Goal: Task Accomplishment & Management: Manage account settings

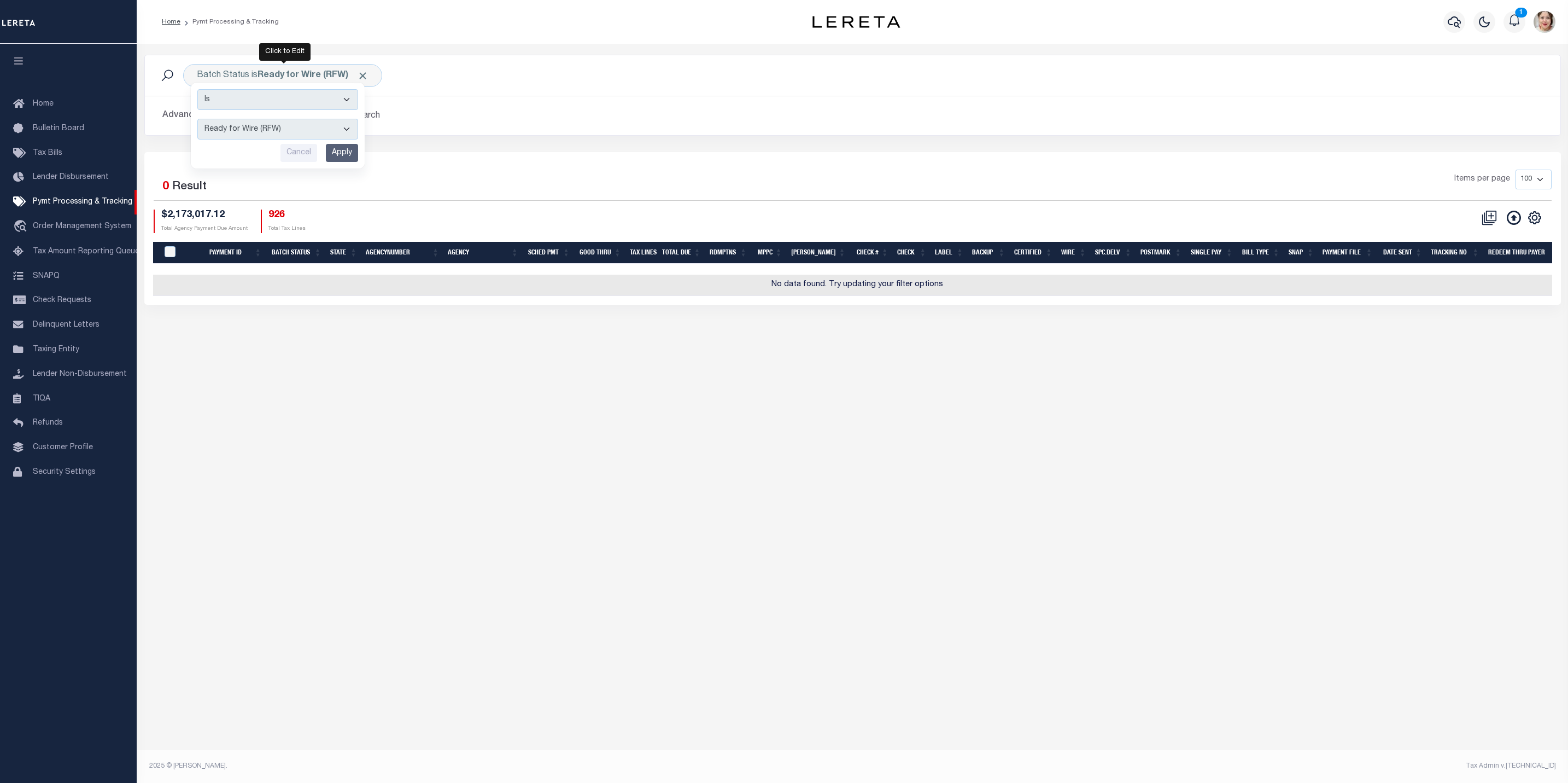
select select "RFW"
click at [345, 74] on b "Ready for Wire (RFW)" at bounding box center [313, 76] width 111 height 9
click at [299, 123] on select "Awaiting Funds (AWF) Cleared and Complete (CAC) New Check Needed (NCN) Payment …" at bounding box center [277, 129] width 161 height 21
select select "SFP"
click at [197, 120] on select "Awaiting Funds (AWF) Cleared and Complete (CAC) New Check Needed (NCN) Payment …" at bounding box center [277, 129] width 161 height 21
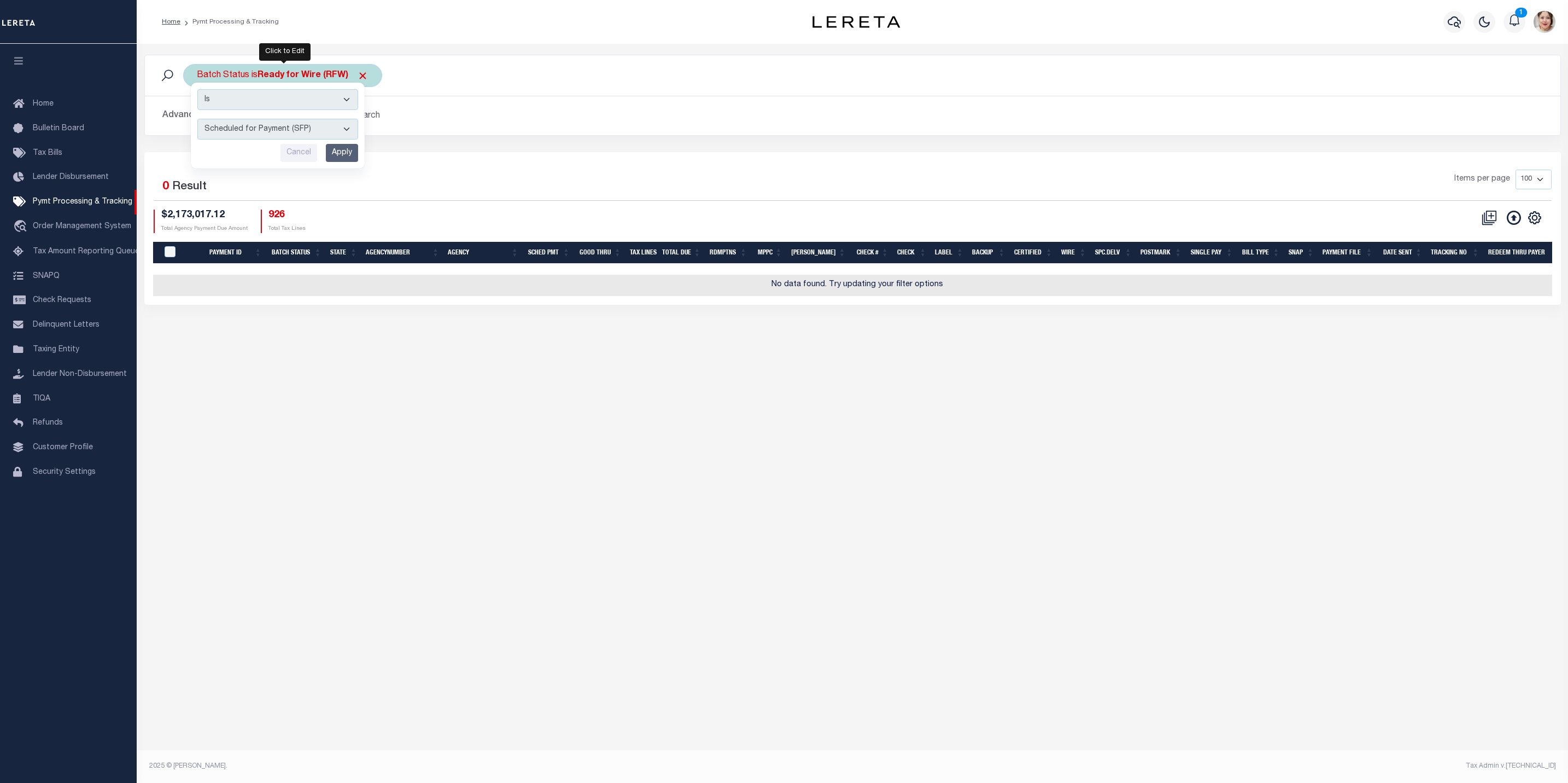
click at [347, 152] on input "Apply" at bounding box center [342, 152] width 33 height 18
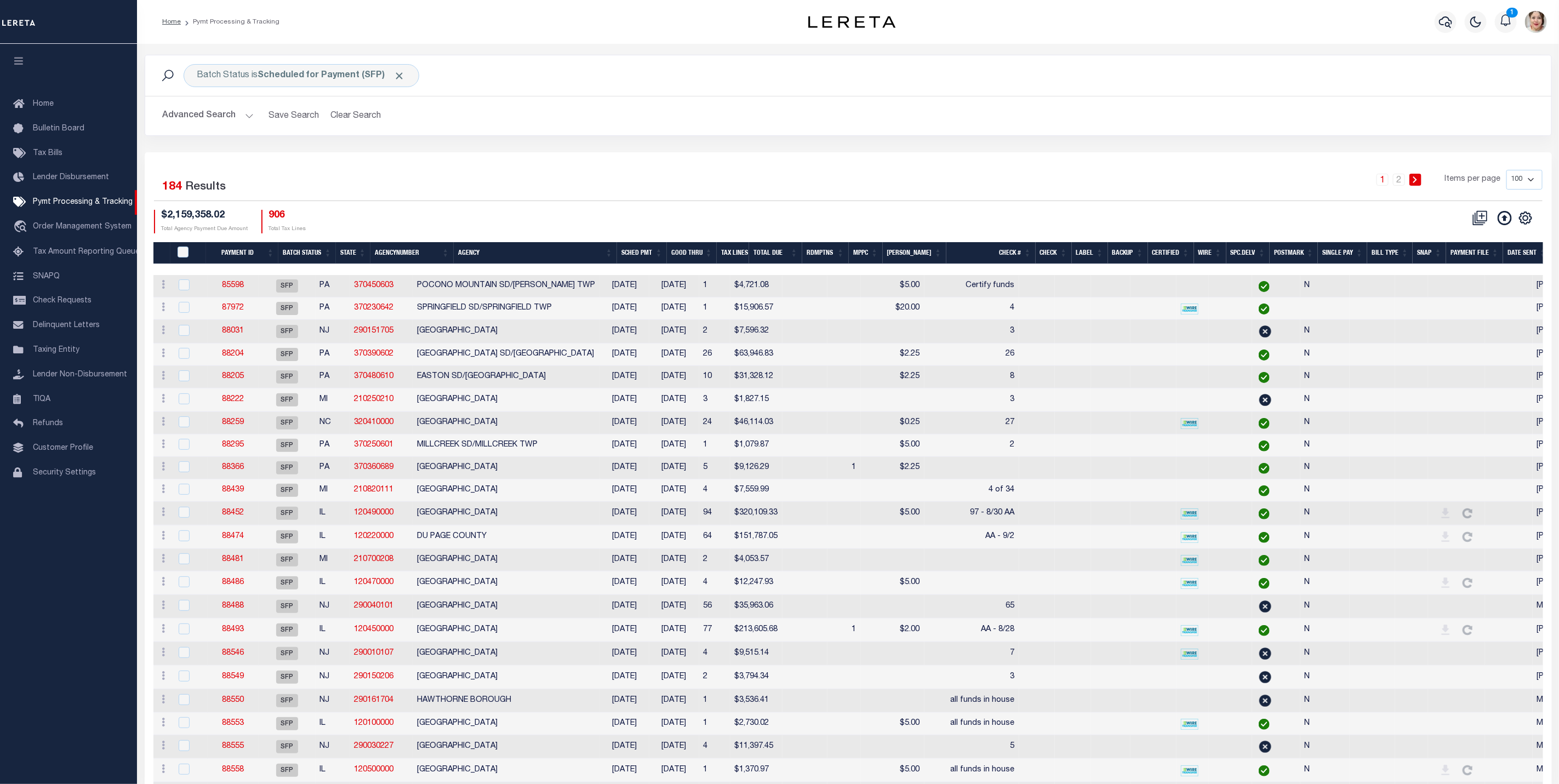
click at [709, 255] on th "Good Thru" at bounding box center [692, 252] width 50 height 22
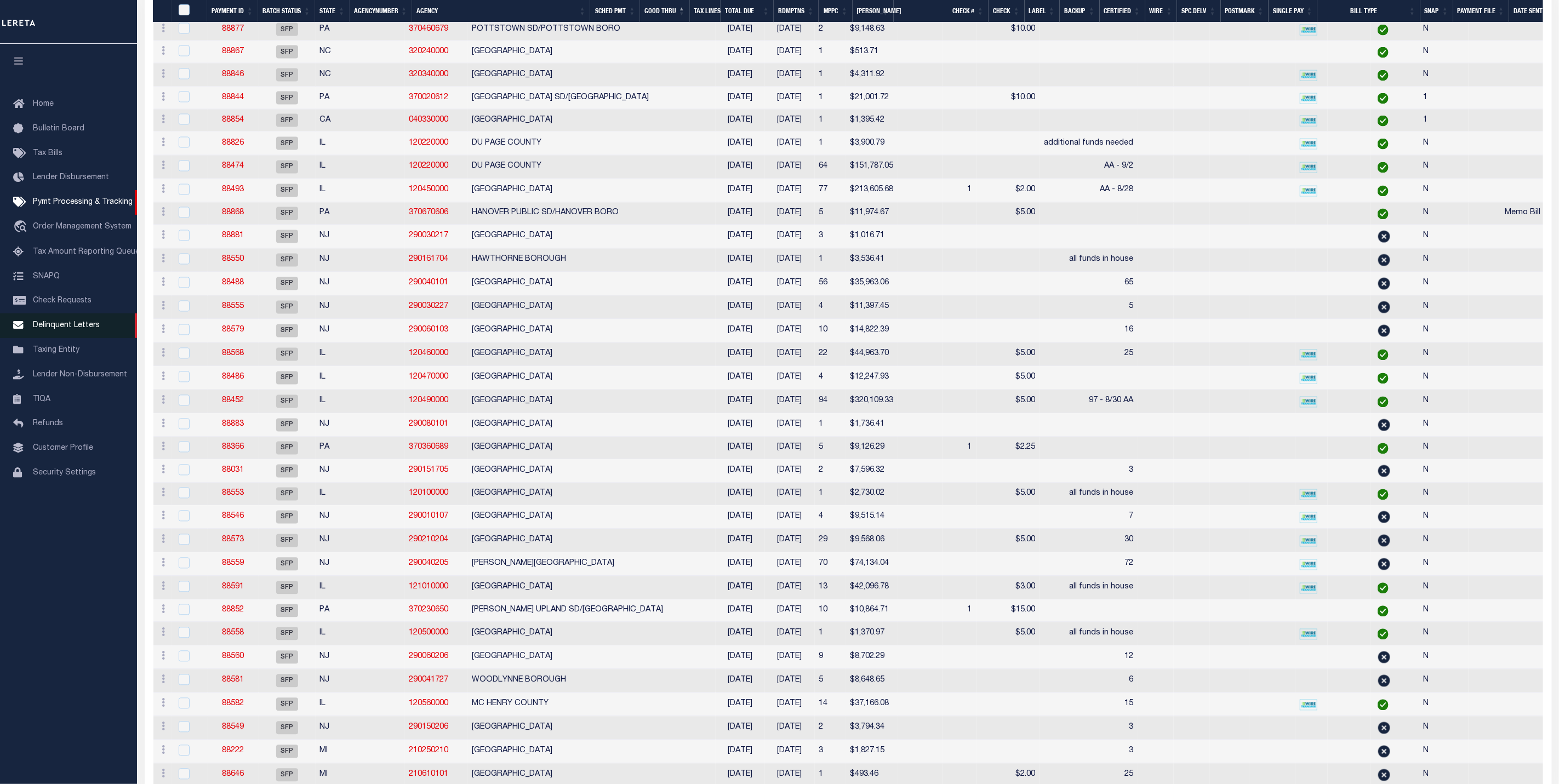
scroll to position [986, 0]
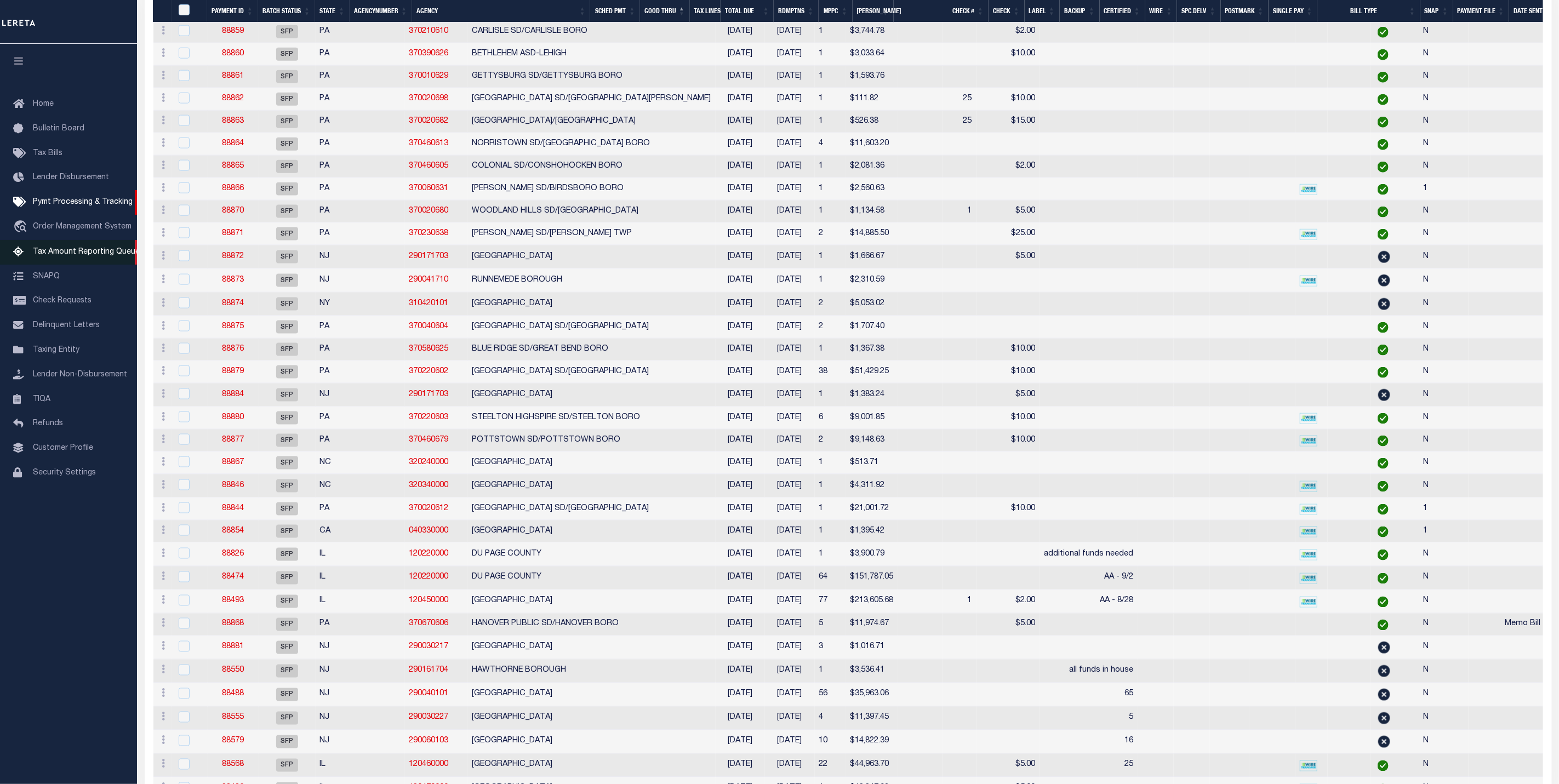
click at [60, 250] on span "Tax Amount Reporting Queue" at bounding box center [86, 251] width 107 height 8
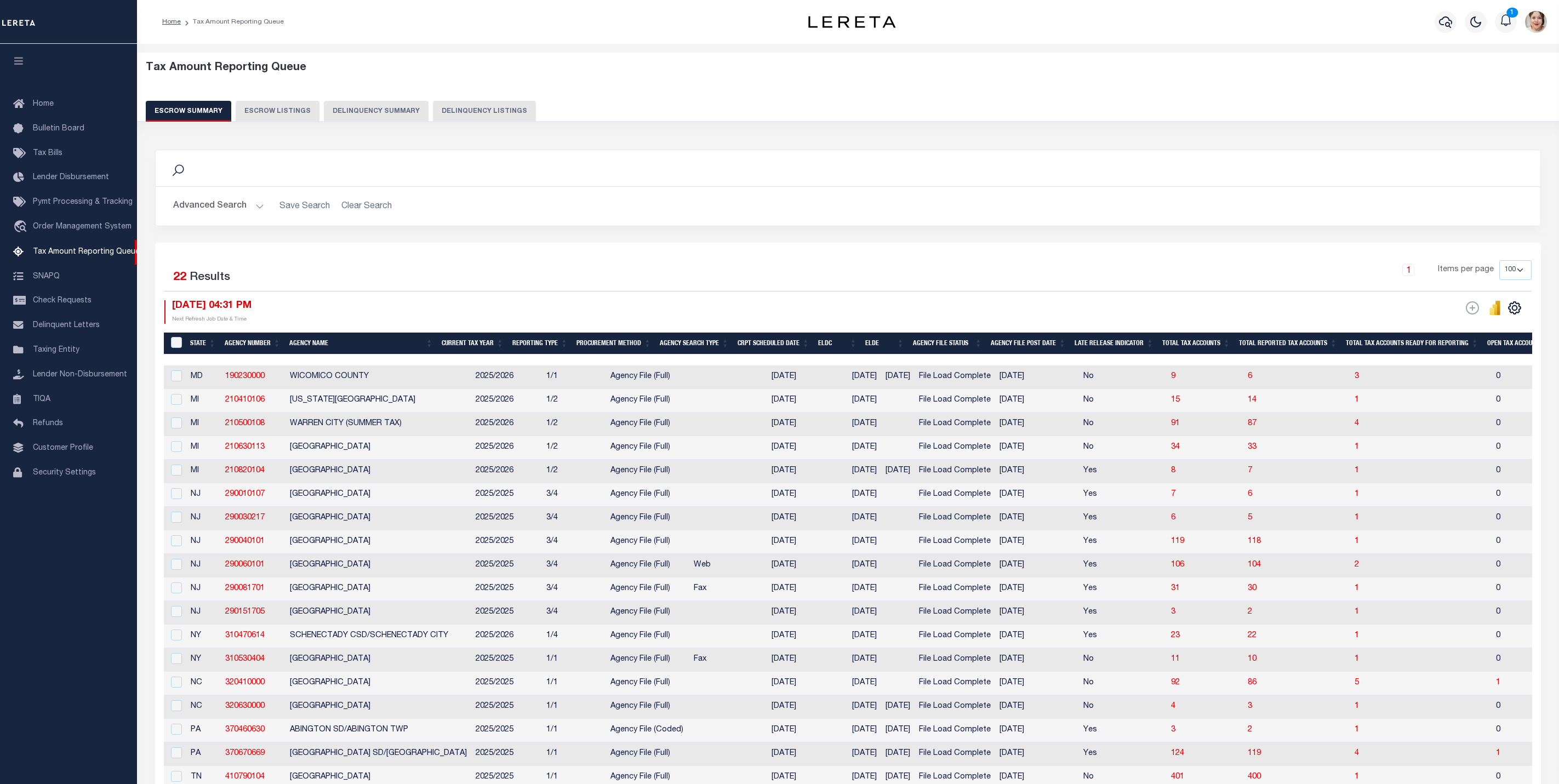
select select "100"
click at [209, 201] on button "Advanced Search" at bounding box center [218, 206] width 91 height 21
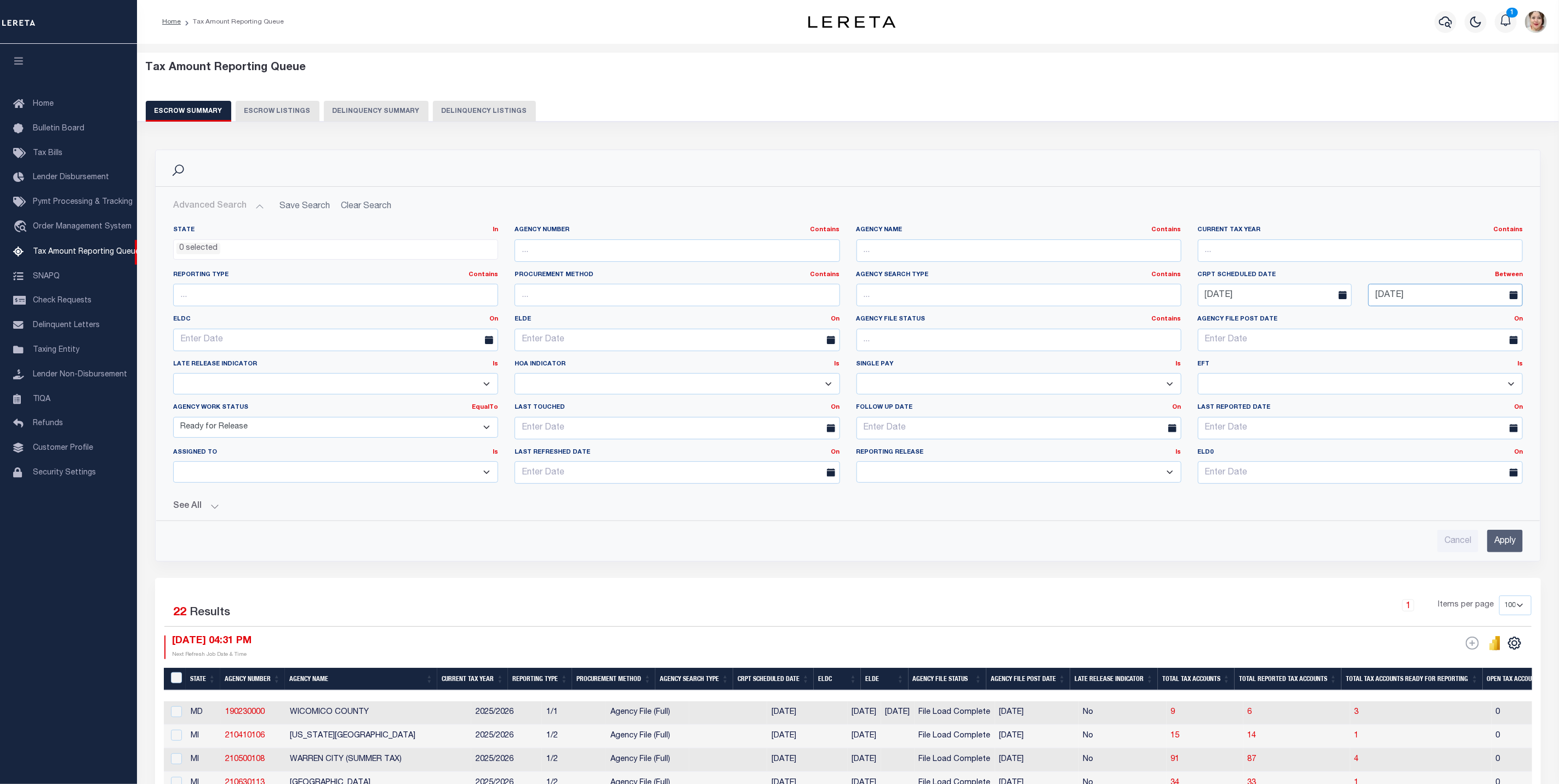
click at [1417, 300] on input "08-25-2025" at bounding box center [1445, 295] width 154 height 22
click at [1381, 465] on span "31" at bounding box center [1380, 465] width 21 height 21
type input "[DATE]"
click at [325, 433] on select "New In Progress Pending Agency Follow-up Pending QC Ready for Release Prep for …" at bounding box center [335, 428] width 325 height 21
select select "7"
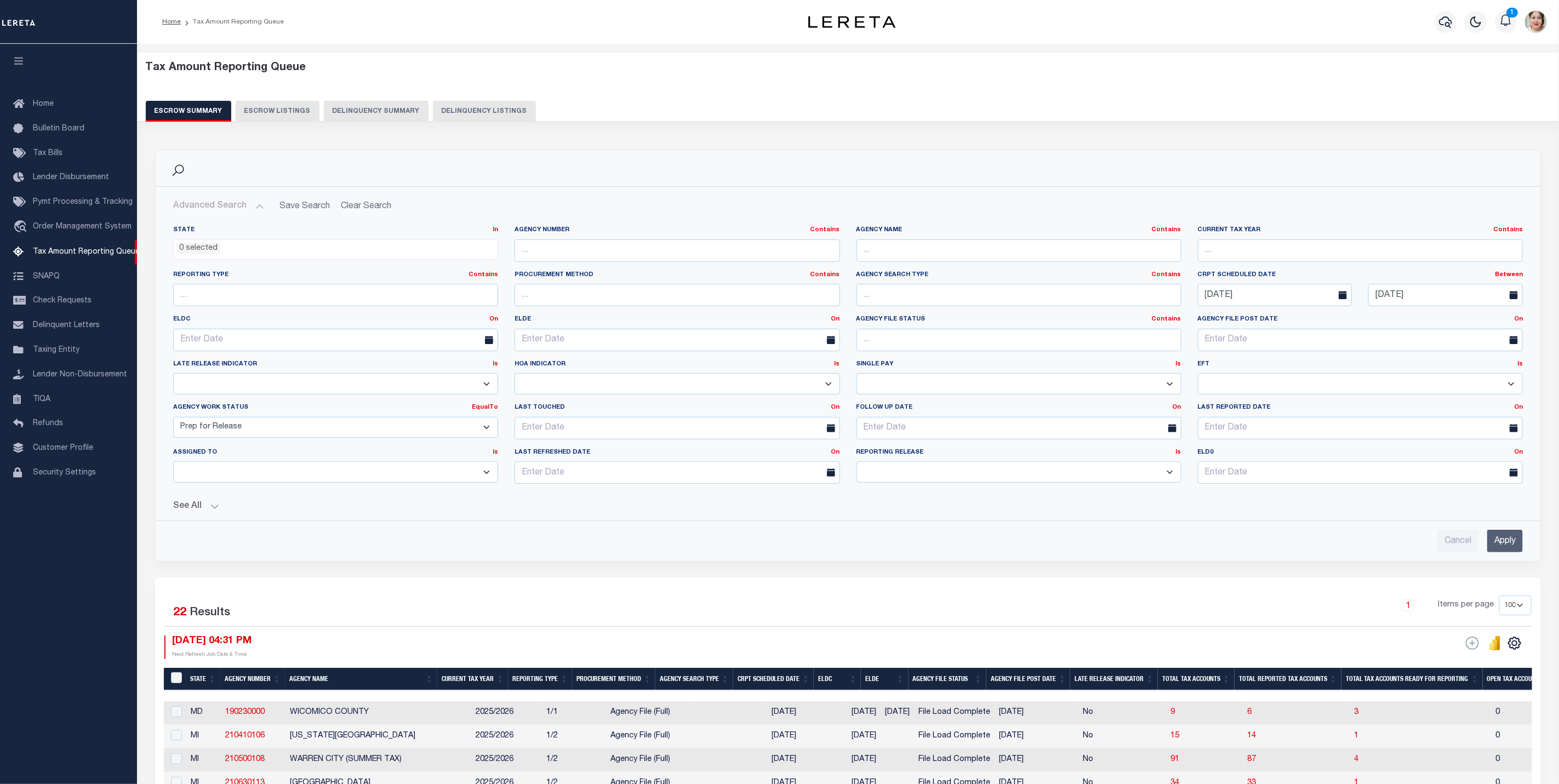
click at [173, 419] on select "New In Progress Pending Agency Follow-up Pending QC Ready for Release Prep for …" at bounding box center [335, 428] width 325 height 21
click at [1504, 548] on input "Apply" at bounding box center [1504, 540] width 35 height 22
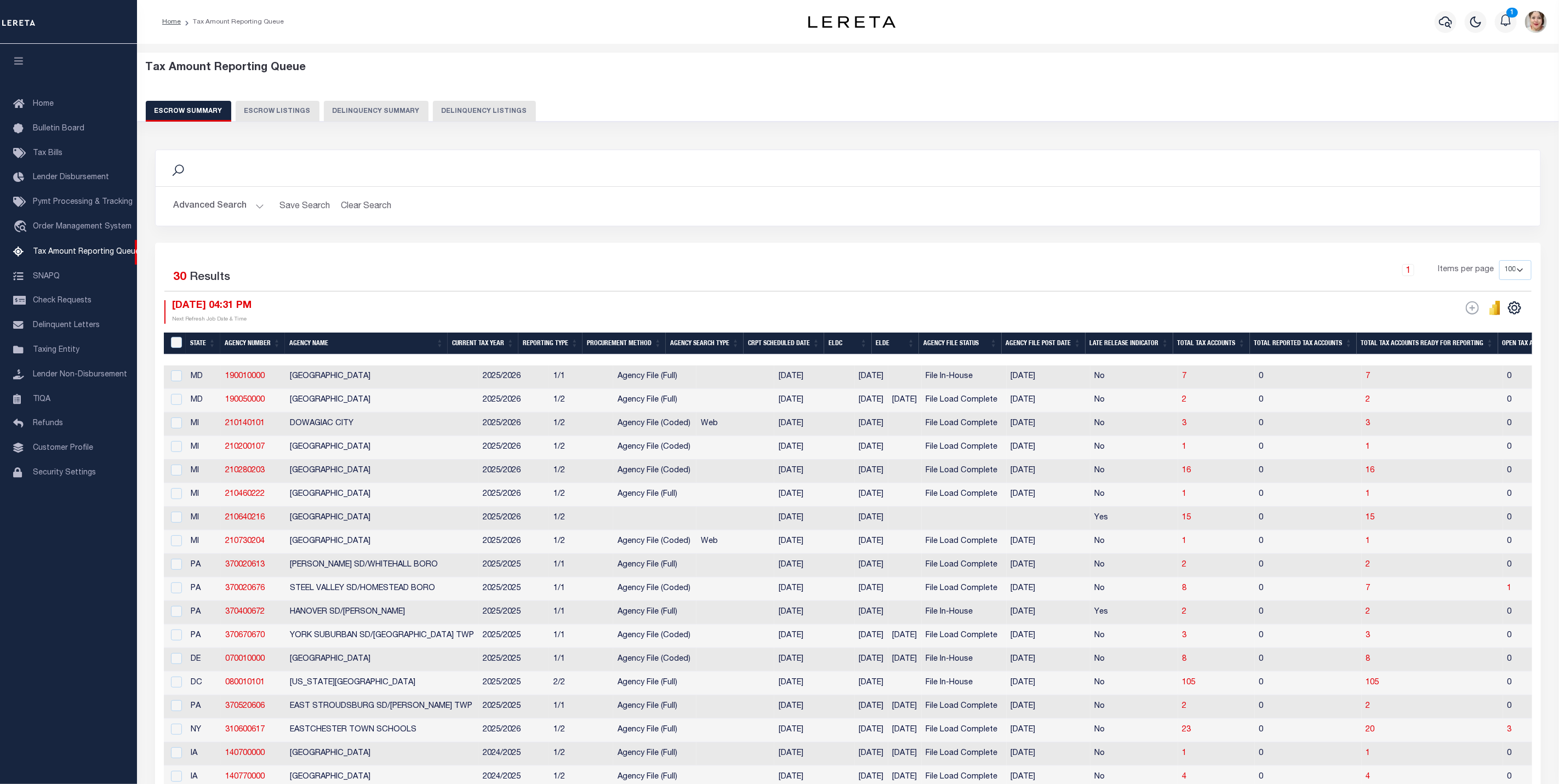
click at [196, 211] on button "Advanced Search" at bounding box center [218, 206] width 91 height 21
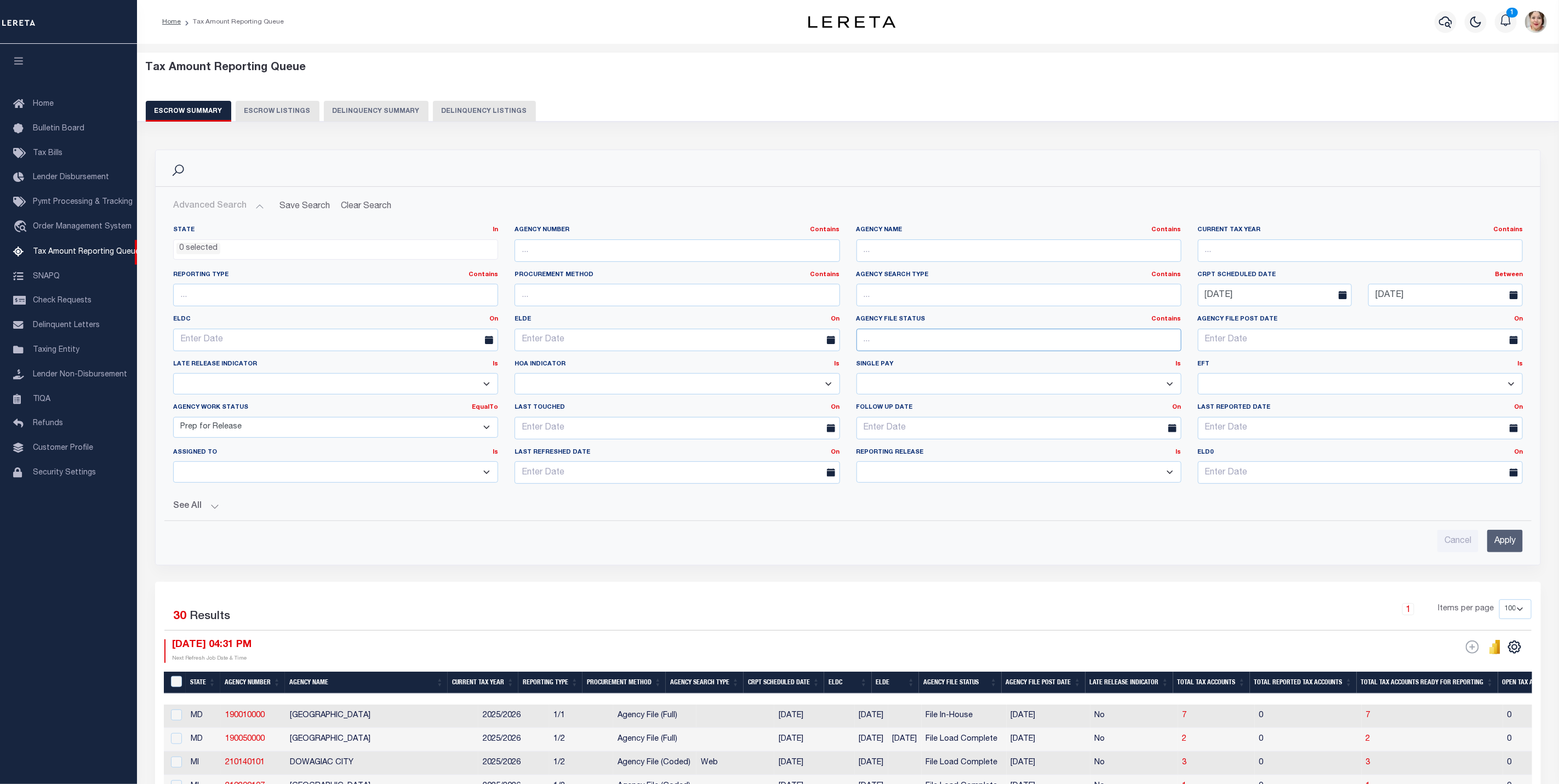
click at [970, 347] on input "text" at bounding box center [1019, 340] width 325 height 22
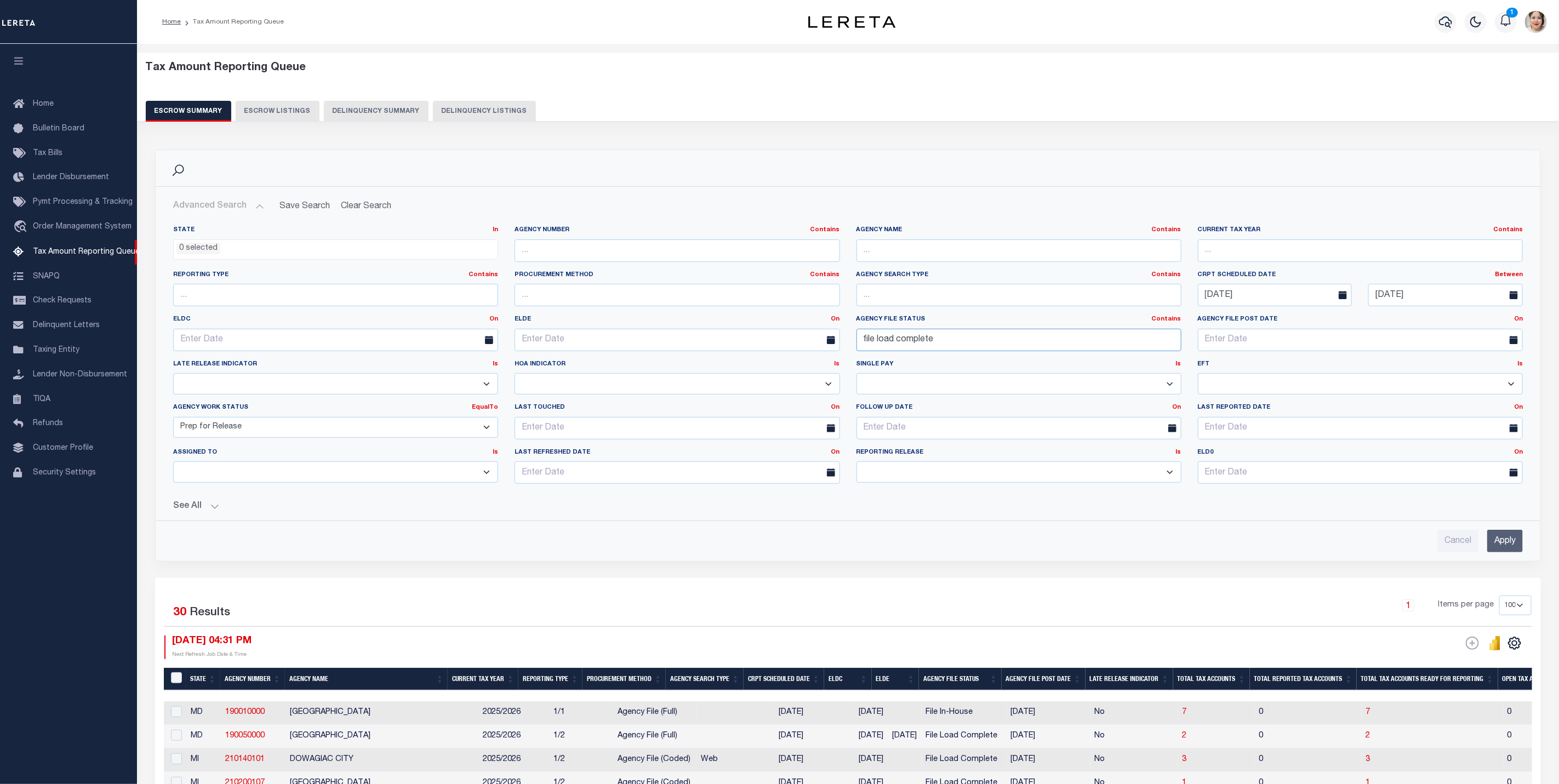
type input "file load complete"
click at [1505, 542] on input "Apply" at bounding box center [1504, 540] width 35 height 22
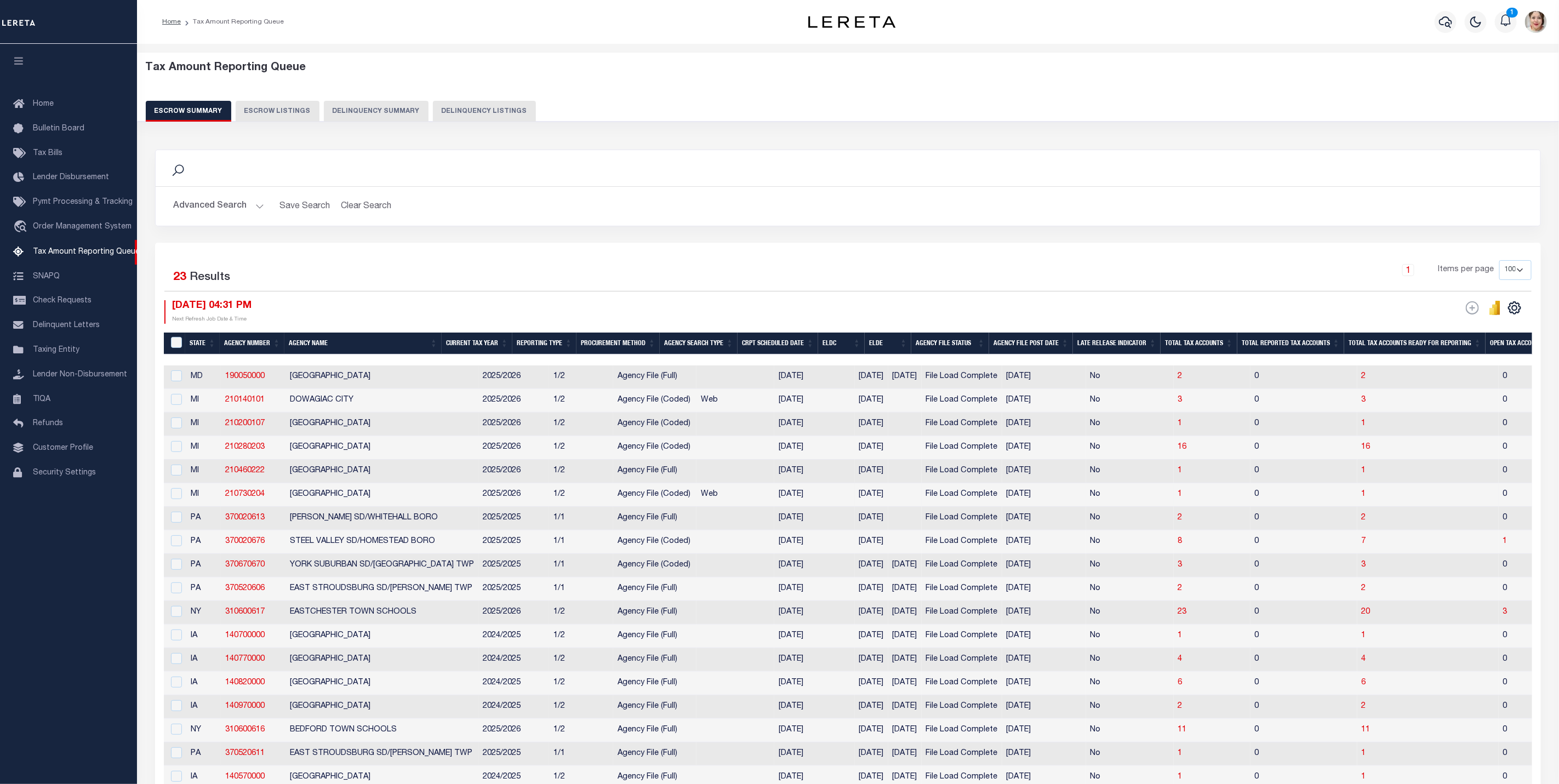
scroll to position [248, 0]
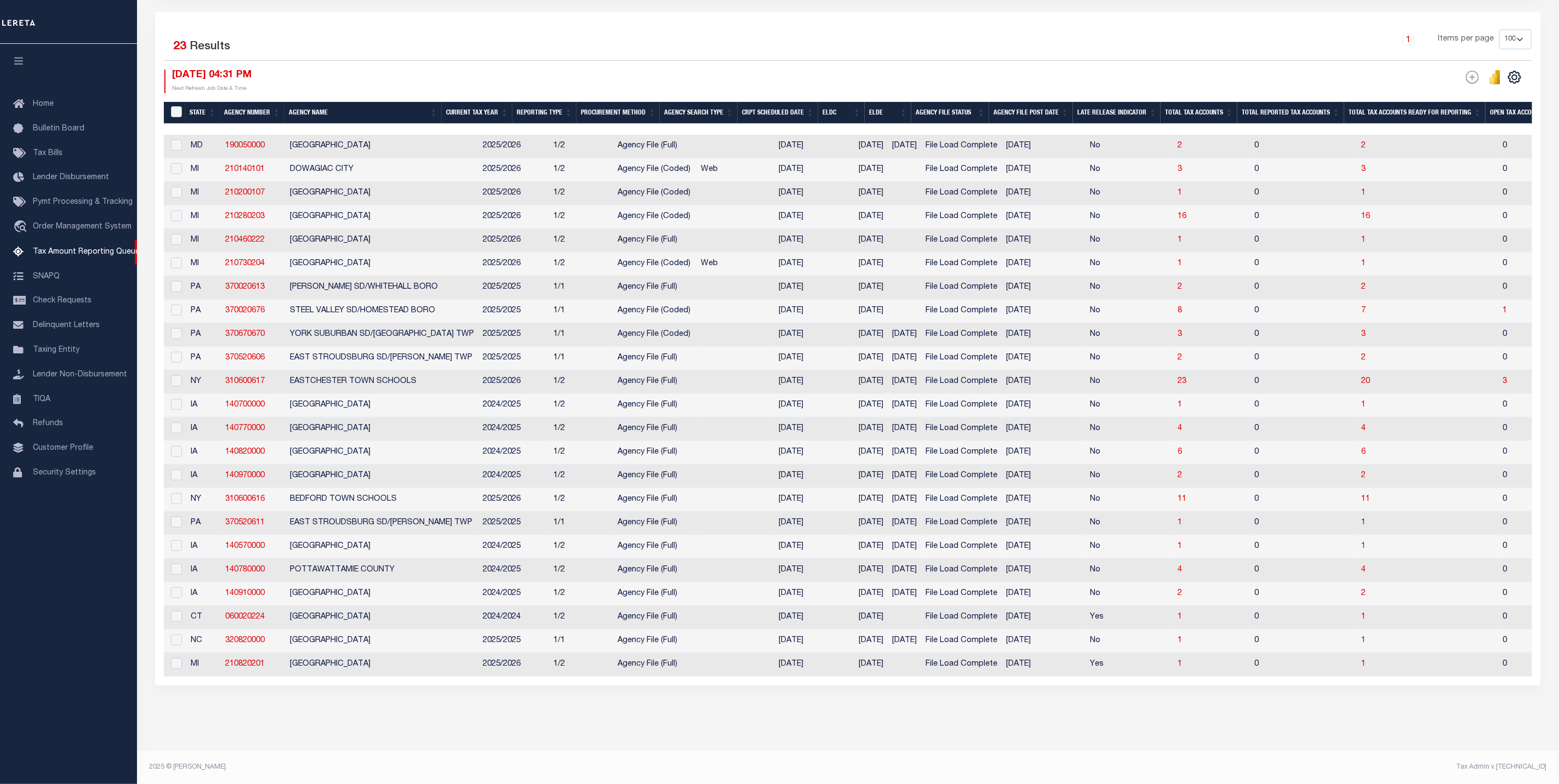
click at [905, 102] on th "ELDE" at bounding box center [888, 113] width 47 height 22
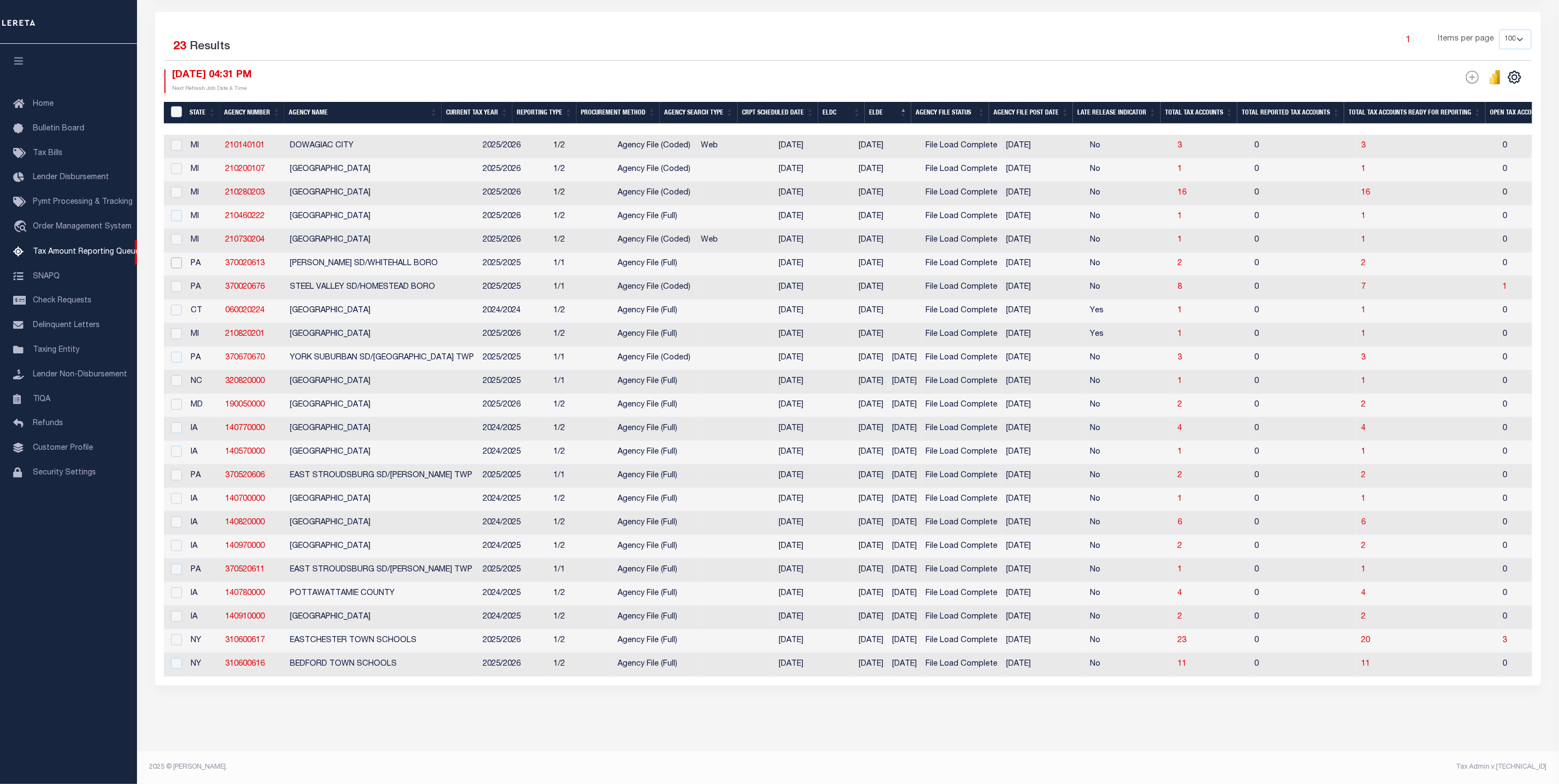
click at [171, 258] on input "checkbox" at bounding box center [176, 263] width 11 height 11
checkbox input "true"
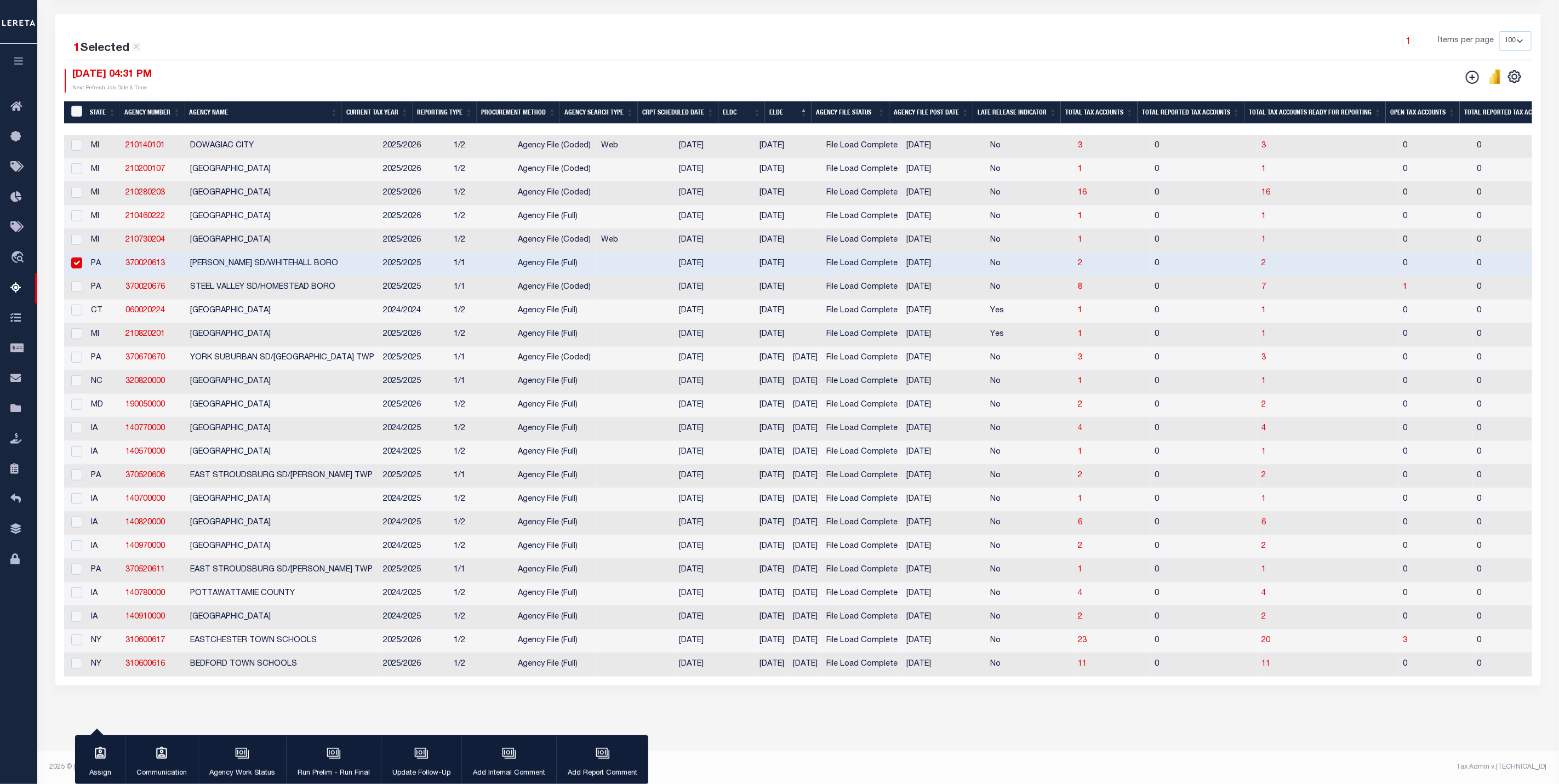
scroll to position [245, 0]
click at [71, 281] on input "checkbox" at bounding box center [77, 287] width 11 height 11
checkbox input "true"
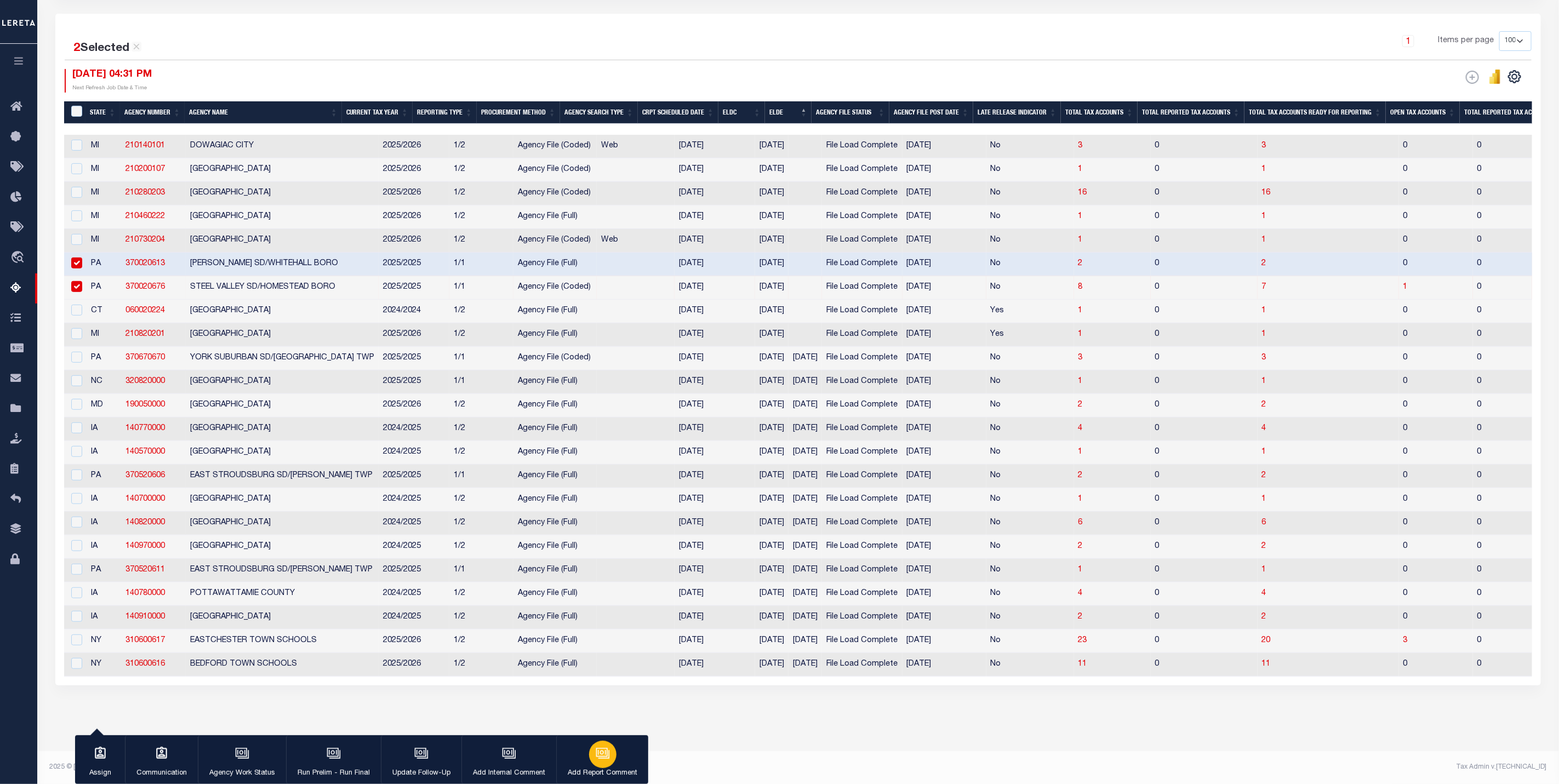
click at [601, 764] on div "button" at bounding box center [603, 754] width 27 height 27
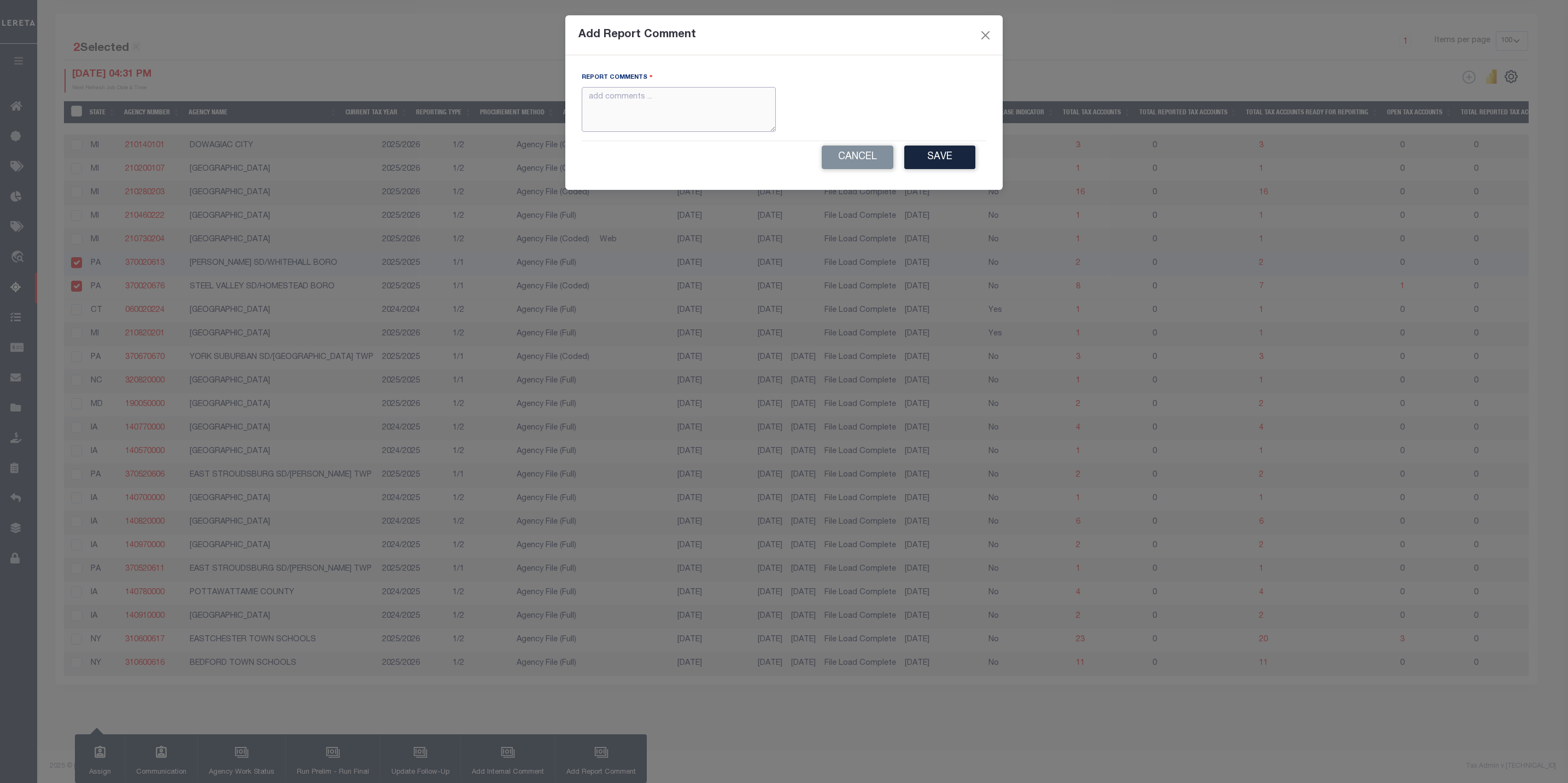
click at [686, 102] on textarea at bounding box center [679, 110] width 194 height 46
type textarea "Please pay direct to agency to ensure loss of discount is accepted."
click at [958, 159] on button "Save" at bounding box center [939, 157] width 71 height 24
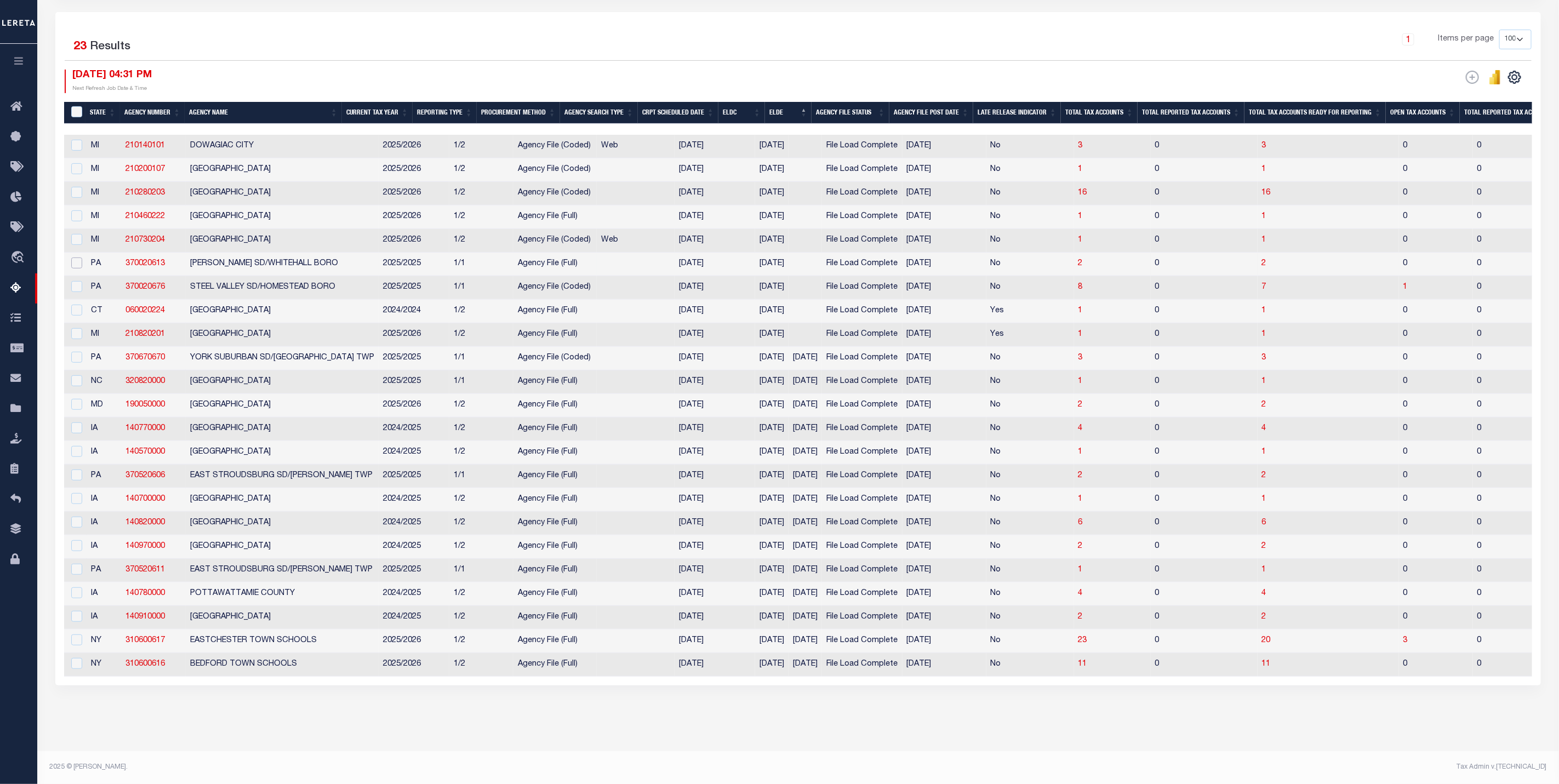
click at [76, 258] on input "checkbox" at bounding box center [77, 263] width 11 height 11
checkbox input "true"
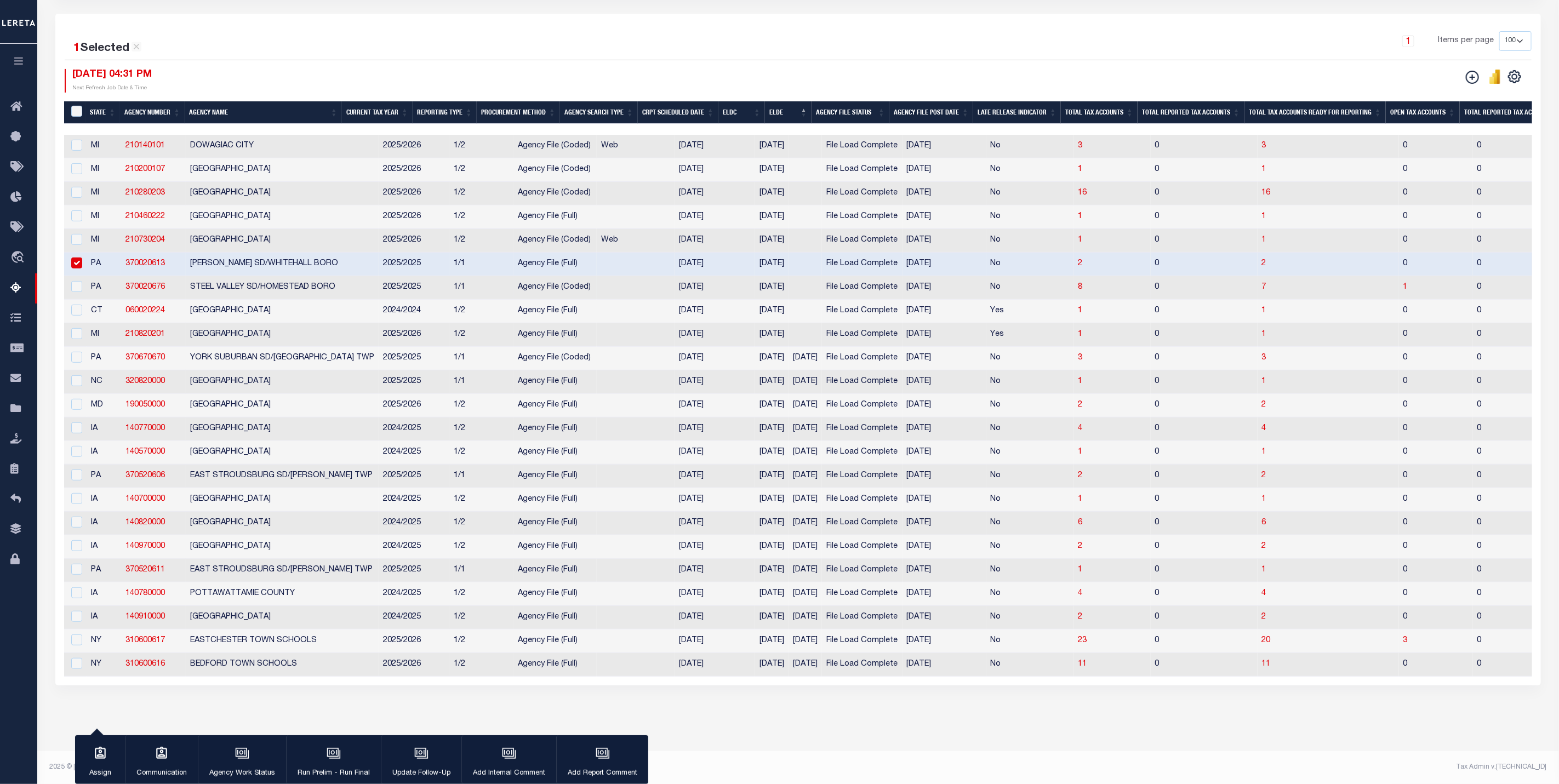
click at [78, 283] on td at bounding box center [75, 287] width 22 height 24
checkbox input "true"
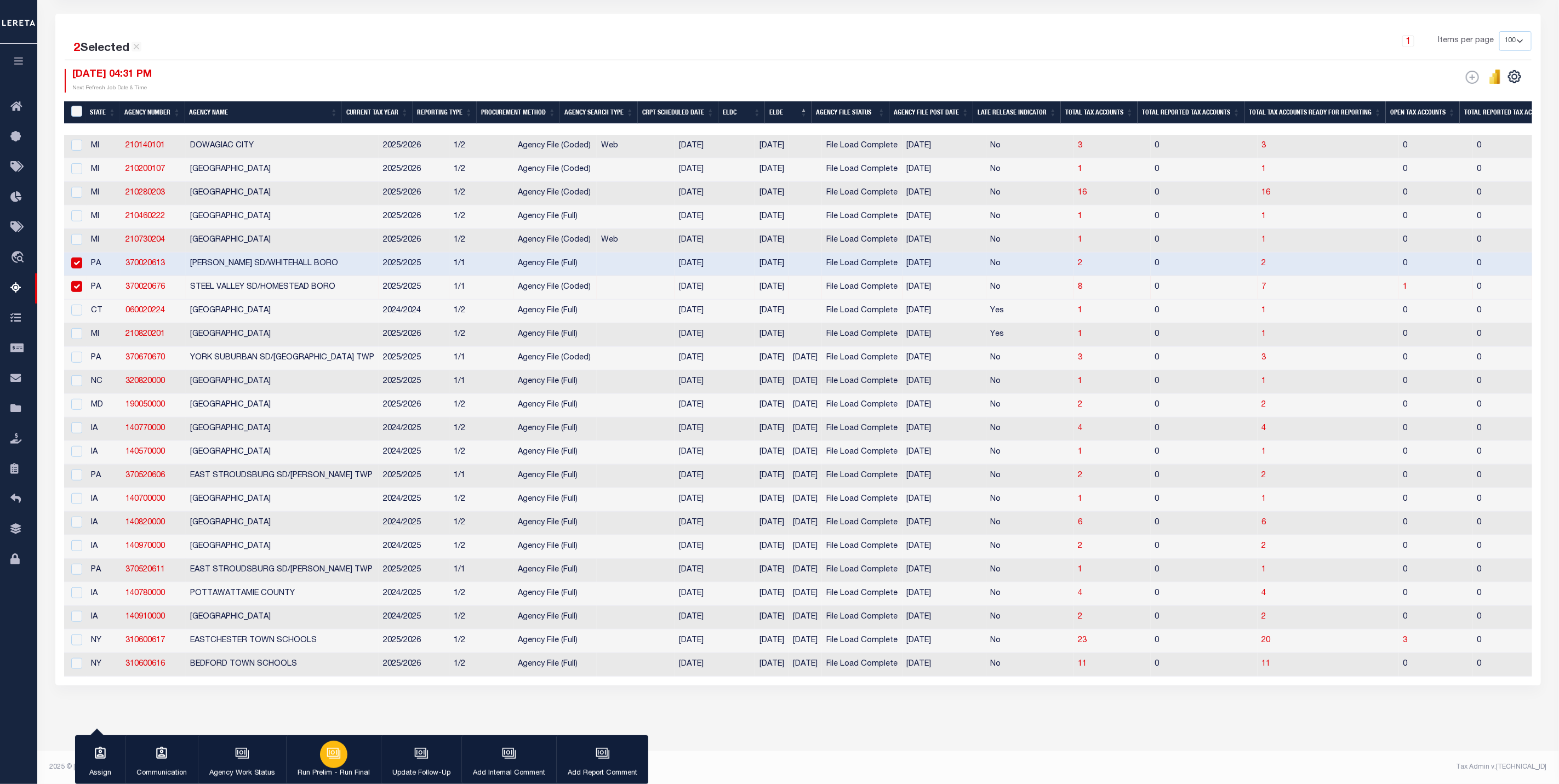
click at [334, 759] on icon "button" at bounding box center [334, 753] width 14 height 14
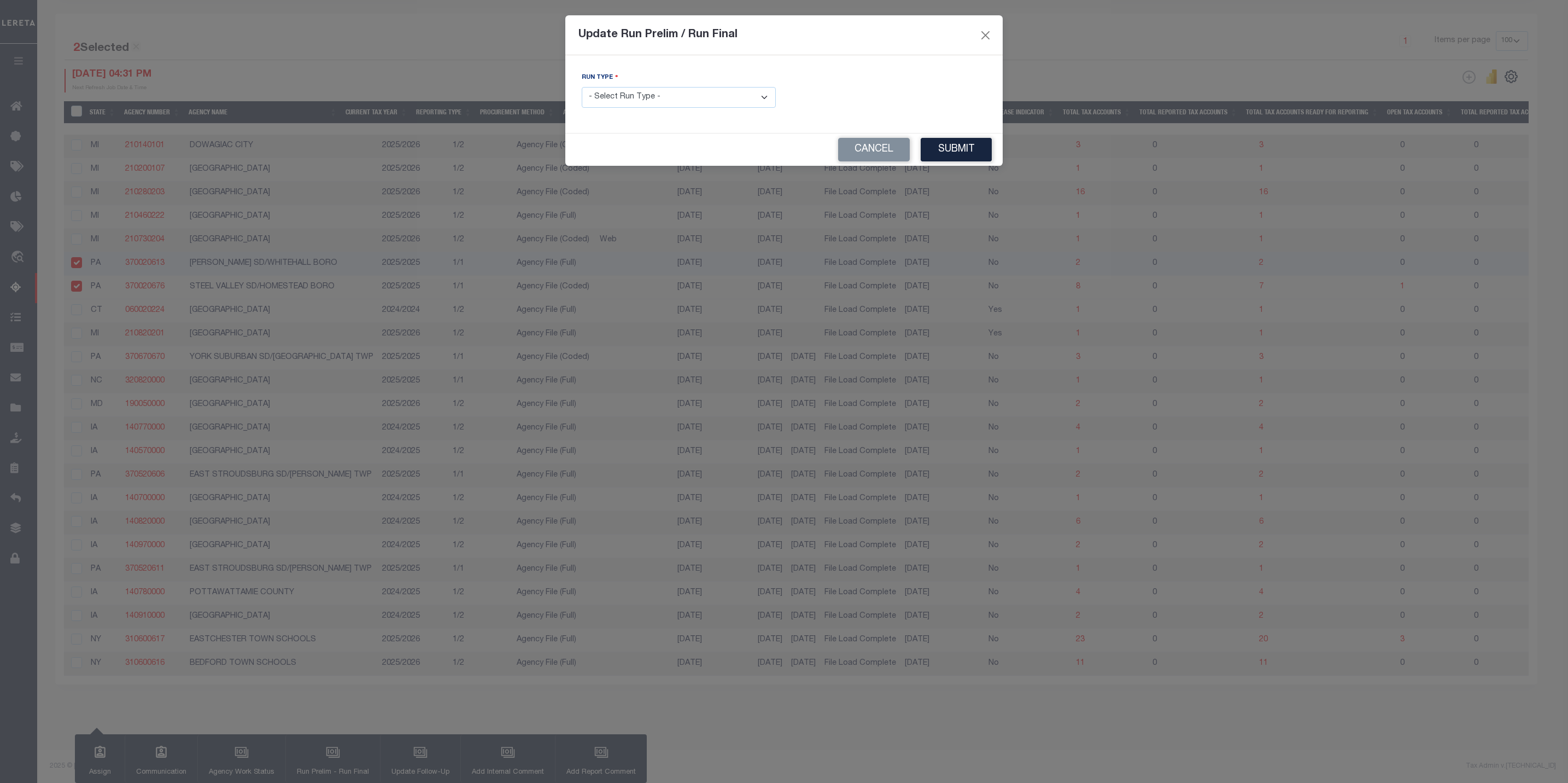
click at [666, 102] on select "- Select Run Type - Prelim Run Final Run" at bounding box center [679, 98] width 194 height 21
select select "P"
click at [582, 87] on select "- Select Run Type - Prelim Run Final Run" at bounding box center [679, 98] width 194 height 21
click at [954, 155] on button "Submit" at bounding box center [956, 149] width 71 height 24
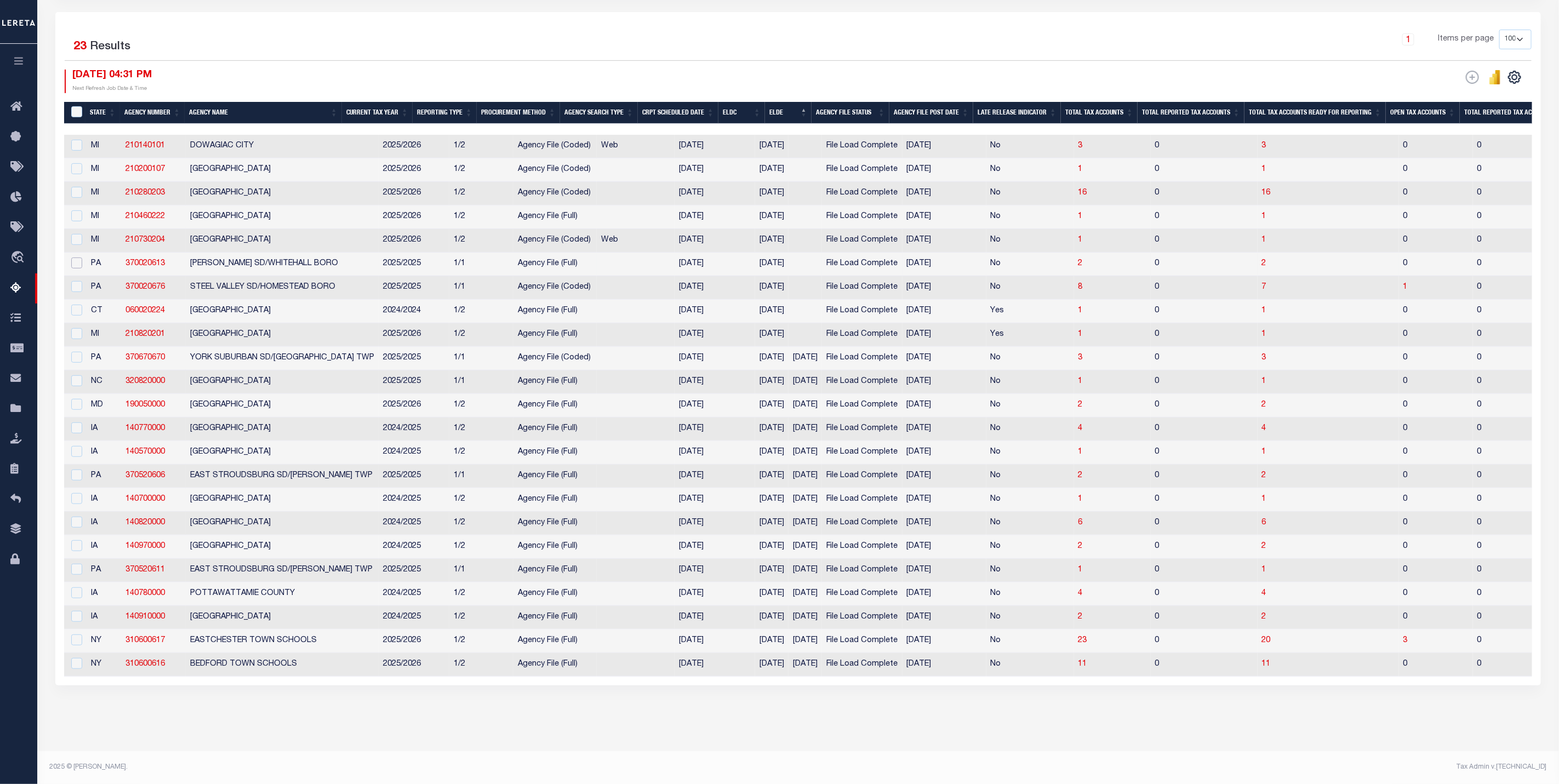
click at [78, 258] on input "checkbox" at bounding box center [77, 263] width 11 height 11
checkbox input "true"
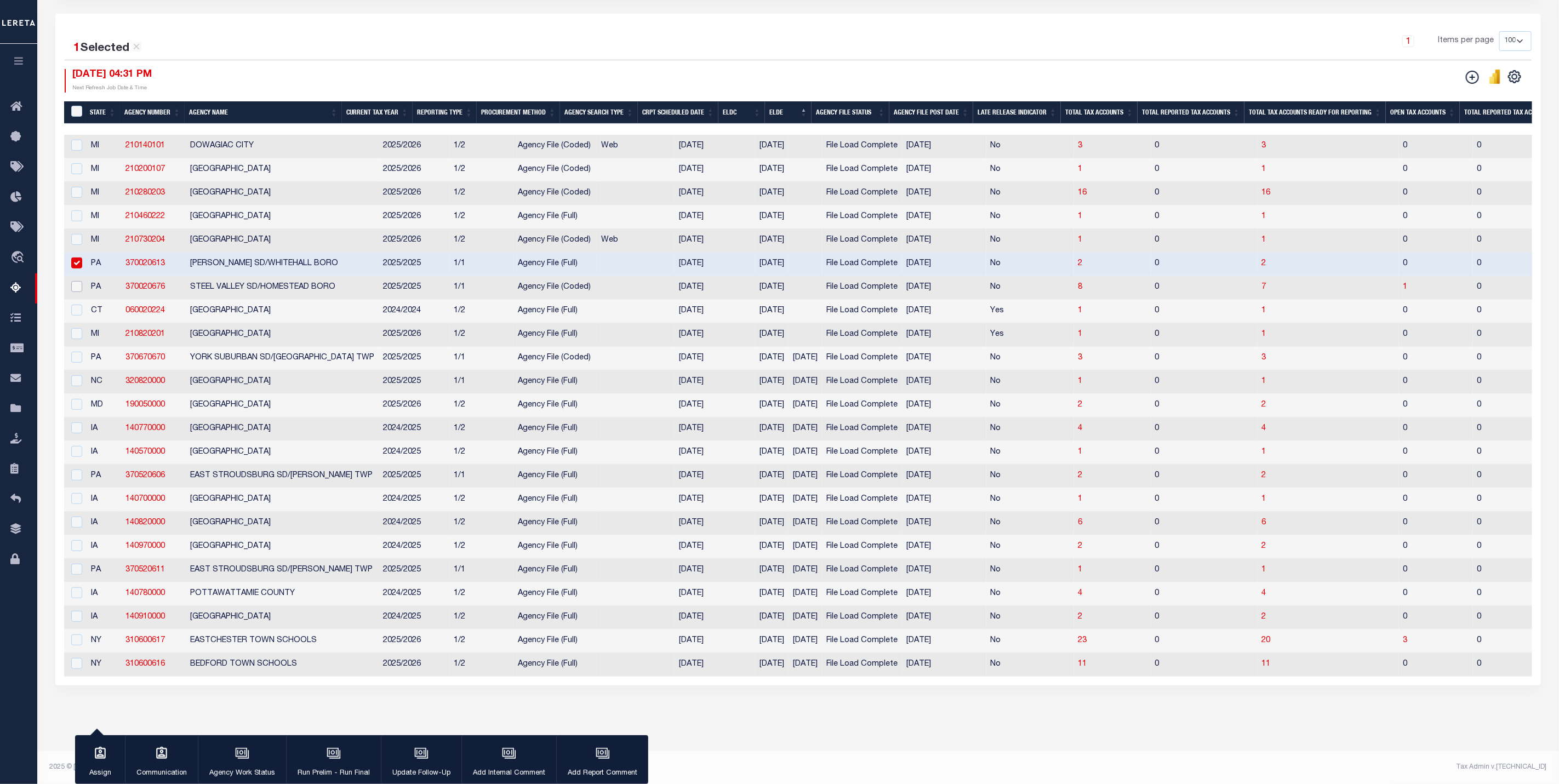
click at [74, 281] on input "checkbox" at bounding box center [77, 287] width 11 height 11
checkbox input "true"
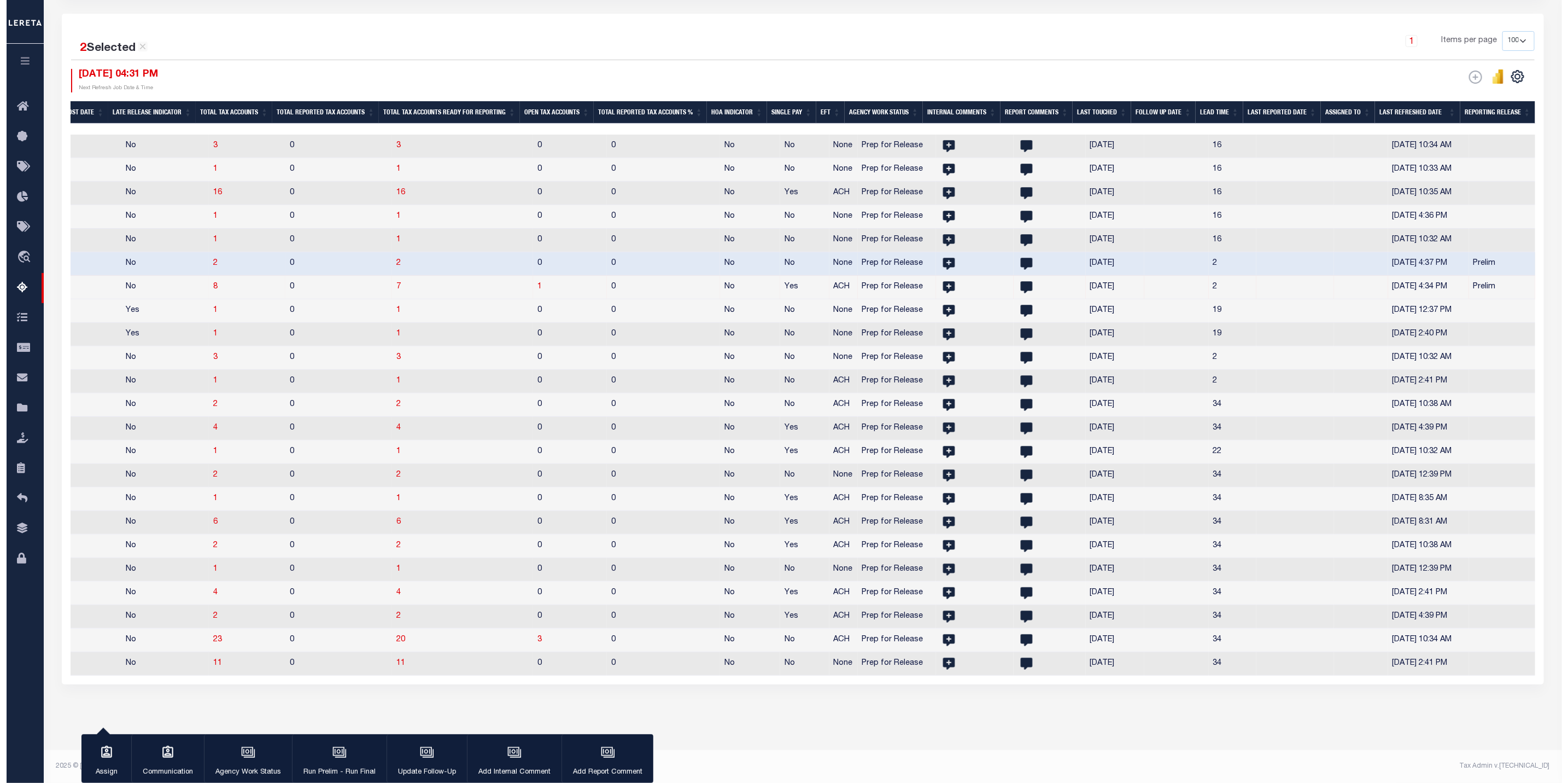
scroll to position [0, 0]
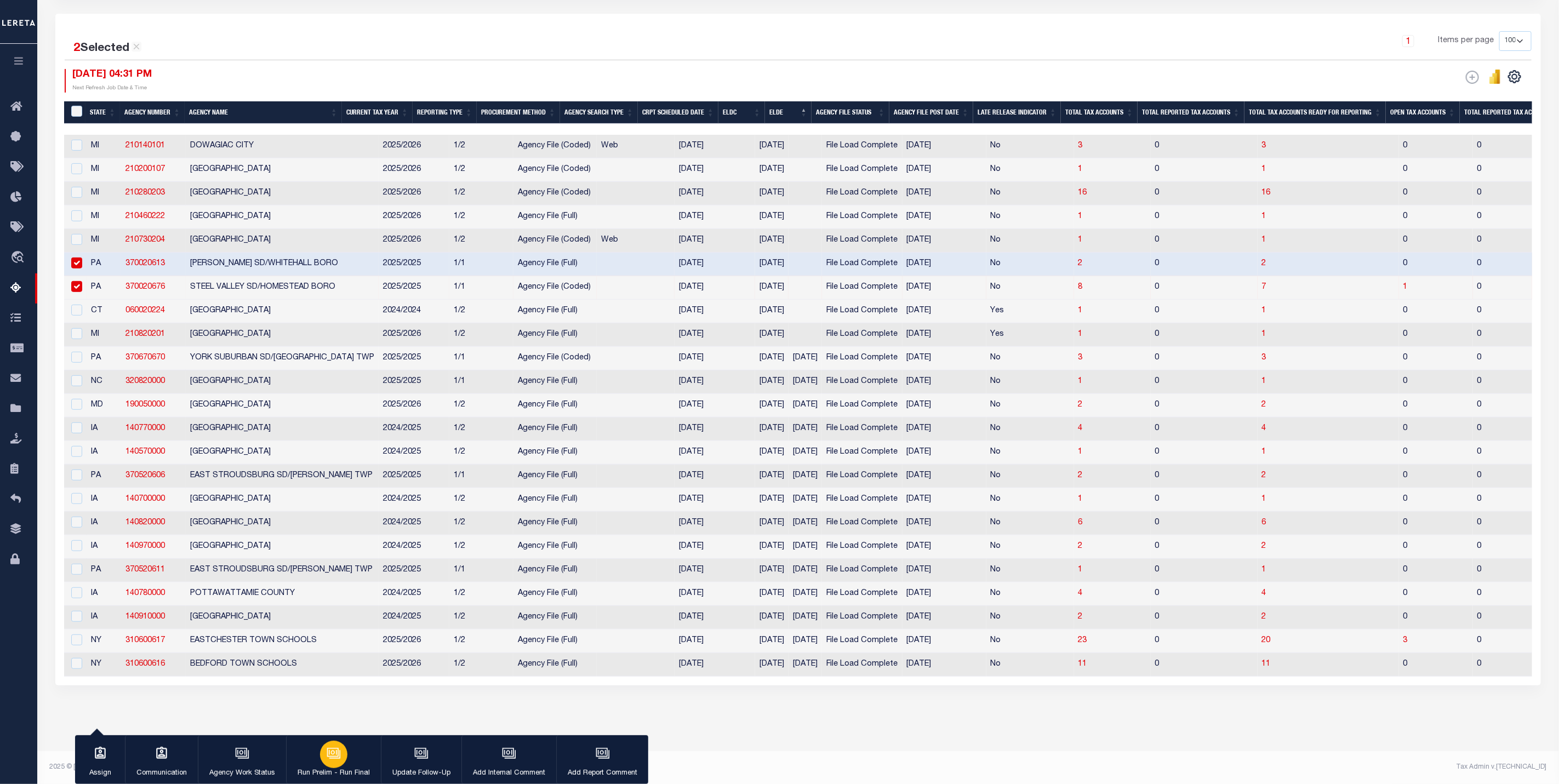
click at [343, 768] on p "Run Prelim - Run Final" at bounding box center [334, 773] width 72 height 11
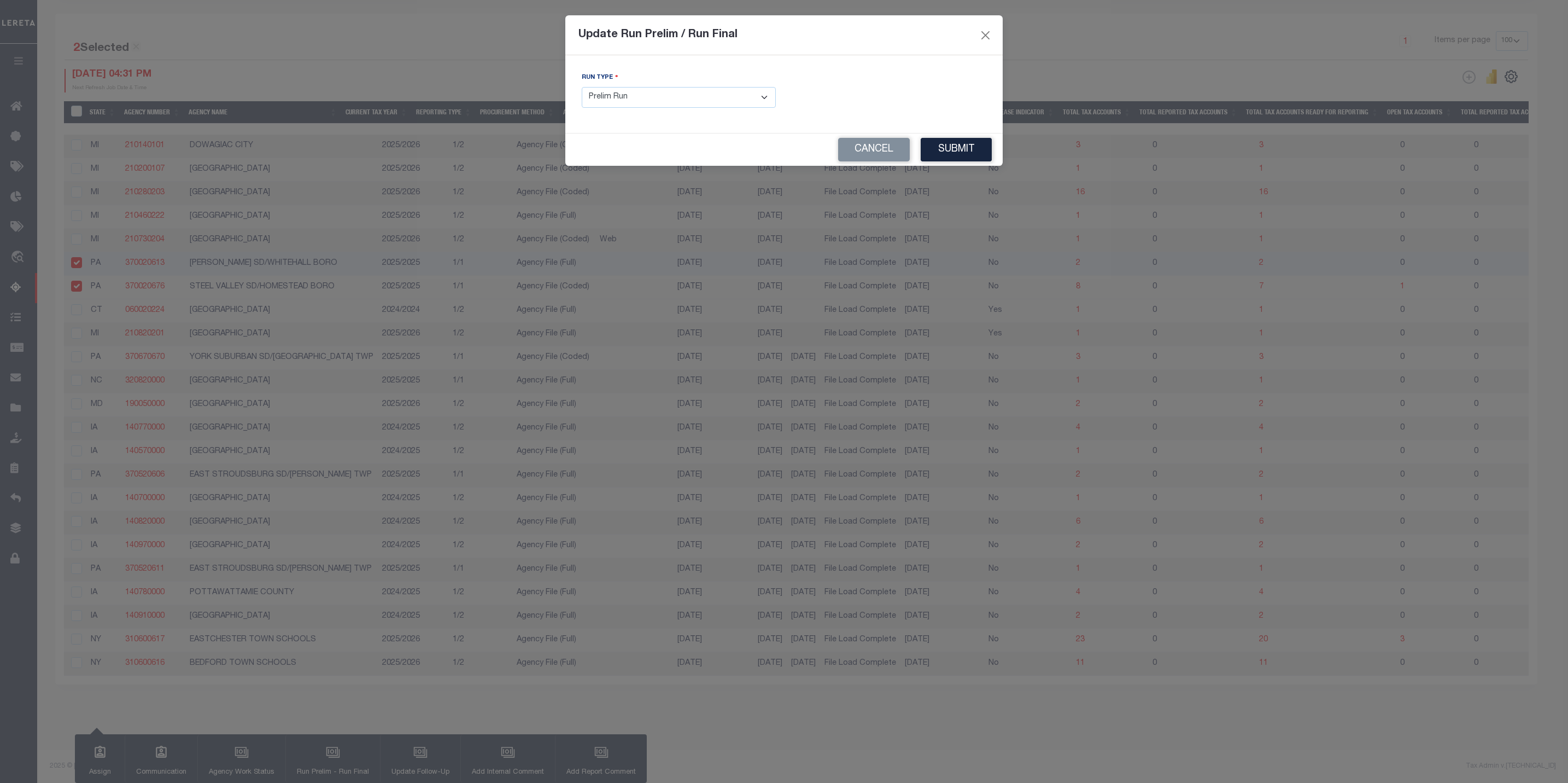
click at [667, 96] on select "- Select Run Type - Prelim Run Final Run" at bounding box center [679, 98] width 194 height 21
drag, startPoint x: 266, startPoint y: 742, endPoint x: 258, endPoint y: 758, distance: 17.9
click at [266, 743] on div "Update Run Prelim / Run Final Run Type - Select Run Type - Prelim Run Final Run…" at bounding box center [784, 391] width 1568 height 783
click at [865, 154] on button "Cancel" at bounding box center [873, 149] width 71 height 24
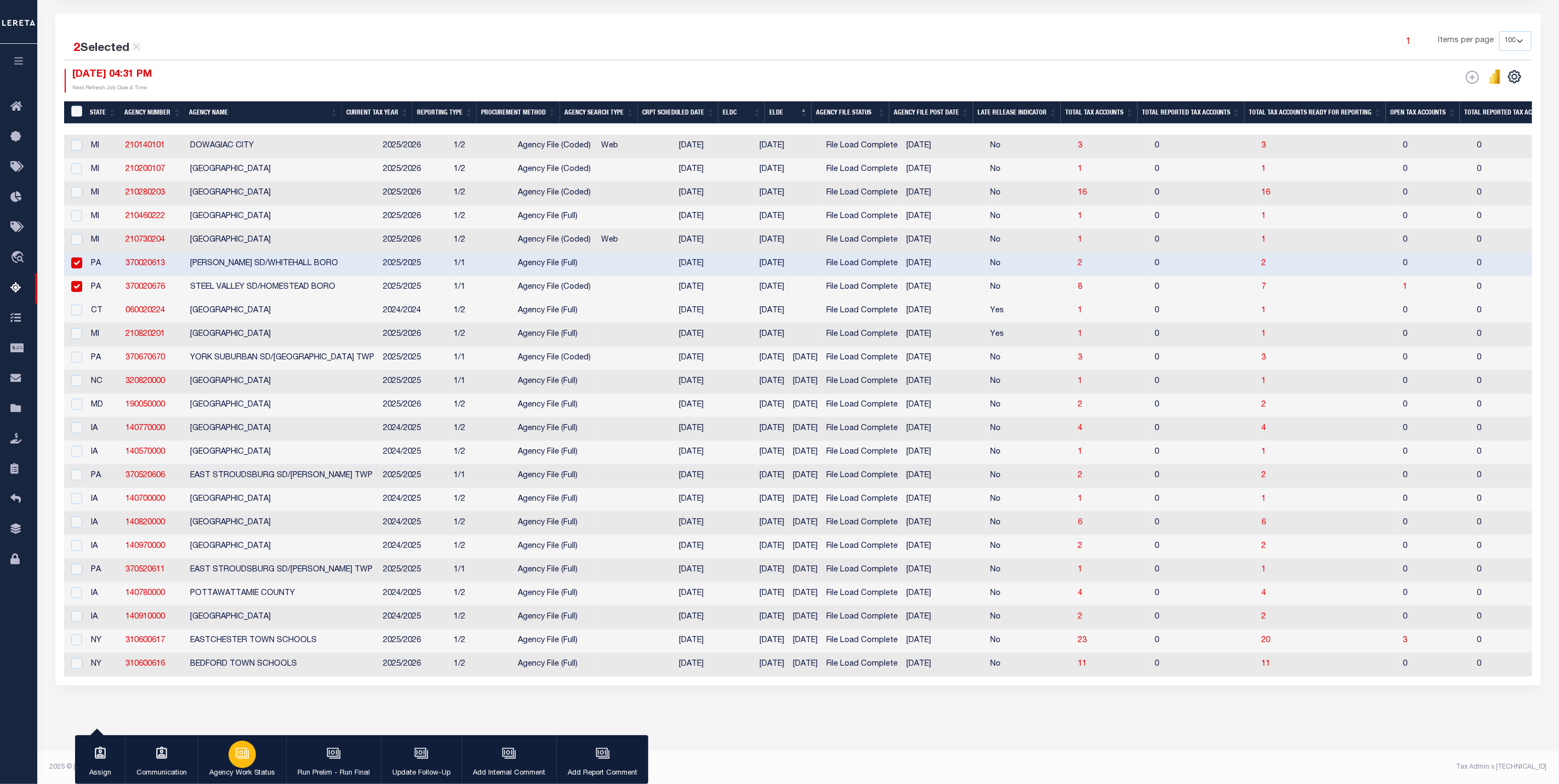
click at [242, 769] on p "Agency Work Status" at bounding box center [242, 773] width 66 height 11
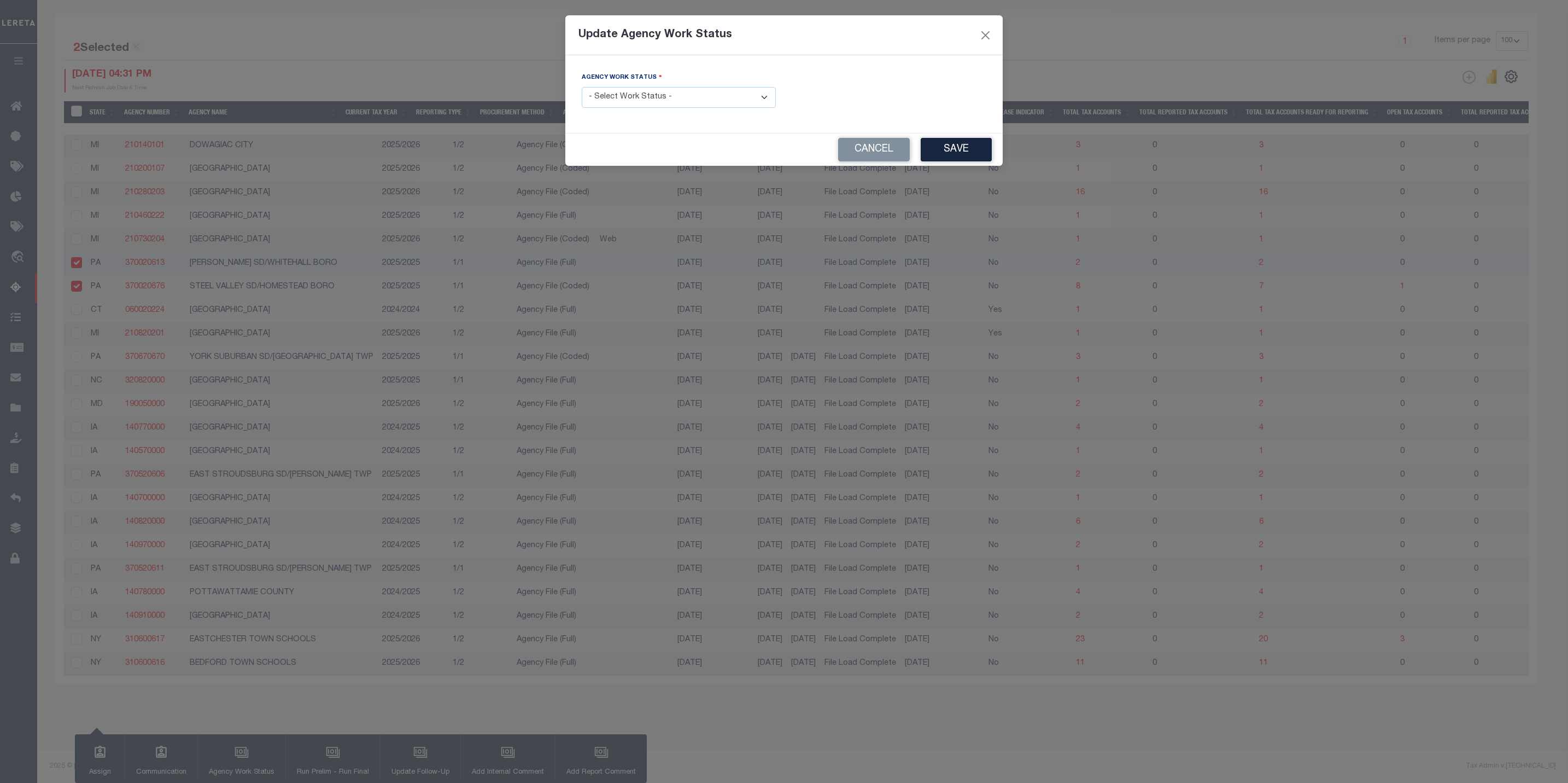
click at [692, 89] on select "- Select Work Status - New In Progress Pending Agency Follow-up Pending QC Read…" at bounding box center [679, 98] width 194 height 21
select select "6"
click at [582, 87] on select "- Select Work Status - New In Progress Pending Agency Follow-up Pending QC Read…" at bounding box center [679, 98] width 194 height 21
click at [946, 156] on button "Save" at bounding box center [956, 149] width 71 height 24
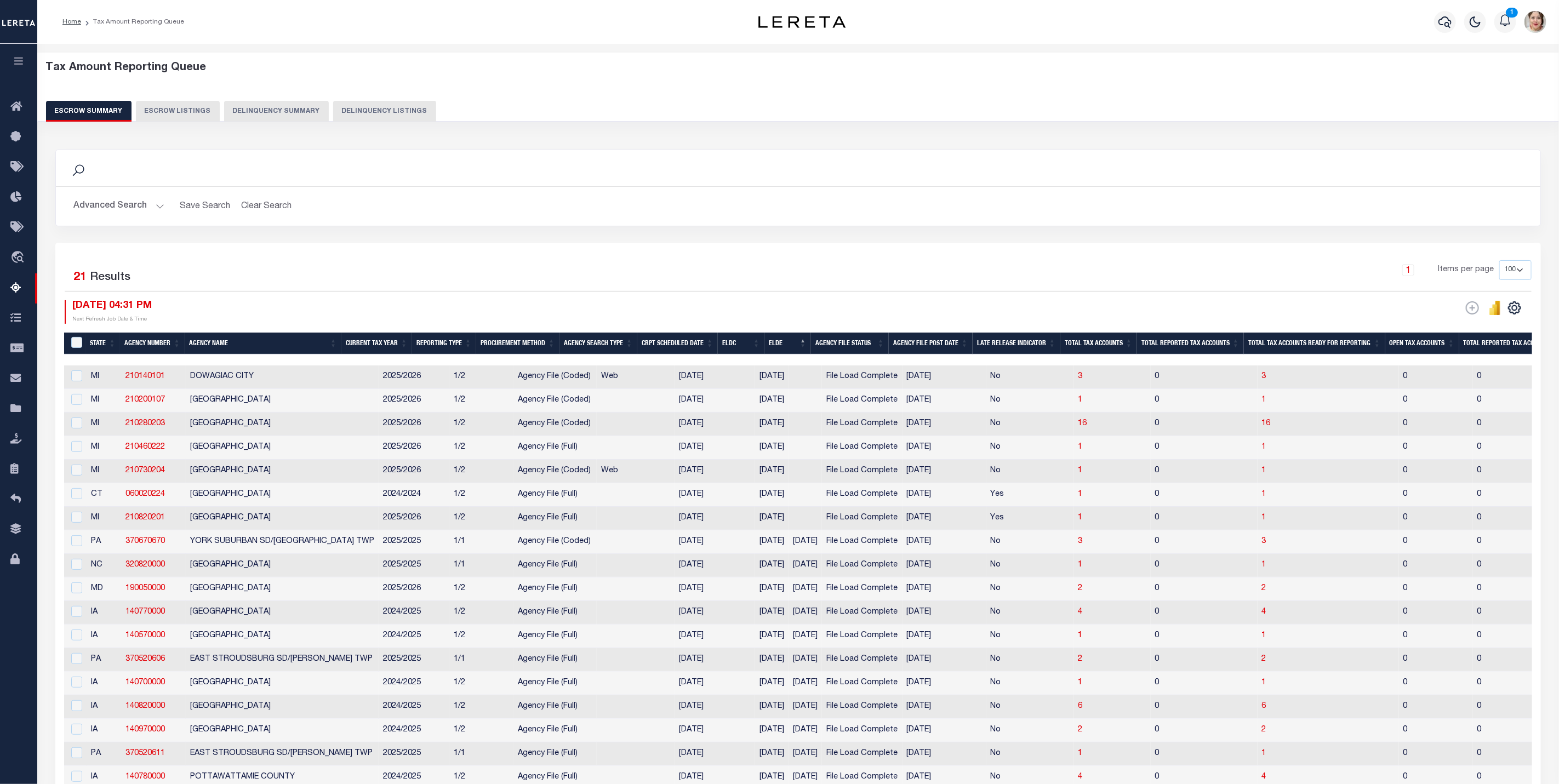
click at [101, 205] on button "Advanced Search" at bounding box center [118, 206] width 91 height 21
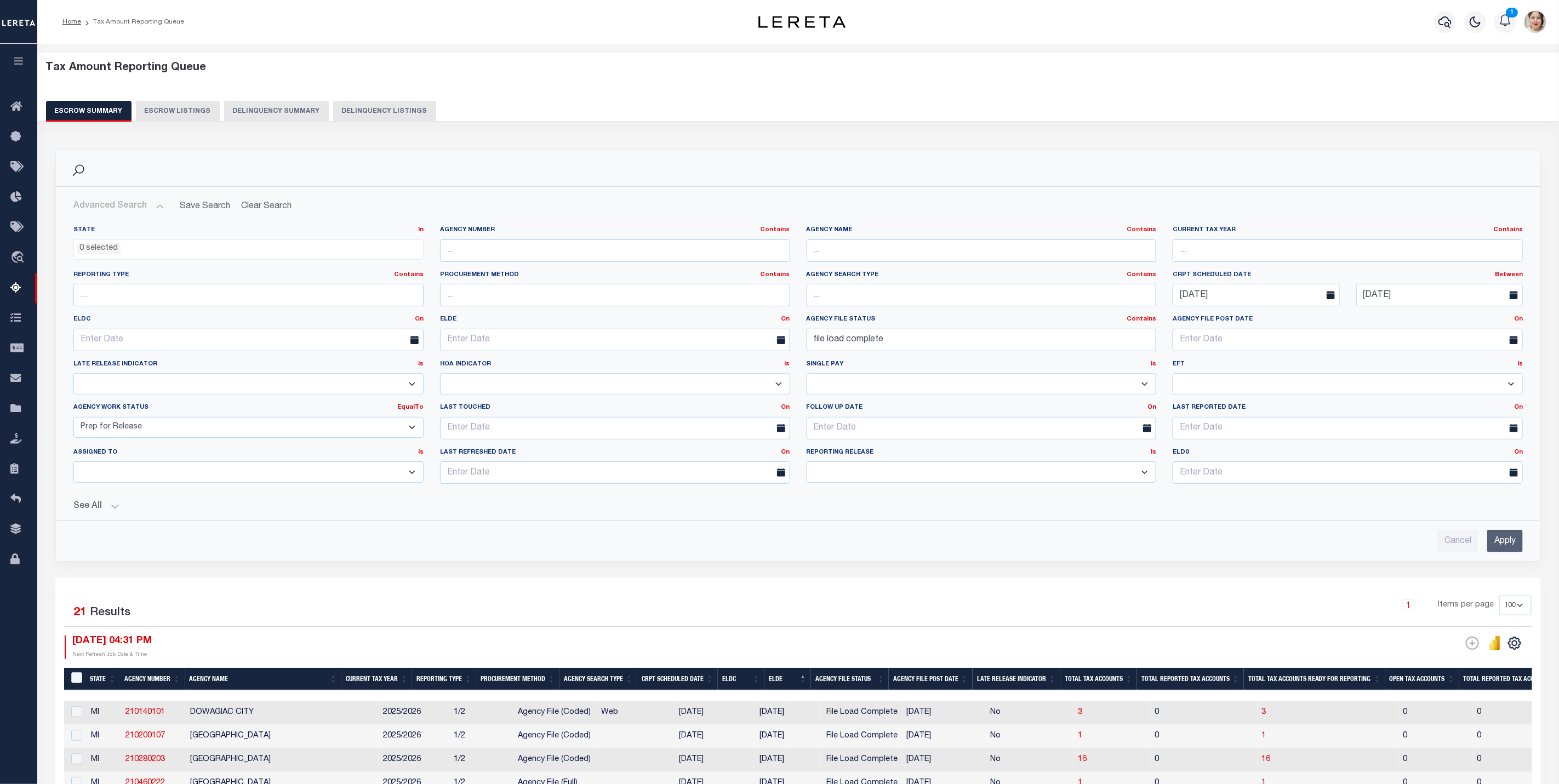
click at [855, 472] on select "Prelim Final" at bounding box center [981, 472] width 350 height 21
select select "P"
click at [806, 465] on select "Prelim Final" at bounding box center [981, 472] width 350 height 21
click at [186, 432] on select "New In Progress Pending Agency Follow-up Pending QC Ready for Release Prep for …" at bounding box center [248, 428] width 350 height 21
select select "6"
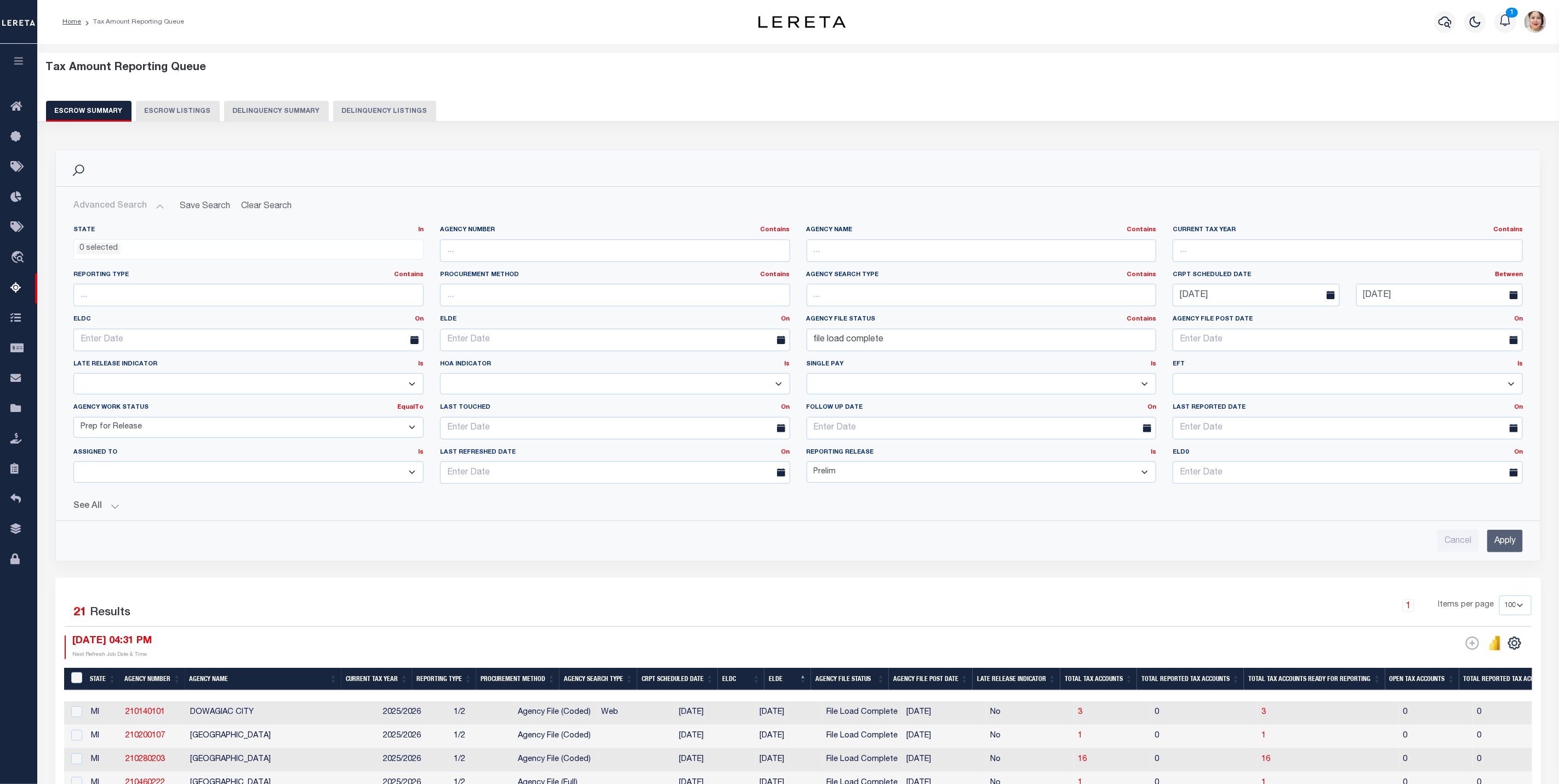
click at [73, 419] on select "New In Progress Pending Agency Follow-up Pending QC Ready for Release Prep for …" at bounding box center [248, 428] width 350 height 21
click at [1509, 542] on input "Apply" at bounding box center [1504, 540] width 35 height 22
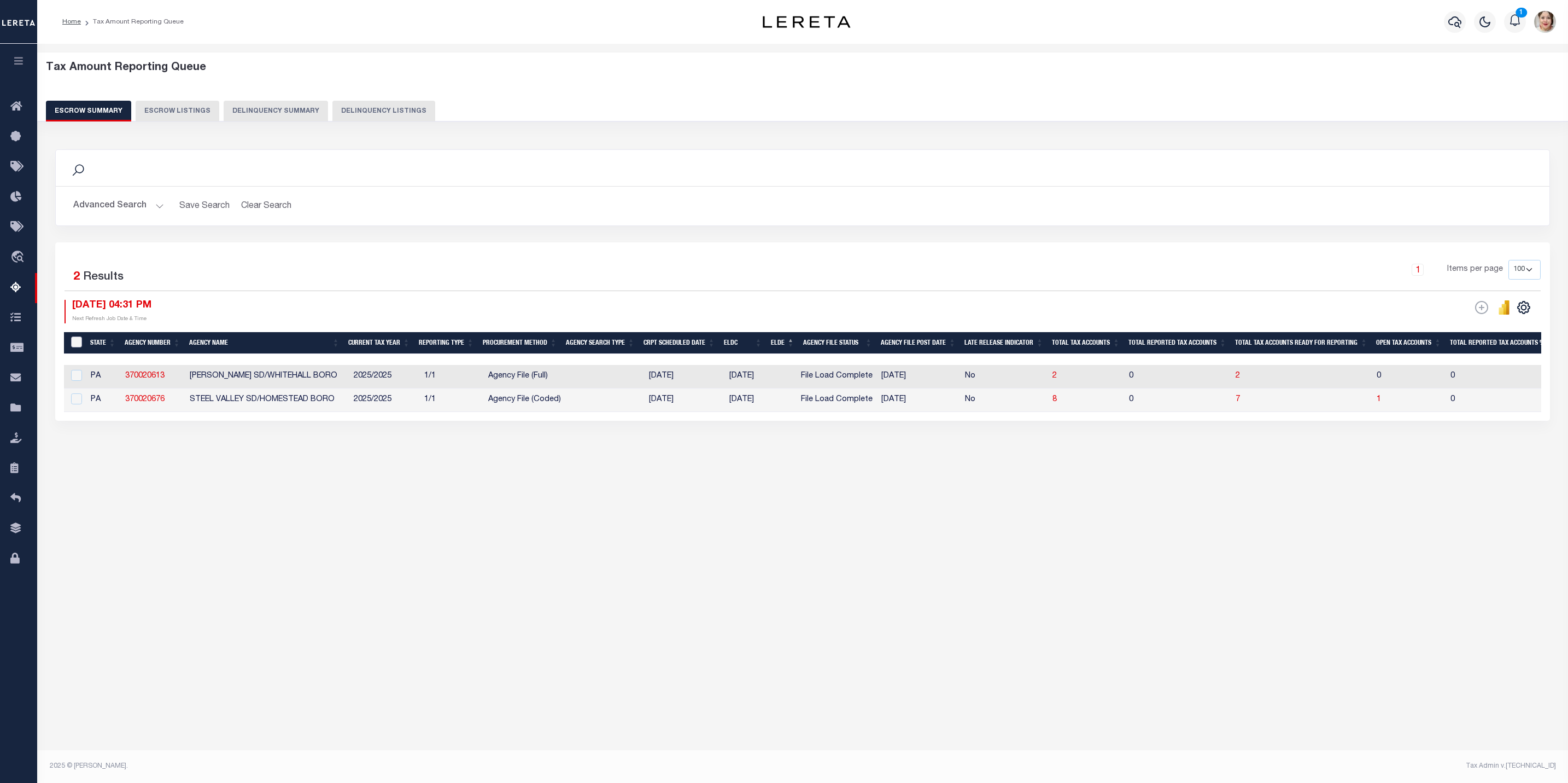
drag, startPoint x: 76, startPoint y: 343, endPoint x: 84, endPoint y: 351, distance: 11.3
click at [76, 343] on input "&nbsp;" at bounding box center [77, 342] width 11 height 11
checkbox input "true"
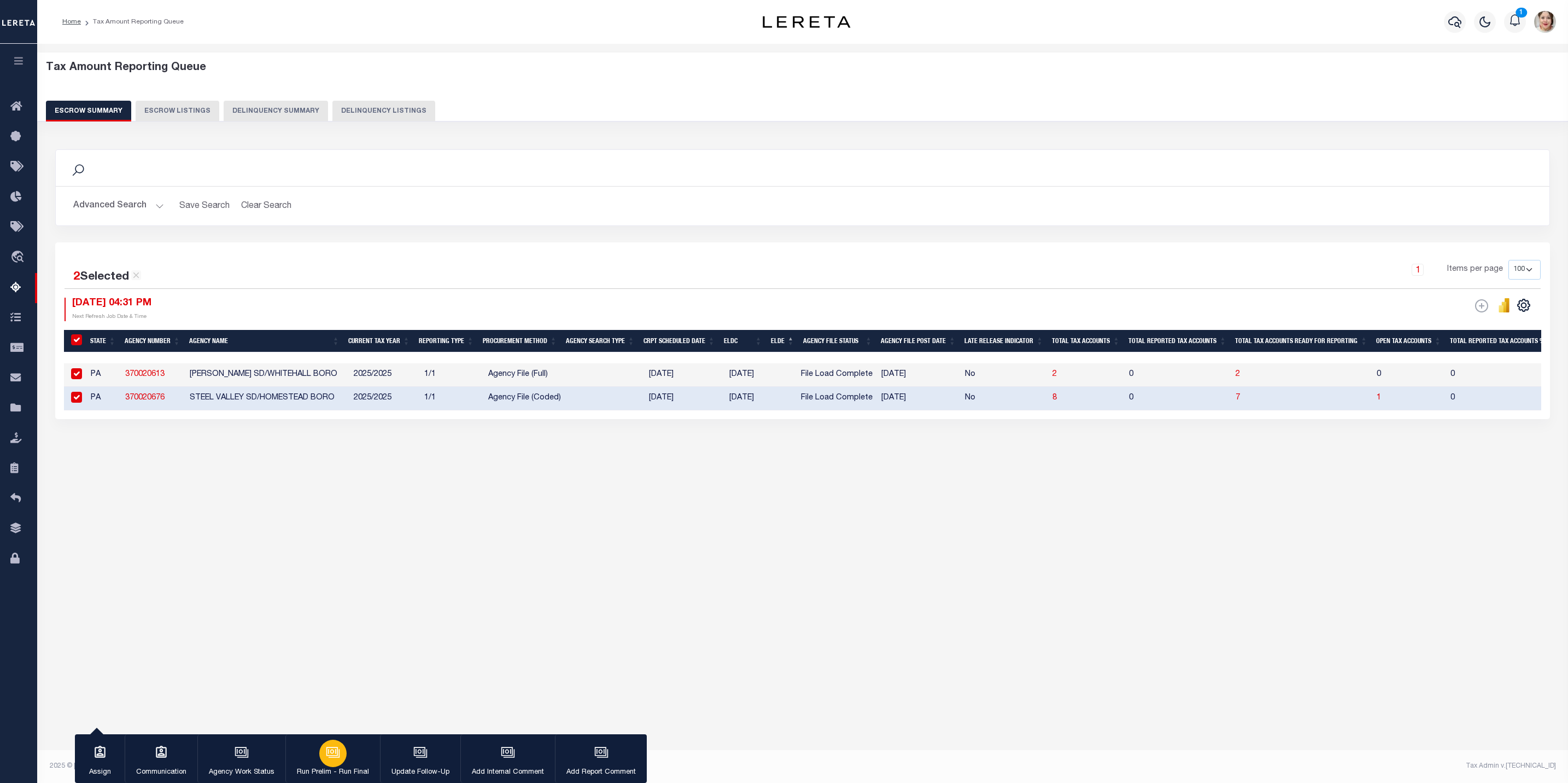
click at [343, 758] on div "button" at bounding box center [333, 753] width 27 height 27
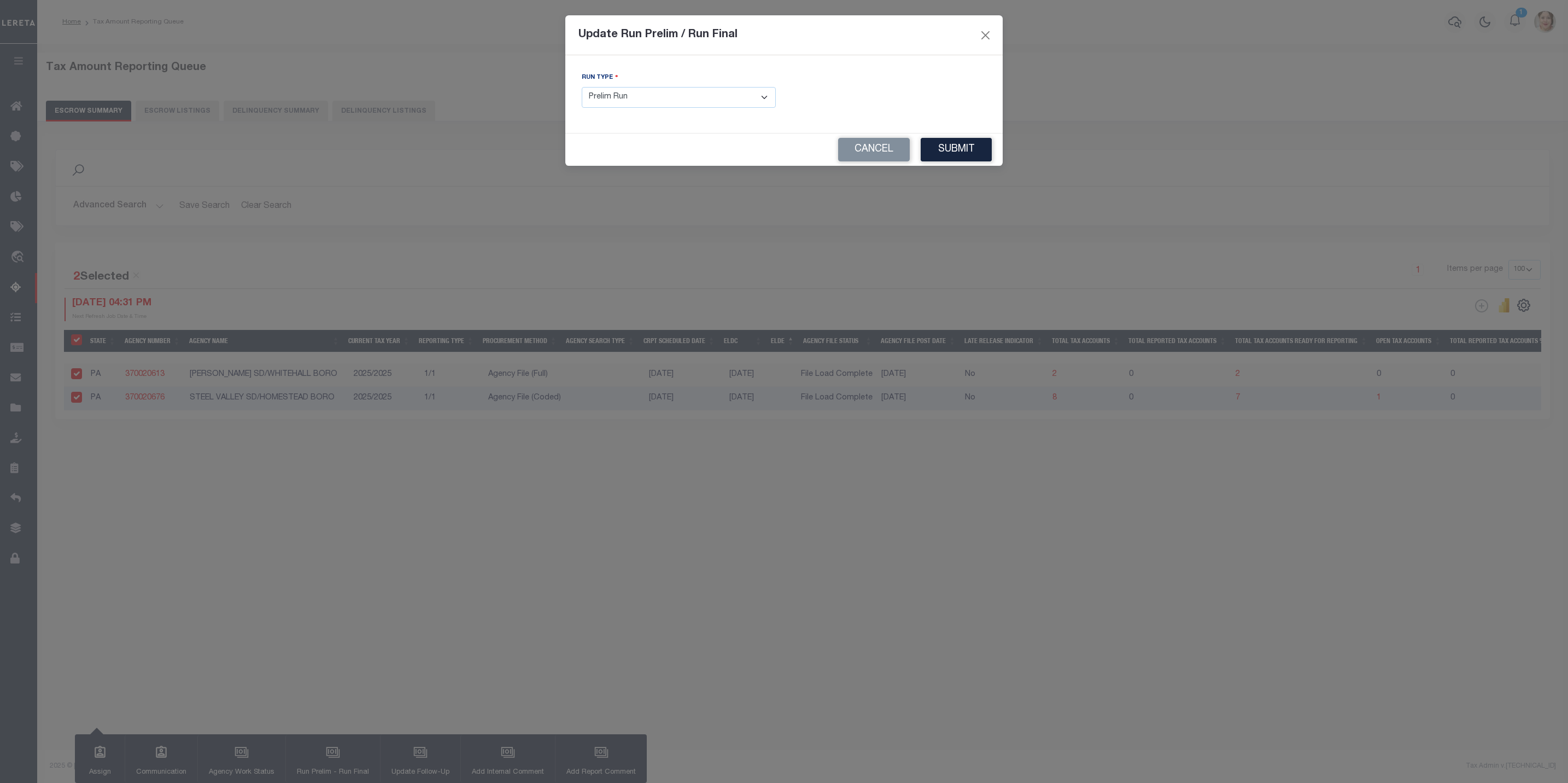
click at [710, 98] on select "- Select Run Type - Prelim Run Final Run" at bounding box center [679, 98] width 194 height 21
select select "F"
click at [582, 87] on select "- Select Run Type - Prelim Run Final Run" at bounding box center [679, 98] width 194 height 21
click at [878, 93] on input "text" at bounding box center [889, 98] width 194 height 21
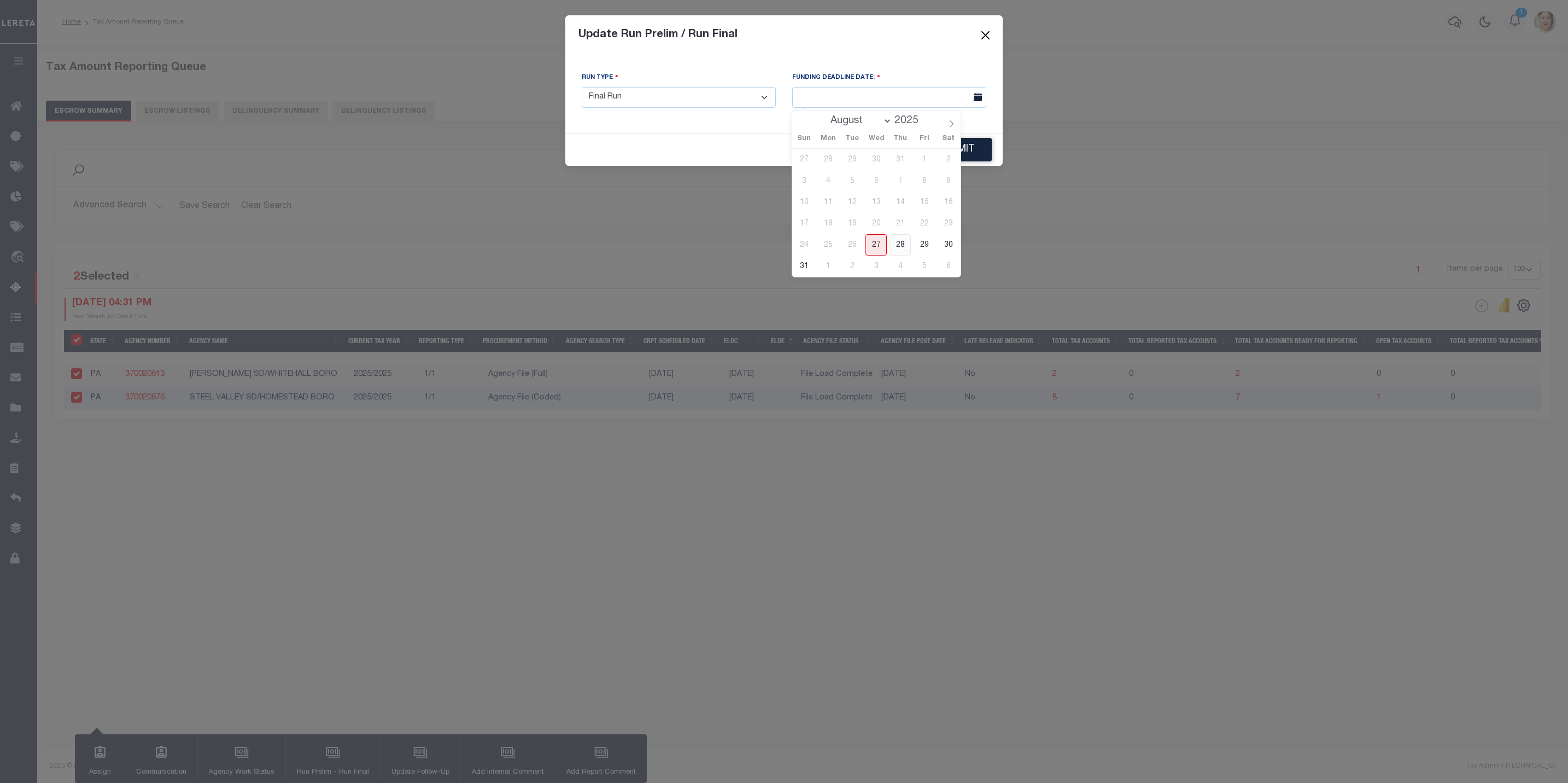
click at [902, 243] on span "28" at bounding box center [900, 245] width 21 height 21
type input "[DATE]"
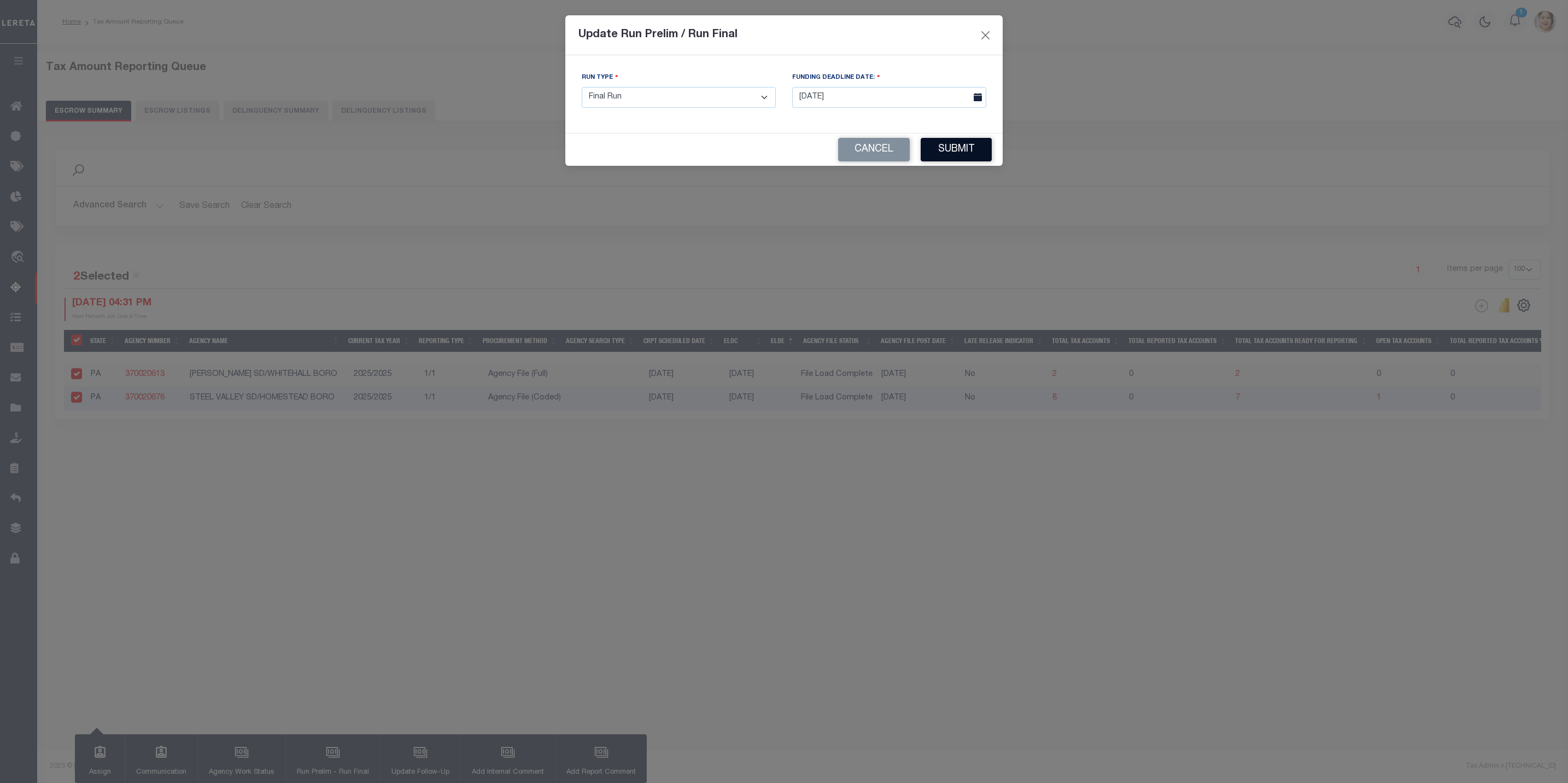
click at [984, 144] on button "Submit" at bounding box center [956, 149] width 71 height 24
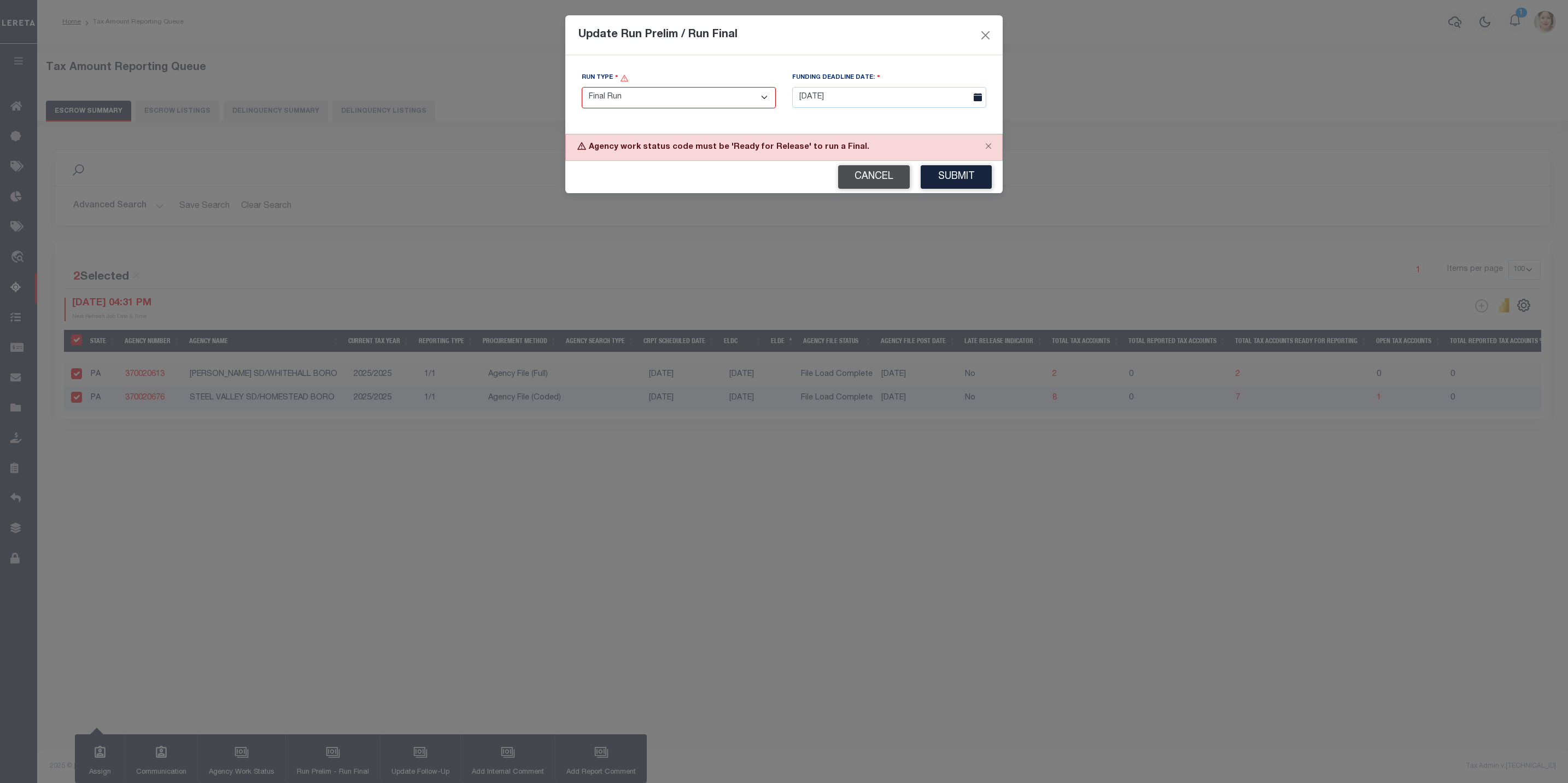
click at [884, 170] on button "Cancel" at bounding box center [873, 177] width 71 height 24
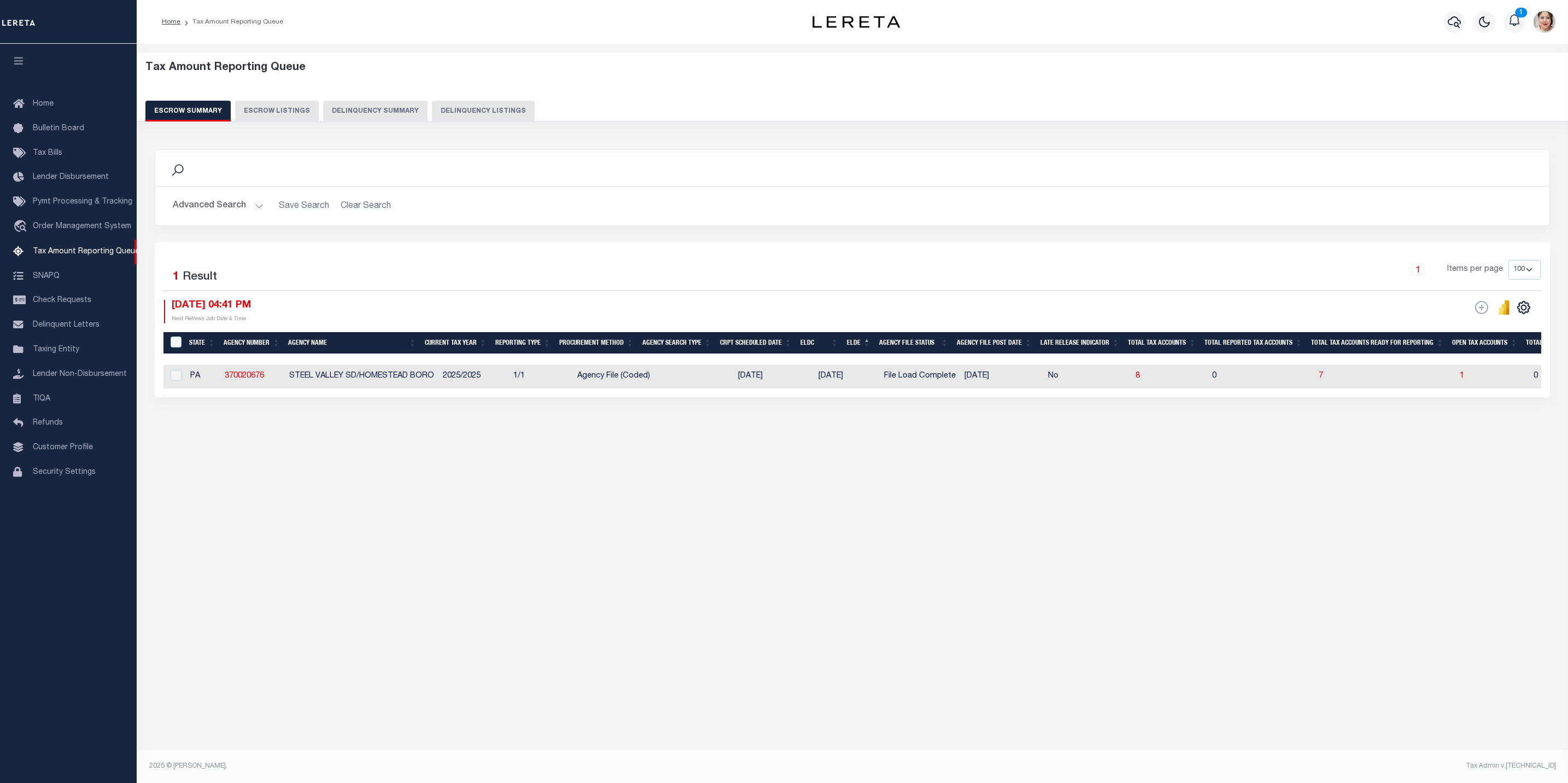
select select "100"
click at [210, 202] on button "Advanced Search" at bounding box center [217, 206] width 91 height 21
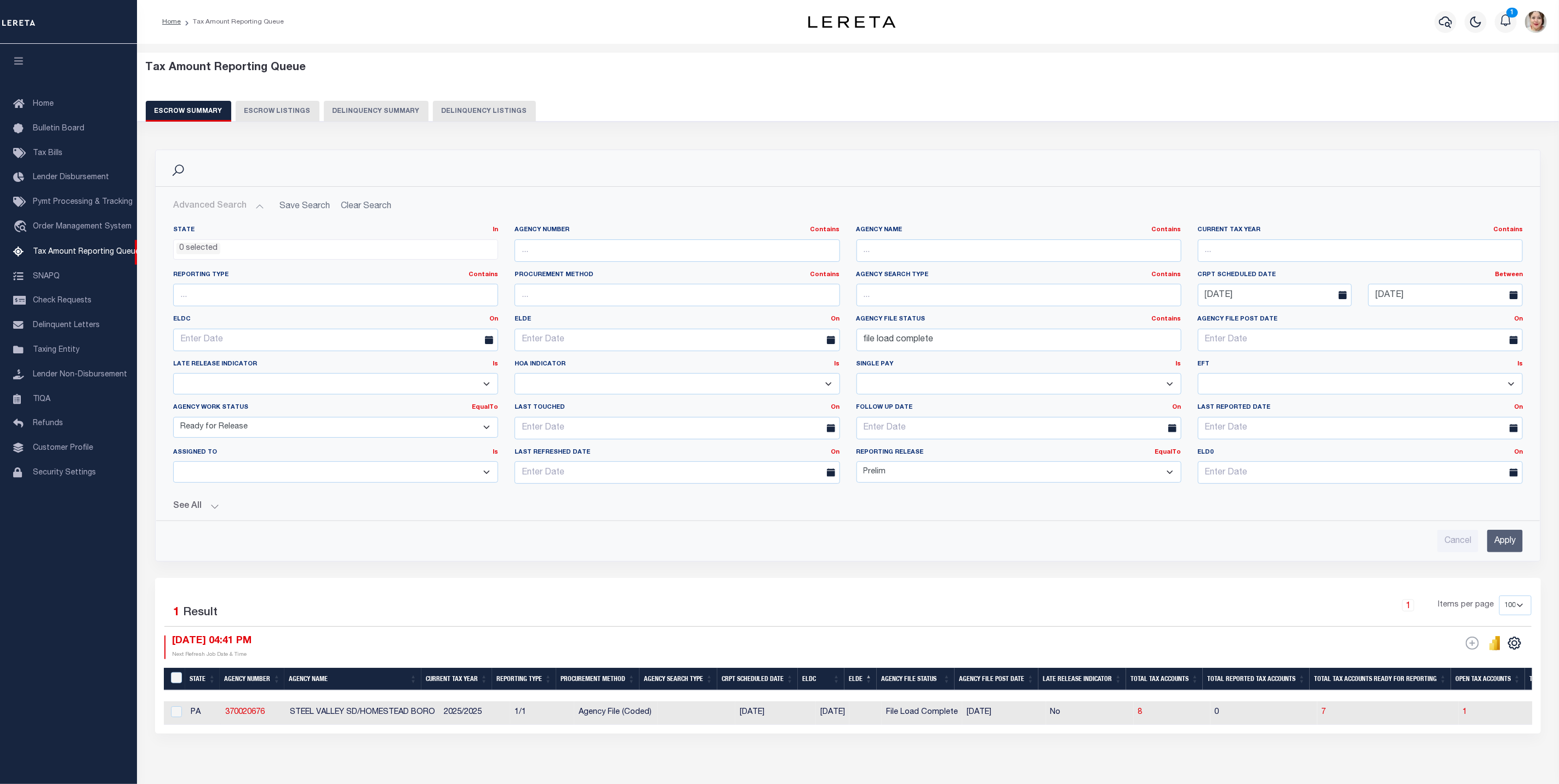
click at [911, 472] on select "Prelim Final" at bounding box center [1019, 472] width 325 height 21
select select
click at [857, 465] on select "Prelim Final" at bounding box center [1019, 472] width 325 height 21
click at [1508, 549] on input "Apply" at bounding box center [1504, 540] width 35 height 22
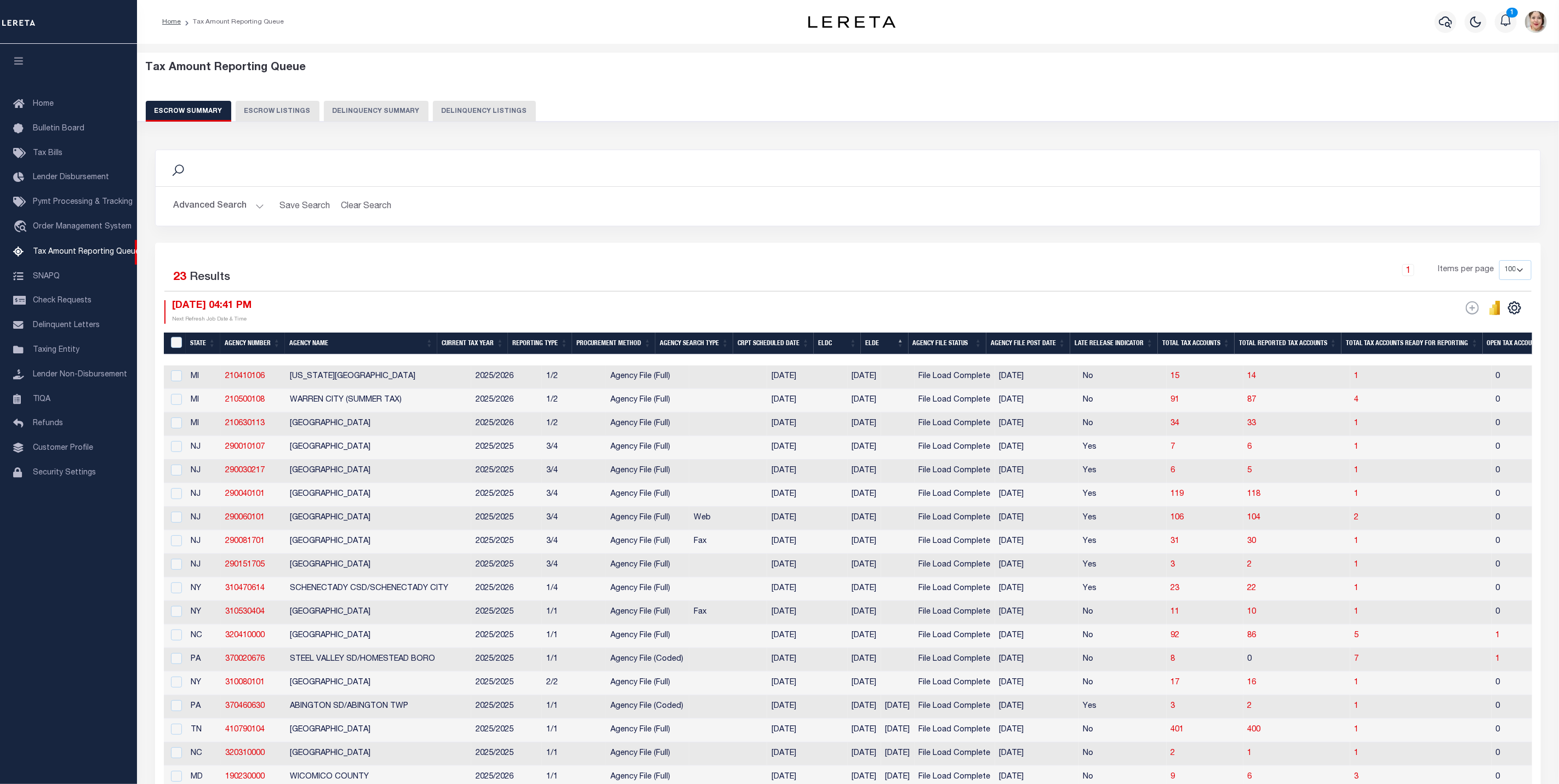
click at [202, 207] on button "Advanced Search" at bounding box center [218, 206] width 91 height 21
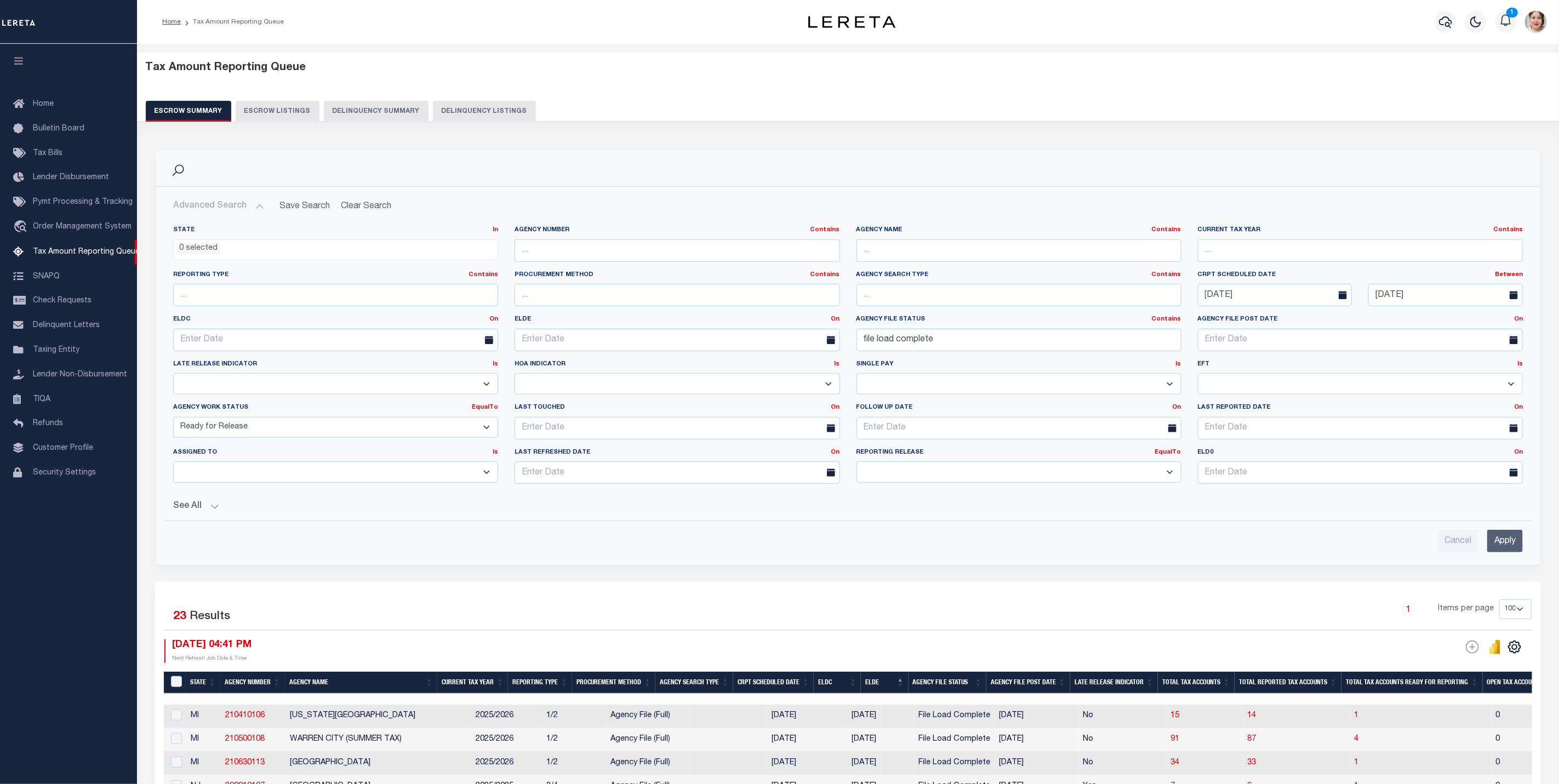
click at [244, 432] on select "New In Progress Pending Agency Follow-up Pending QC Ready for Release Prep for …" at bounding box center [335, 428] width 325 height 21
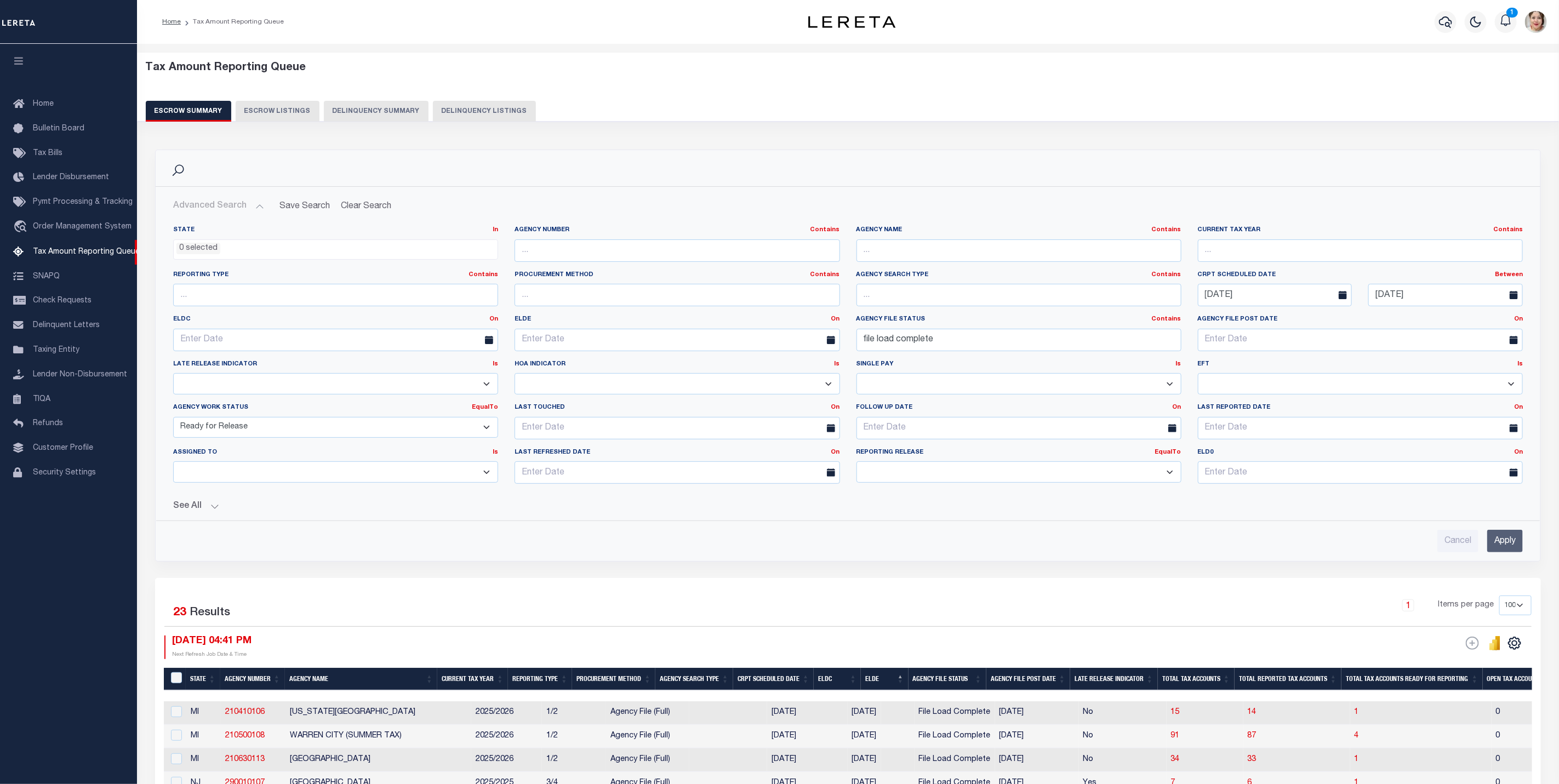
select select "7"
click at [173, 419] on select "New In Progress Pending Agency Follow-up Pending QC Ready for Release Prep for …" at bounding box center [335, 428] width 325 height 21
click at [1516, 541] on input "Apply" at bounding box center [1504, 540] width 35 height 22
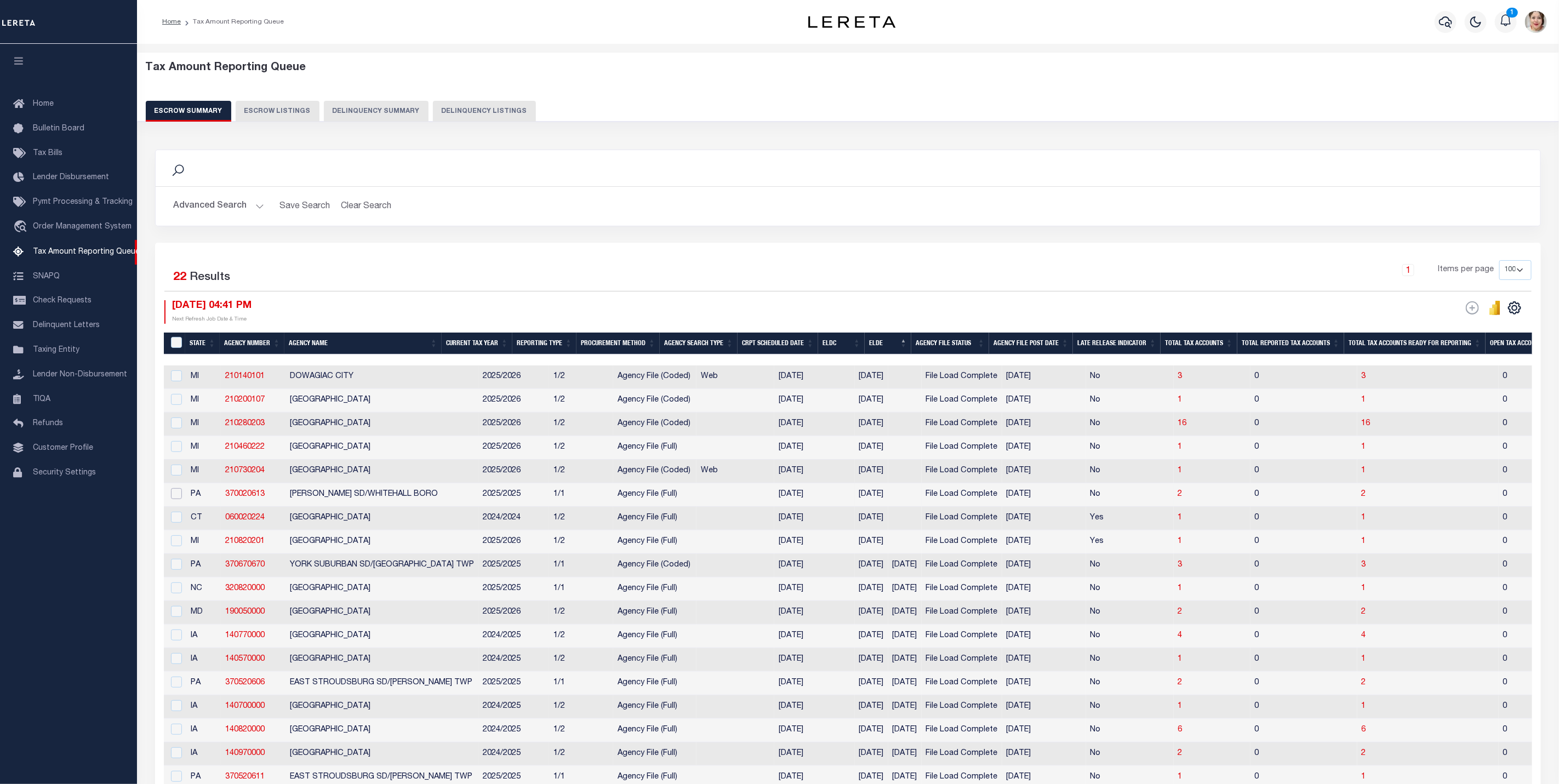
click at [178, 497] on input "checkbox" at bounding box center [176, 493] width 11 height 11
checkbox input "true"
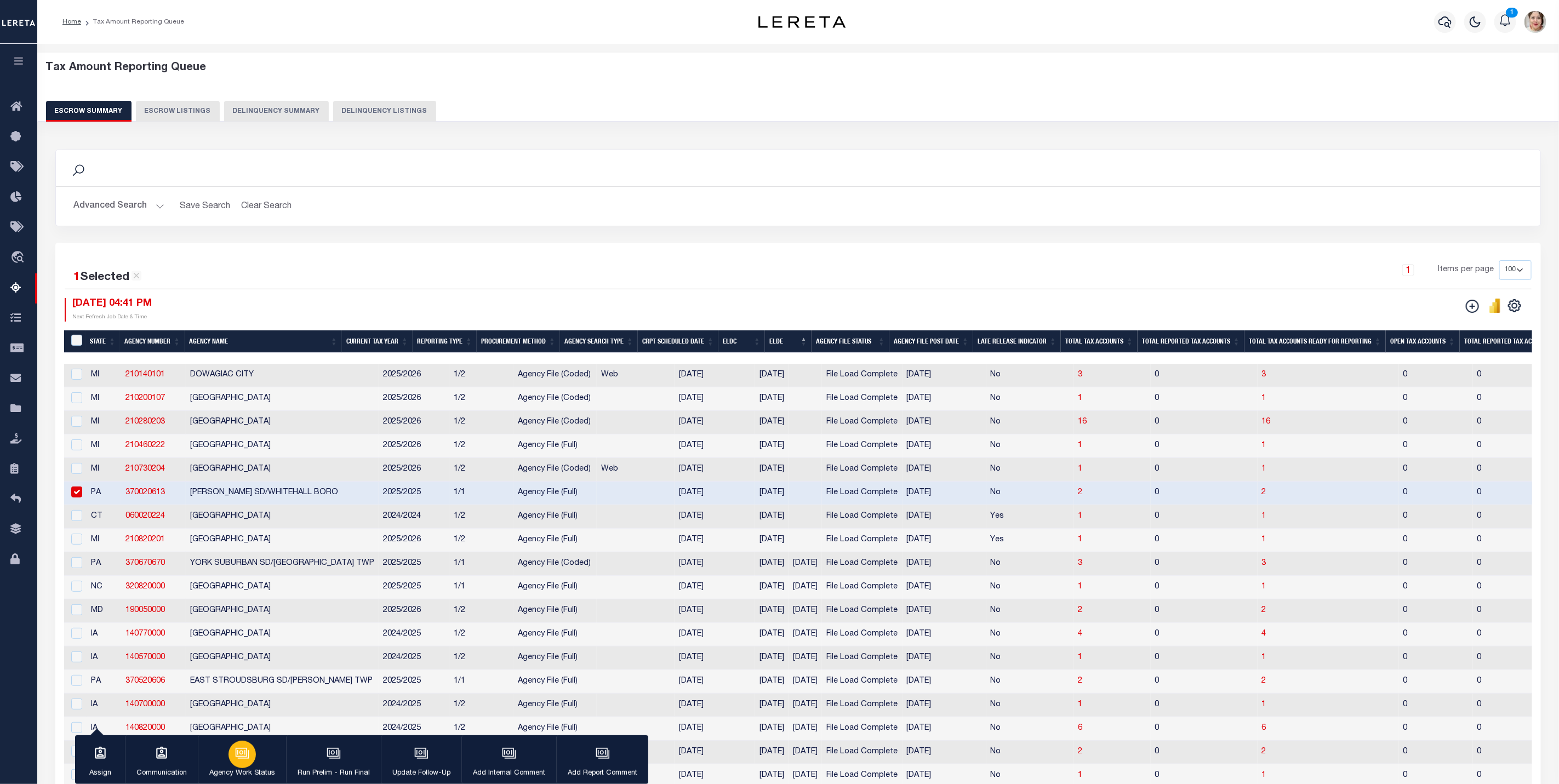
click at [253, 761] on div "button" at bounding box center [242, 754] width 27 height 27
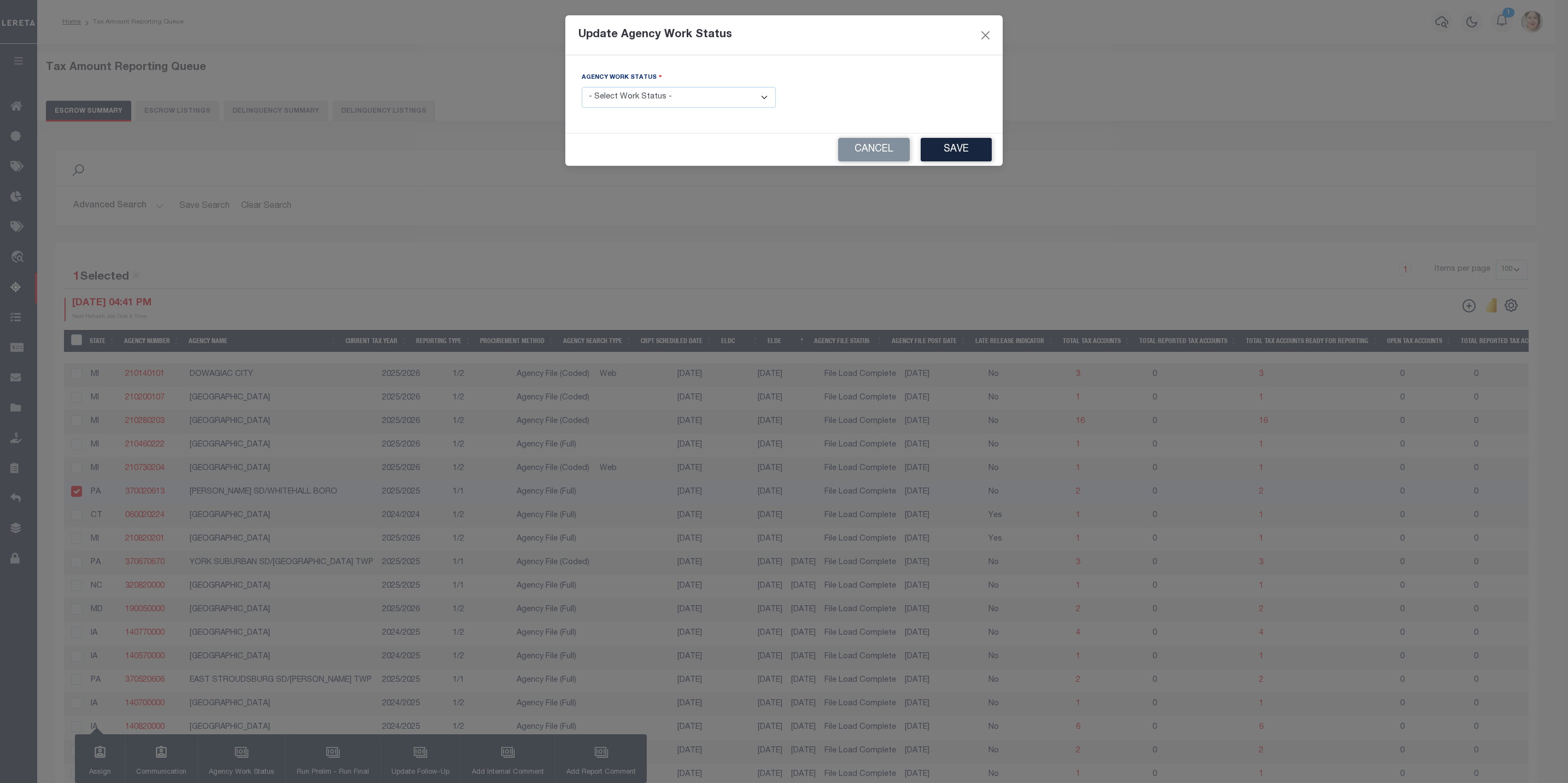
click at [673, 103] on select "- Select Work Status - New In Progress Pending Agency Follow-up Pending QC Read…" at bounding box center [679, 98] width 194 height 21
select select "6"
click at [582, 87] on select "- Select Work Status - New In Progress Pending Agency Follow-up Pending QC Read…" at bounding box center [679, 98] width 194 height 21
click at [961, 156] on button "Save" at bounding box center [956, 149] width 71 height 24
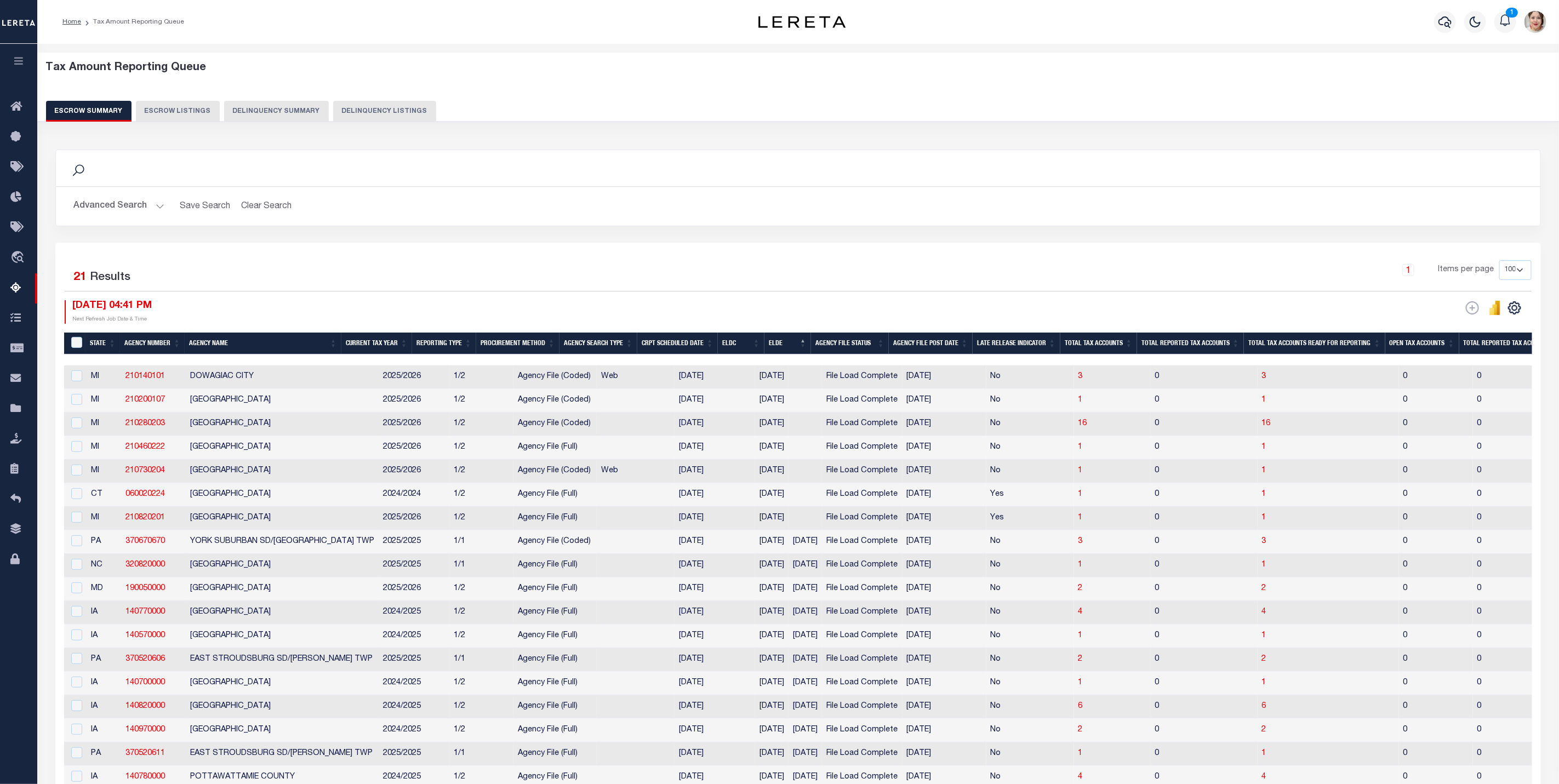
click at [122, 207] on button "Advanced Search" at bounding box center [118, 206] width 91 height 21
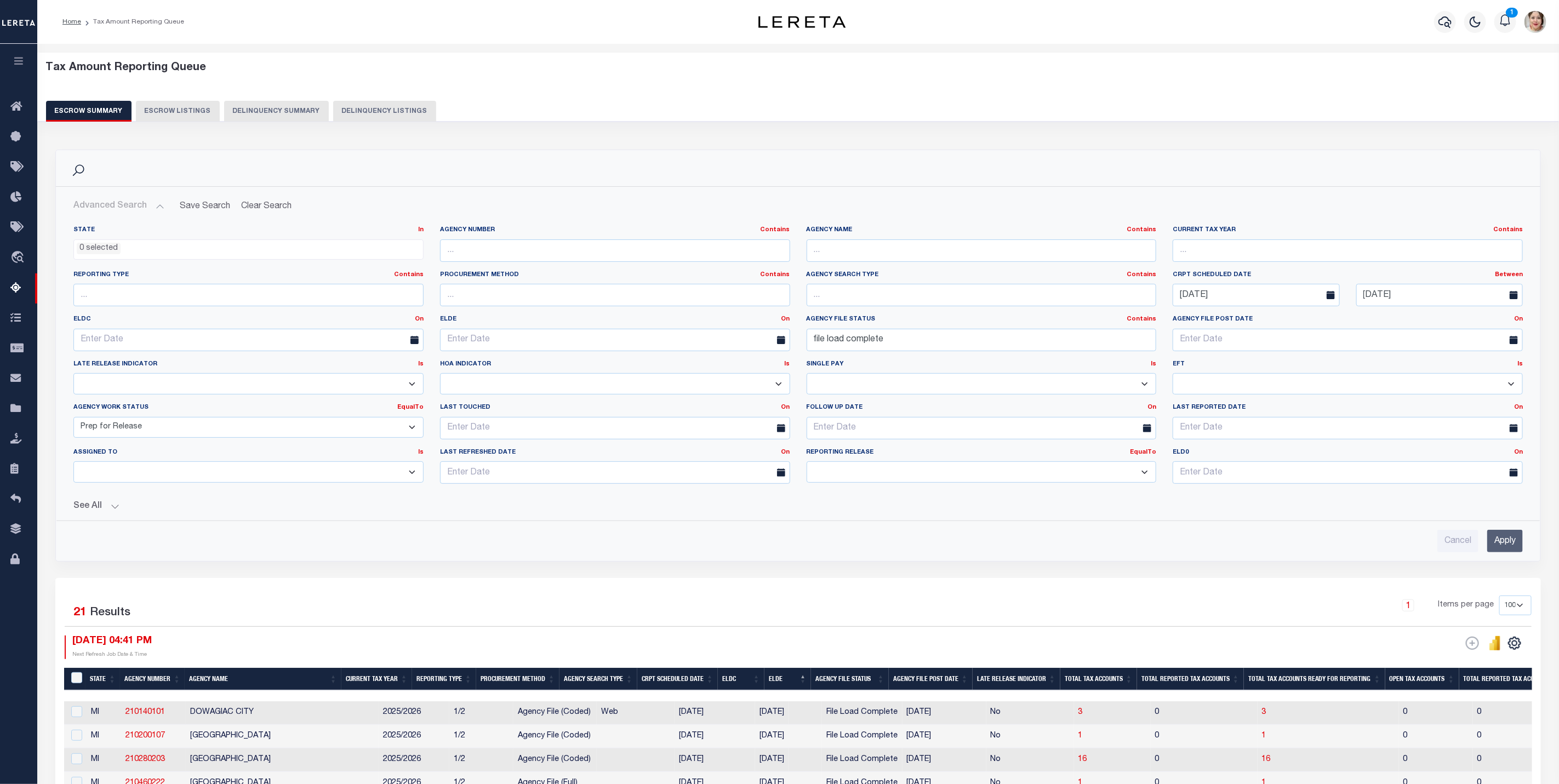
click at [141, 426] on select "New In Progress Pending Agency Follow-up Pending QC Ready for Release Prep for …" at bounding box center [248, 428] width 350 height 21
select select "6"
click at [73, 419] on select "New In Progress Pending Agency Follow-up Pending QC Ready for Release Prep for …" at bounding box center [248, 428] width 350 height 21
click at [910, 480] on select "Prelim Final" at bounding box center [981, 472] width 350 height 21
select select "P"
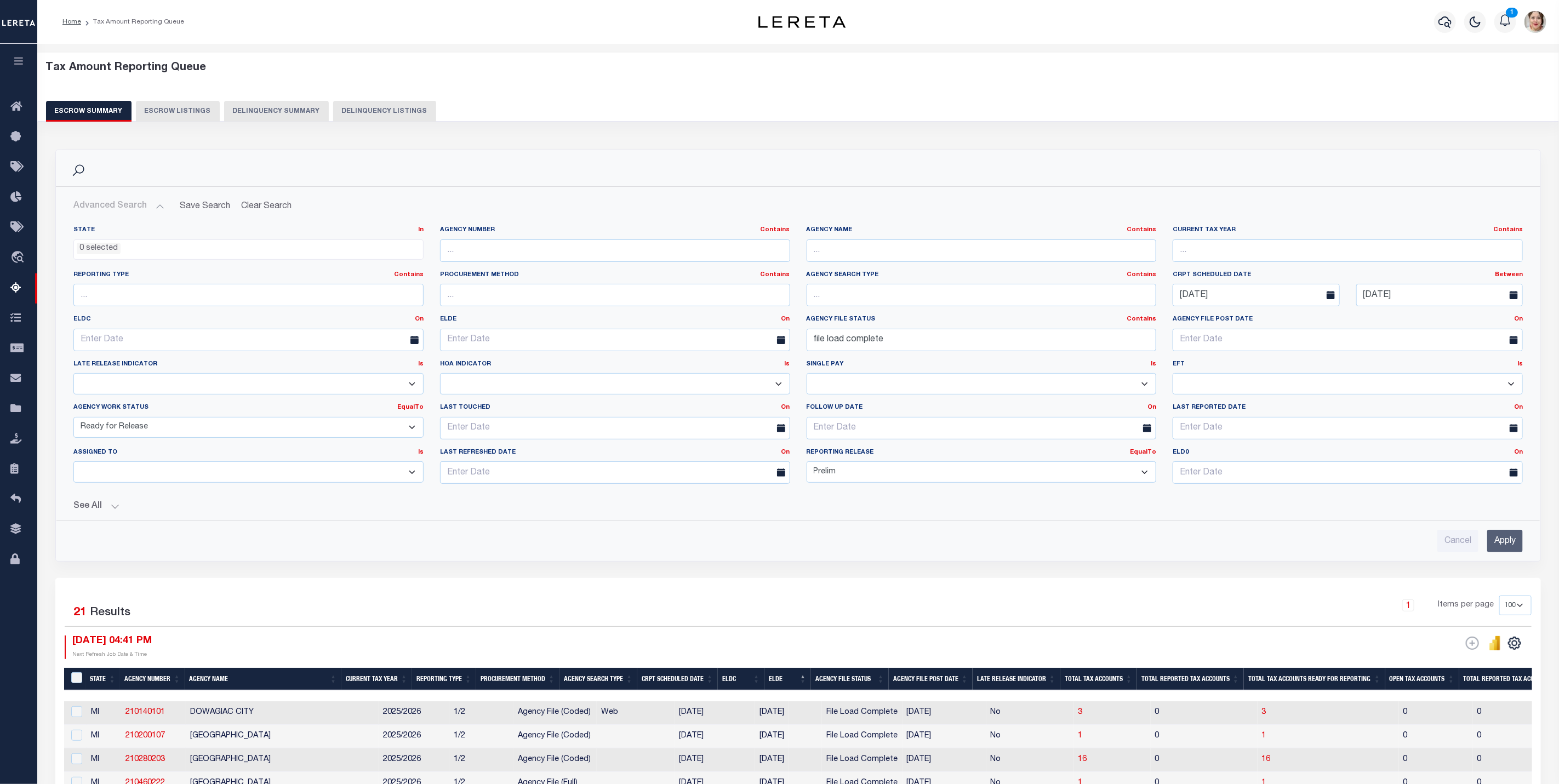
click at [806, 465] on select "Prelim Final" at bounding box center [981, 472] width 350 height 21
click at [1499, 549] on input "Apply" at bounding box center [1504, 540] width 35 height 22
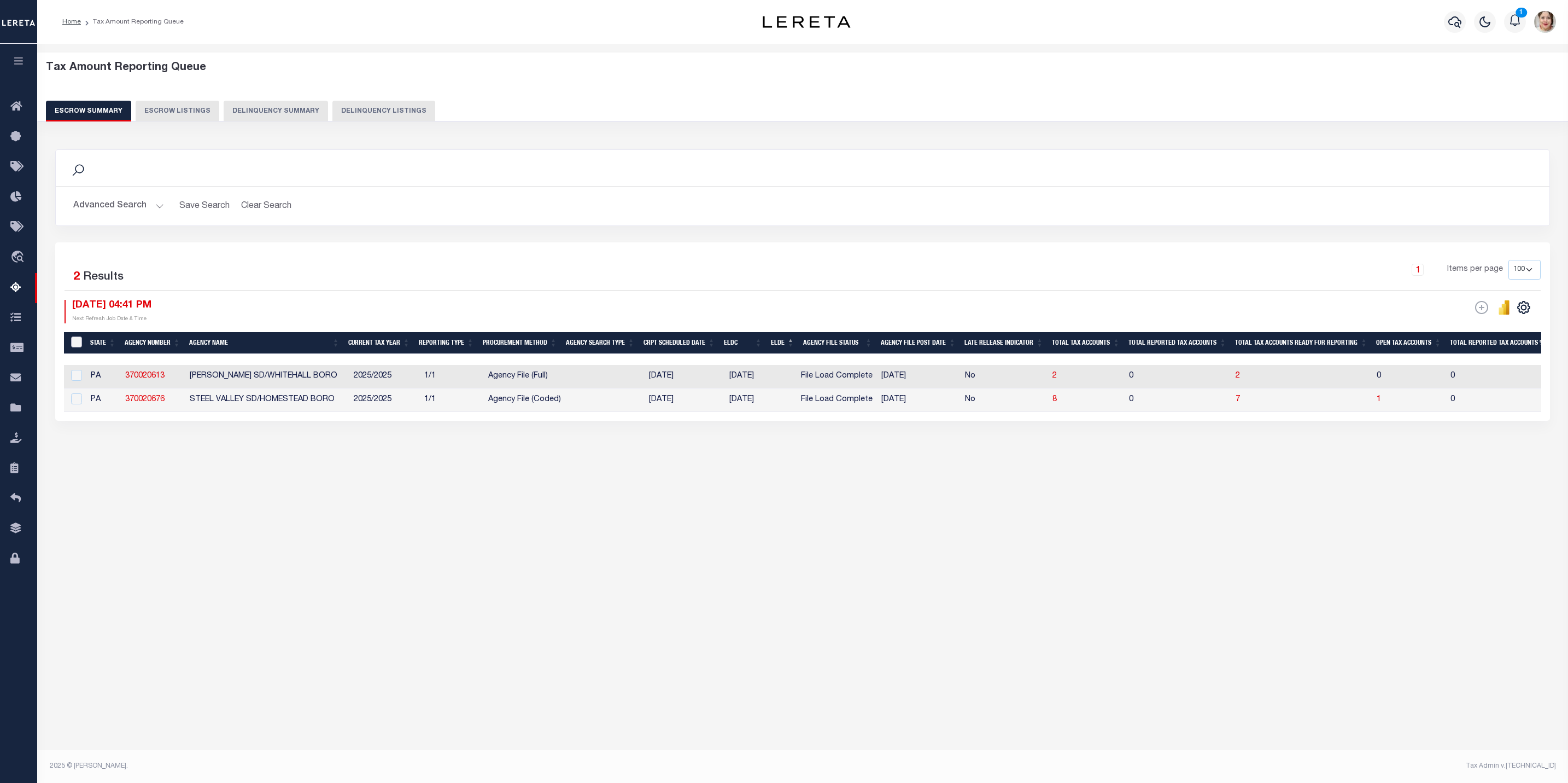
click at [74, 347] on input "&nbsp;" at bounding box center [77, 342] width 11 height 11
checkbox input "true"
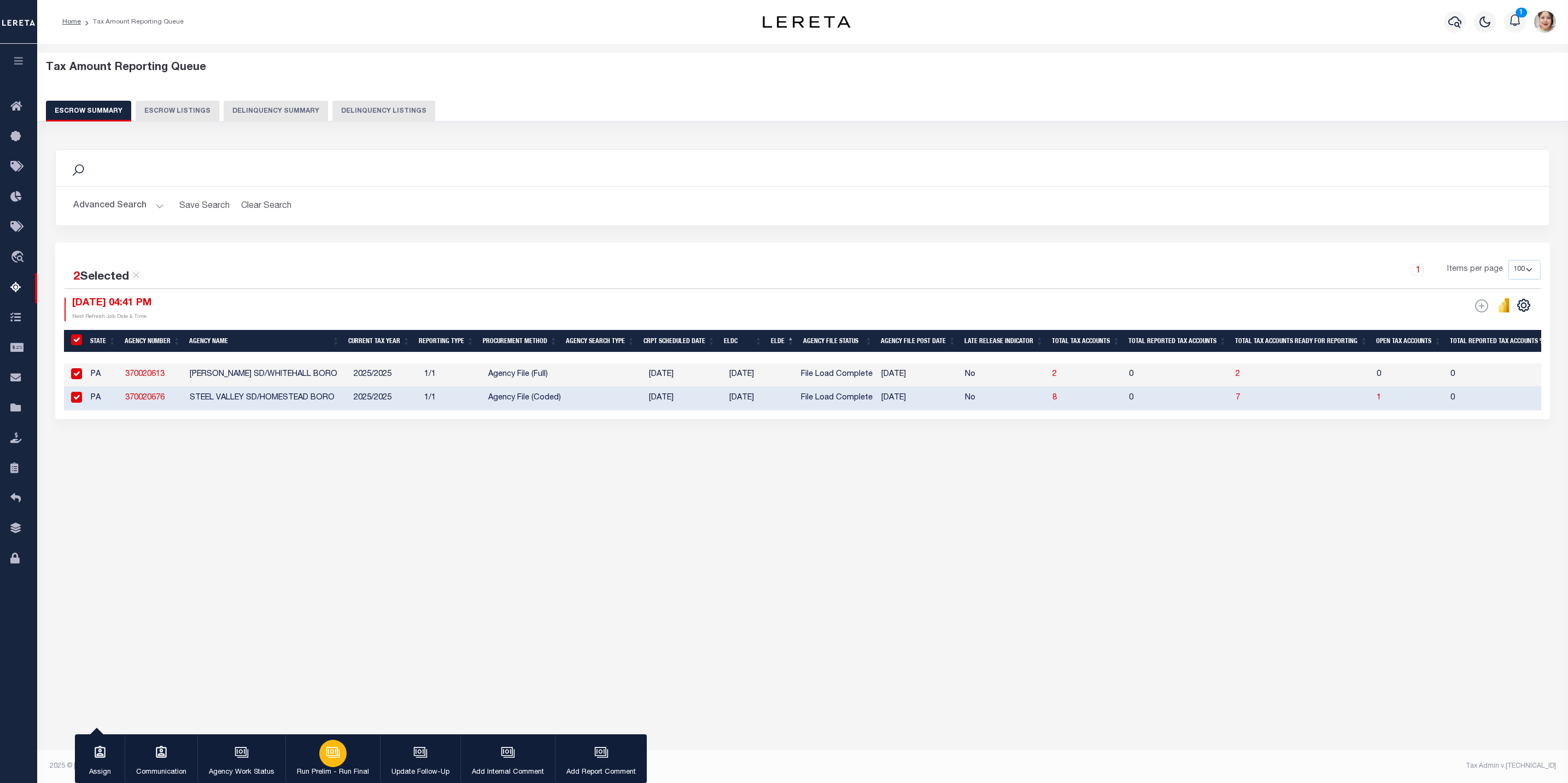
click at [353, 765] on button "Run Prelim - Run Final" at bounding box center [332, 758] width 94 height 49
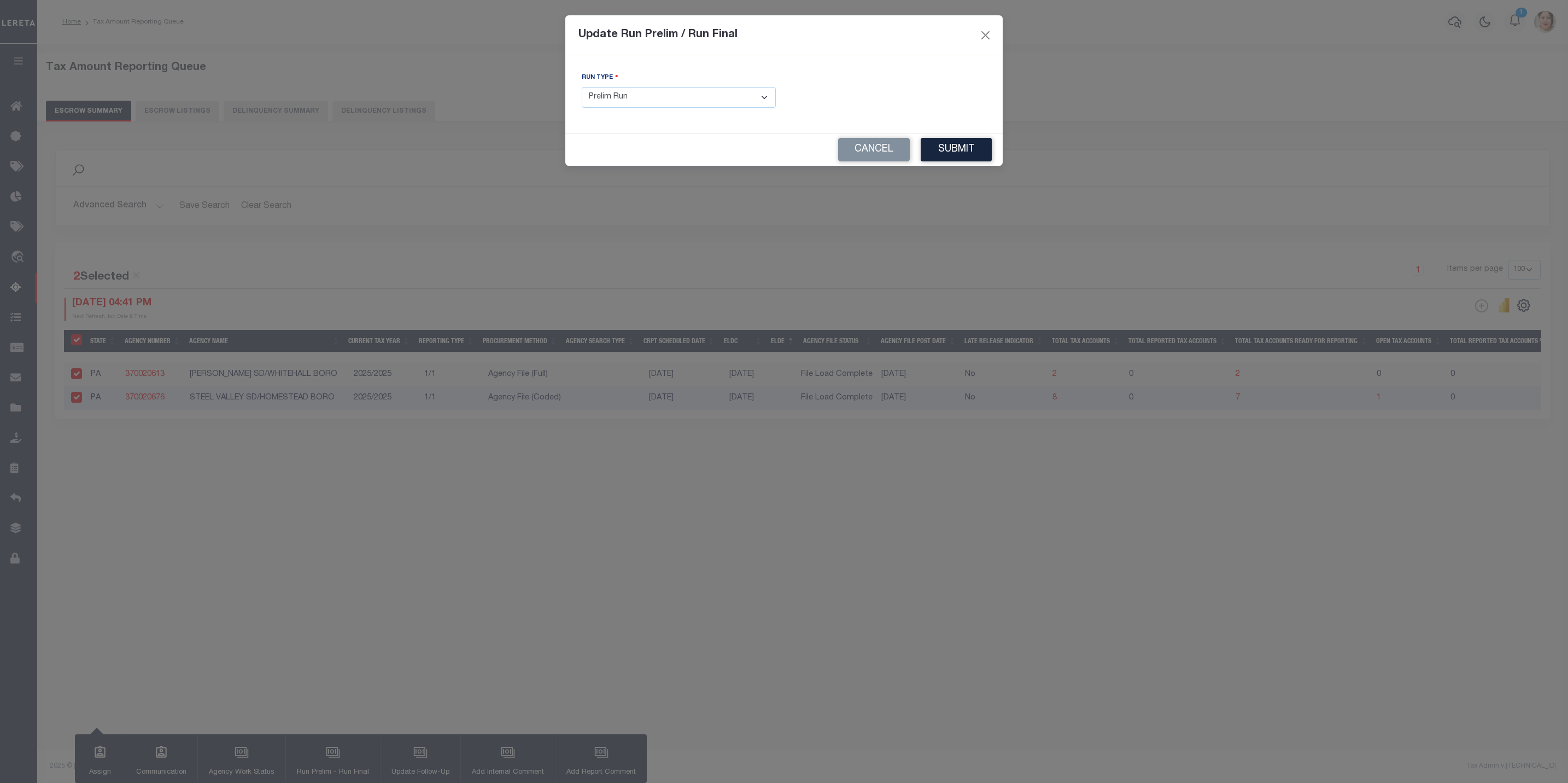
click at [627, 106] on select "- Select Run Type - Prelim Run Final Run" at bounding box center [679, 98] width 194 height 21
select select "F"
click at [582, 87] on select "- Select Run Type - Prelim Run Final Run" at bounding box center [679, 98] width 194 height 21
click at [839, 87] on input "text" at bounding box center [889, 98] width 194 height 21
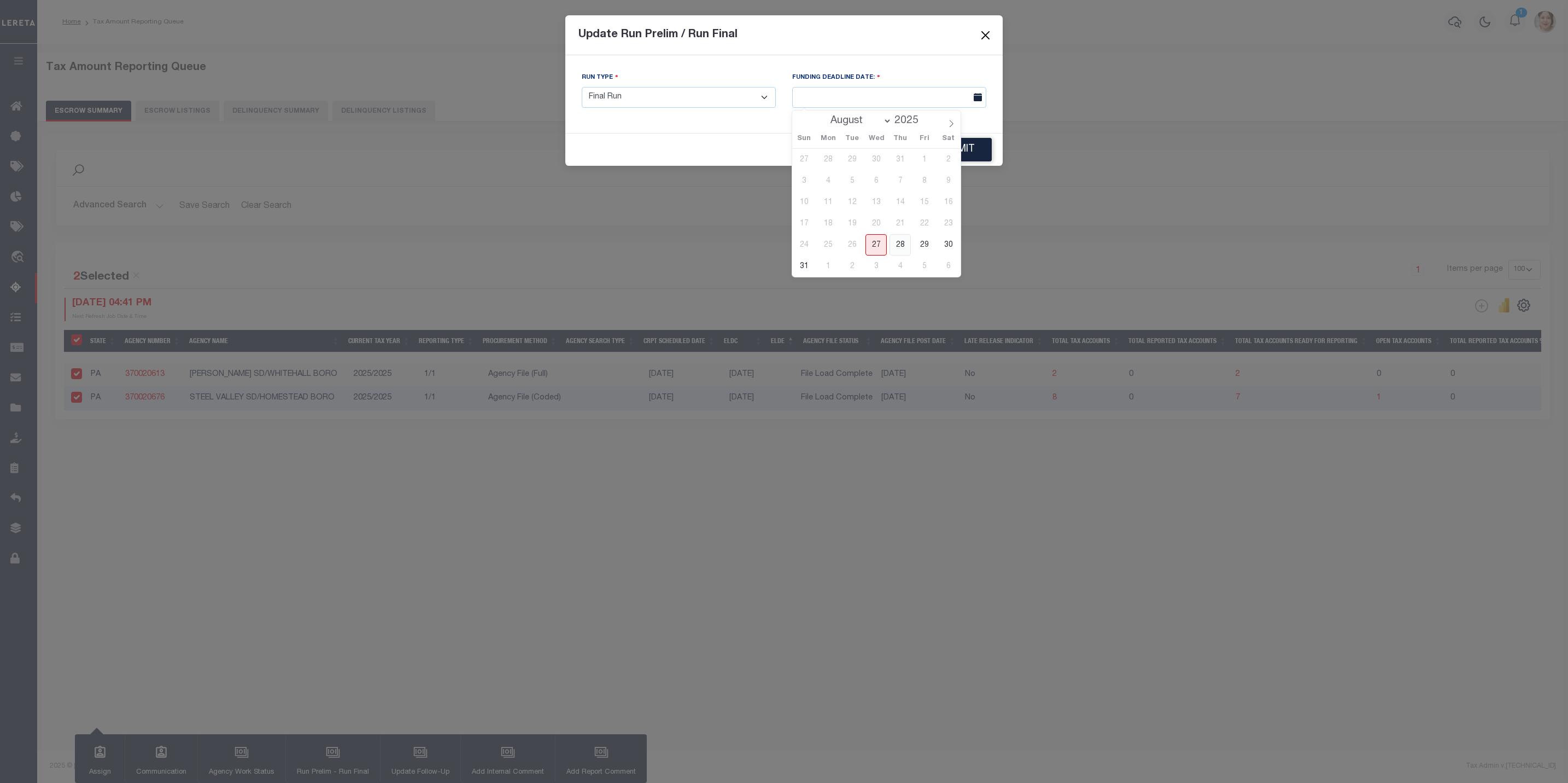
click at [901, 243] on span "28" at bounding box center [900, 245] width 21 height 21
type input "[DATE]"
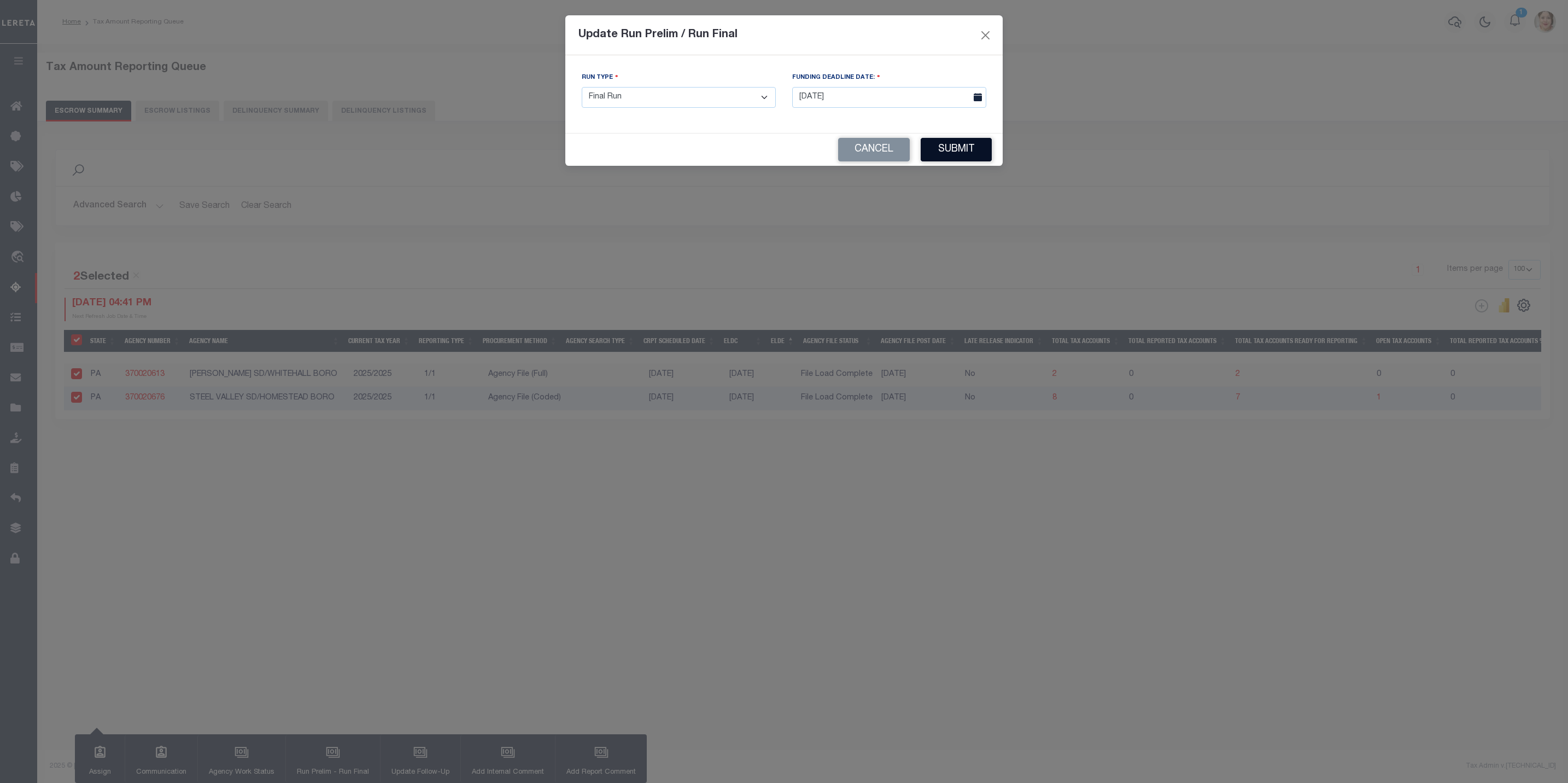
click at [961, 158] on button "Submit" at bounding box center [956, 149] width 71 height 24
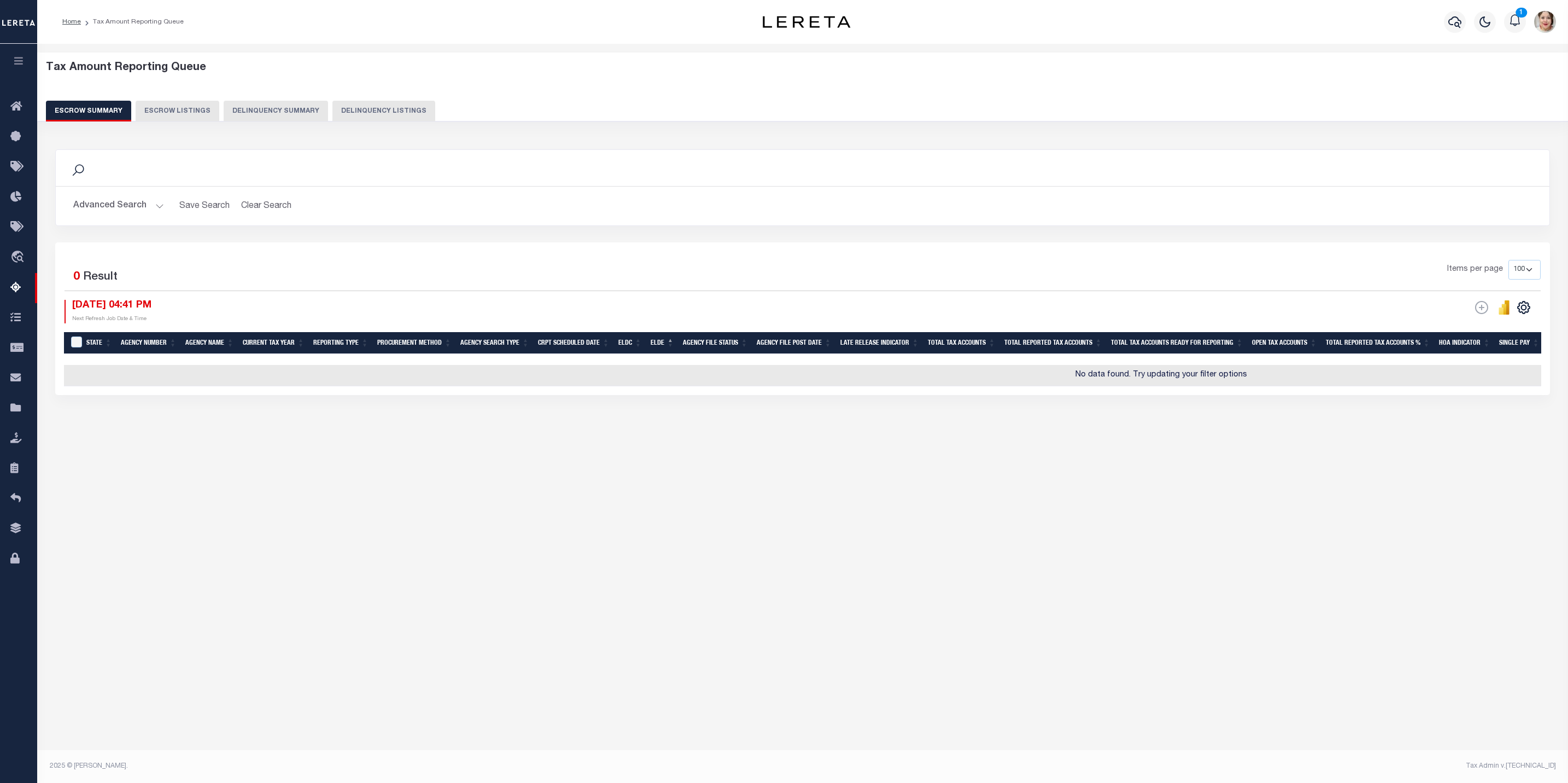
click at [102, 209] on button "Advanced Search" at bounding box center [118, 206] width 91 height 21
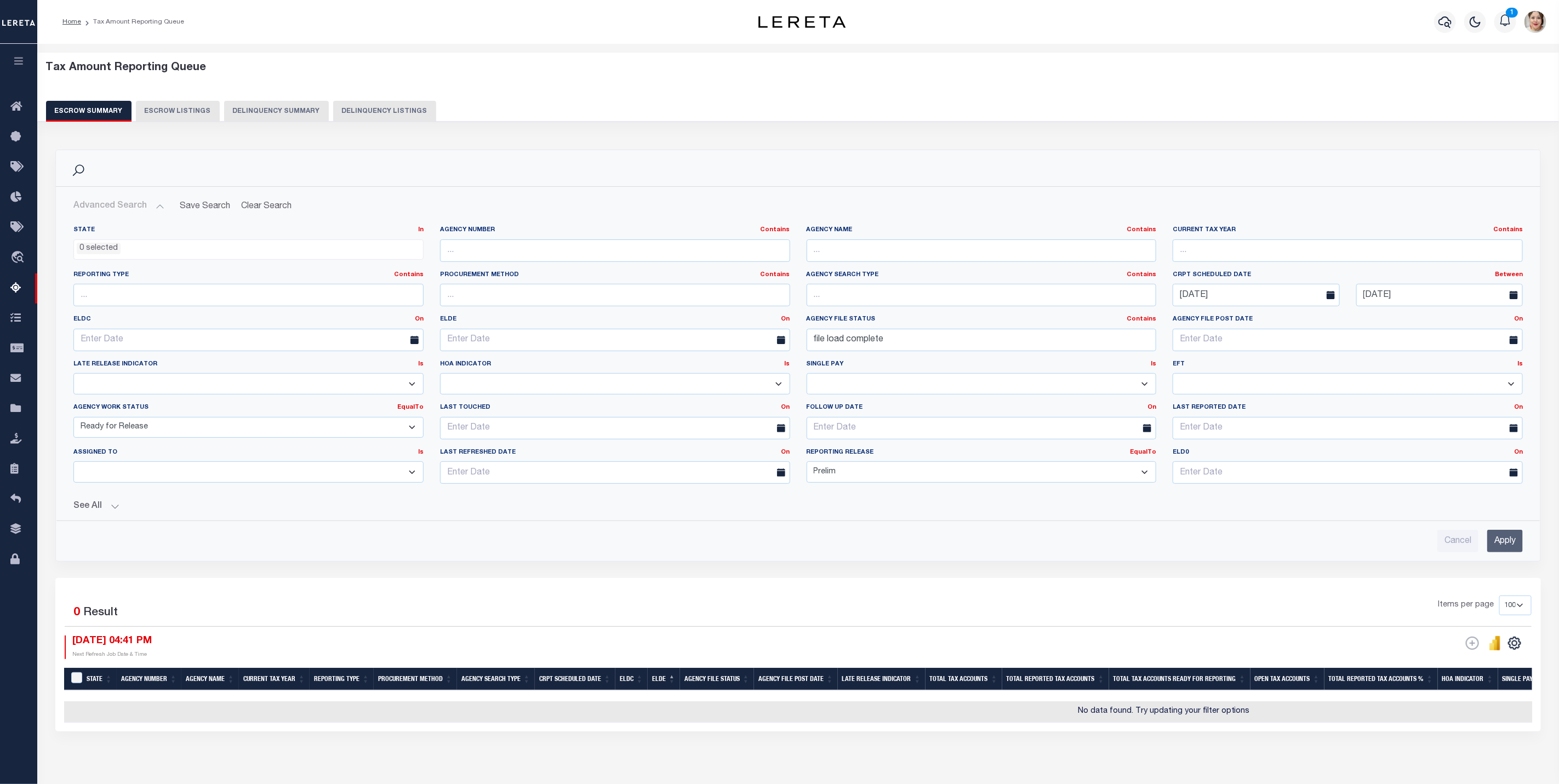
click at [841, 480] on select "Prelim Final" at bounding box center [981, 472] width 350 height 21
select select
click at [806, 465] on select "Prelim Final" at bounding box center [981, 472] width 350 height 21
click at [139, 432] on select "New In Progress Pending Agency Follow-up Pending QC Ready for Release Prep for …" at bounding box center [248, 428] width 350 height 21
select select "7"
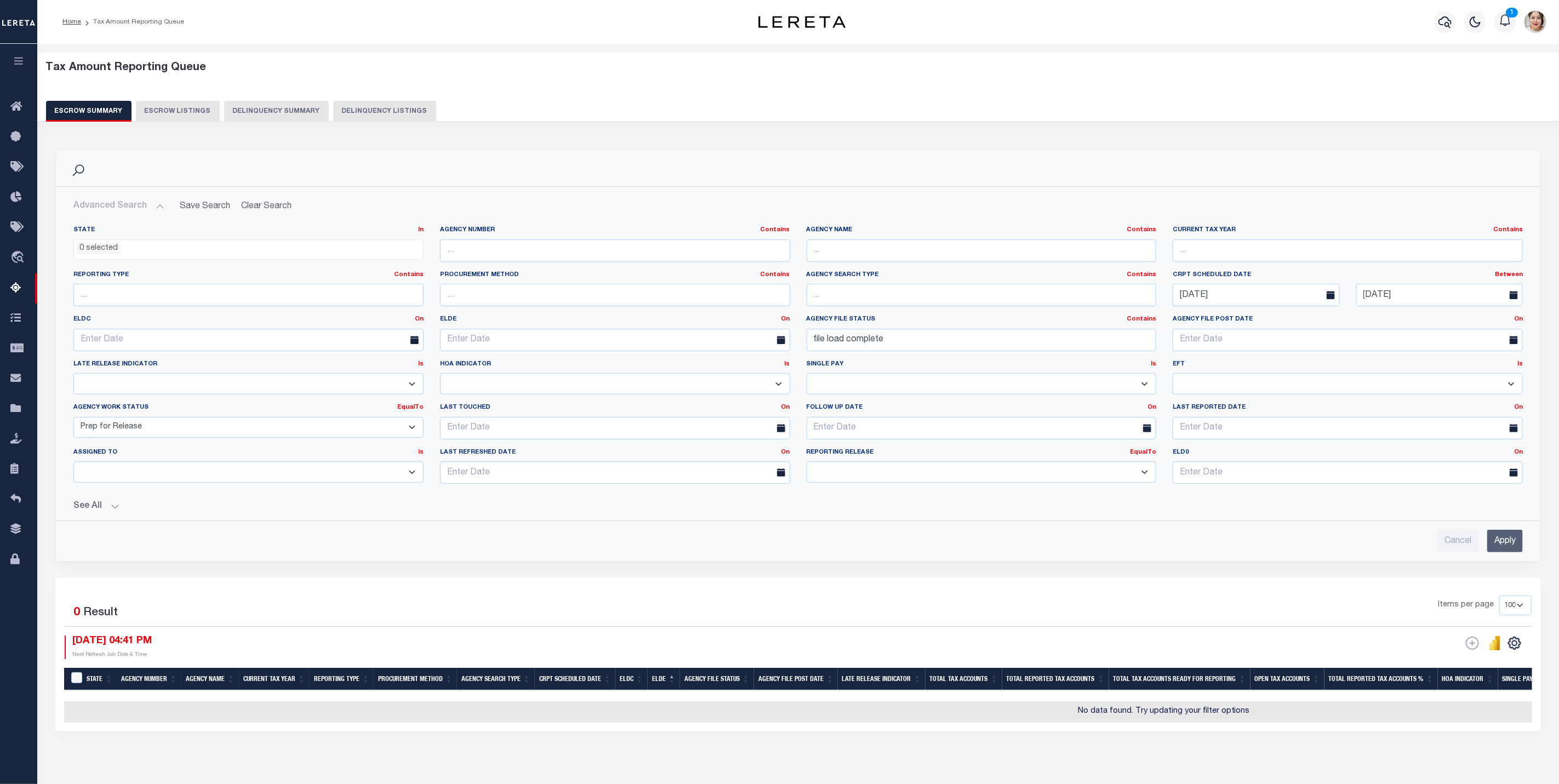
click at [73, 419] on select "New In Progress Pending Agency Follow-up Pending QC Ready for Release Prep for …" at bounding box center [248, 428] width 350 height 21
click at [1509, 544] on input "Apply" at bounding box center [1504, 540] width 35 height 22
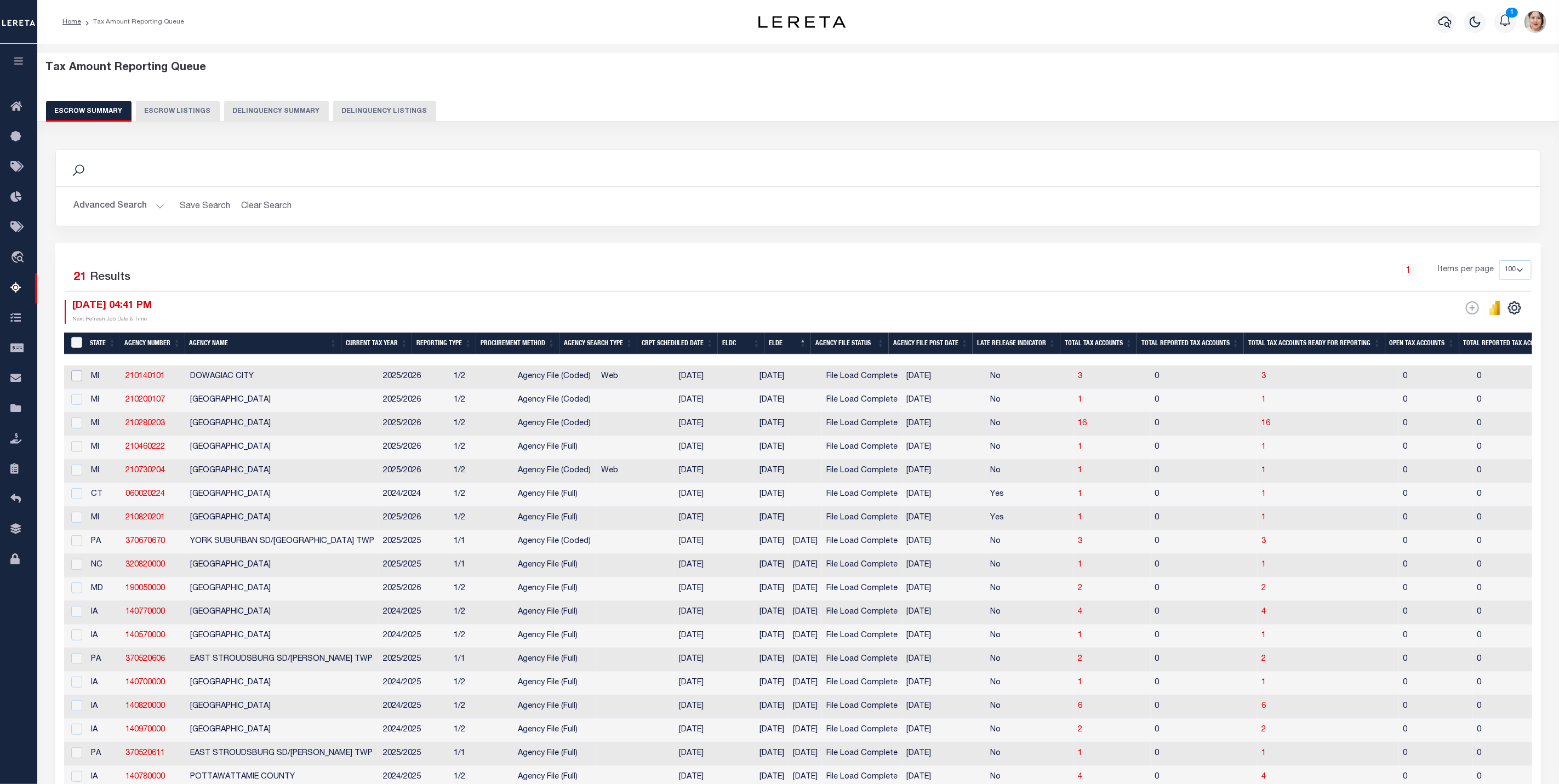
click at [79, 377] on input "checkbox" at bounding box center [77, 376] width 11 height 11
checkbox input "true"
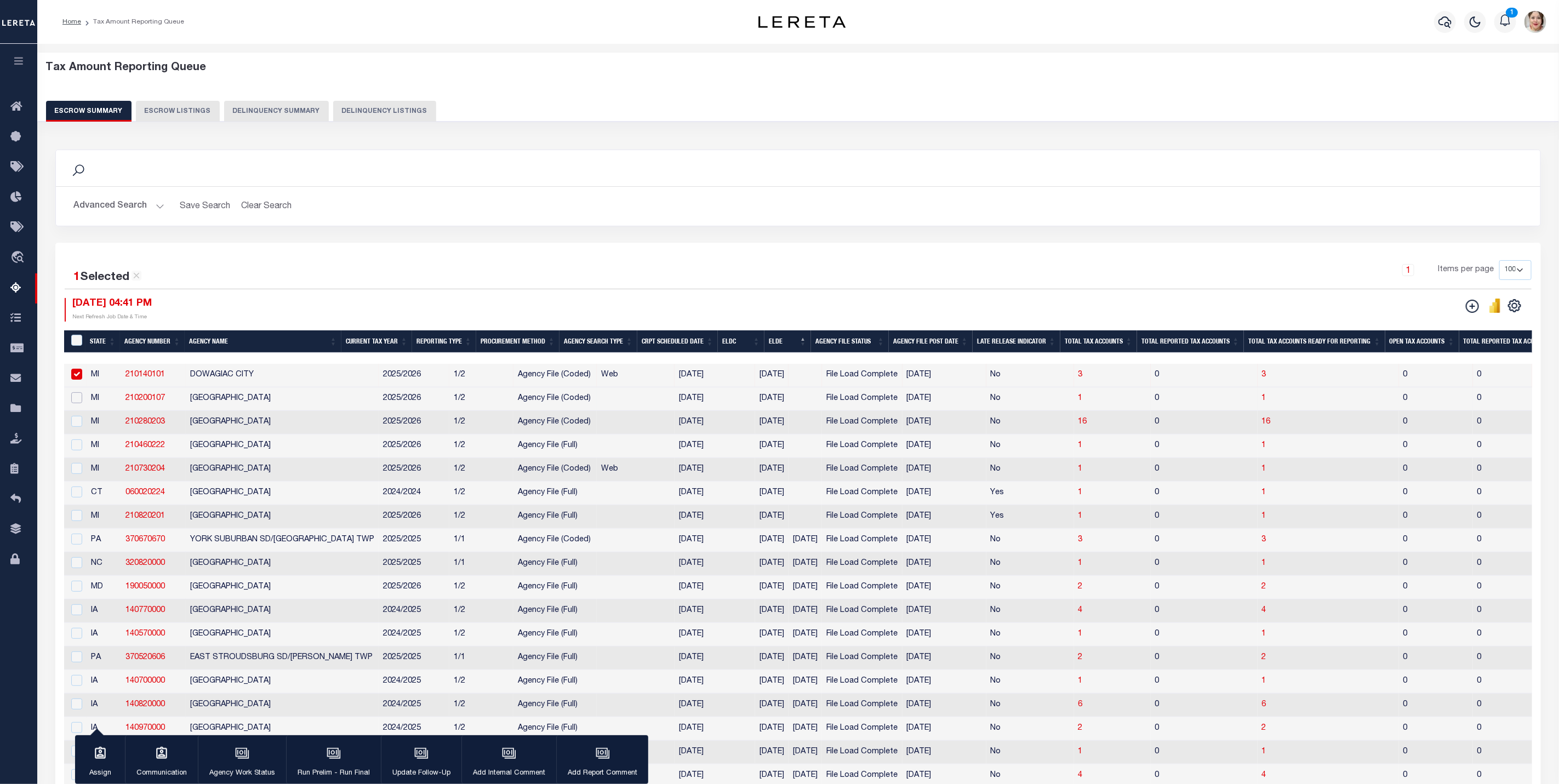
click at [76, 403] on input "checkbox" at bounding box center [77, 398] width 11 height 11
checkbox input "true"
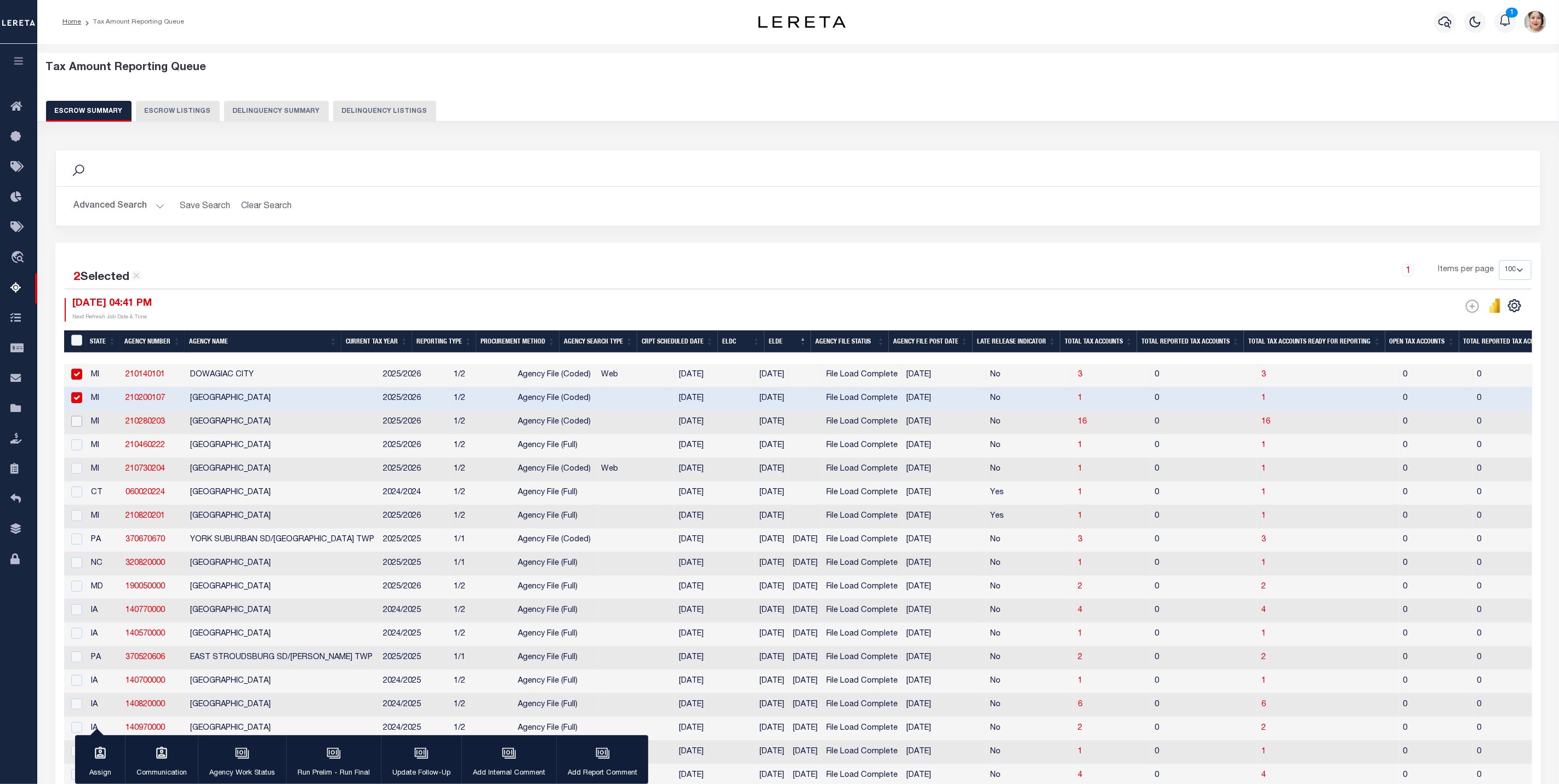
click at [76, 427] on input "checkbox" at bounding box center [77, 421] width 11 height 11
checkbox input "true"
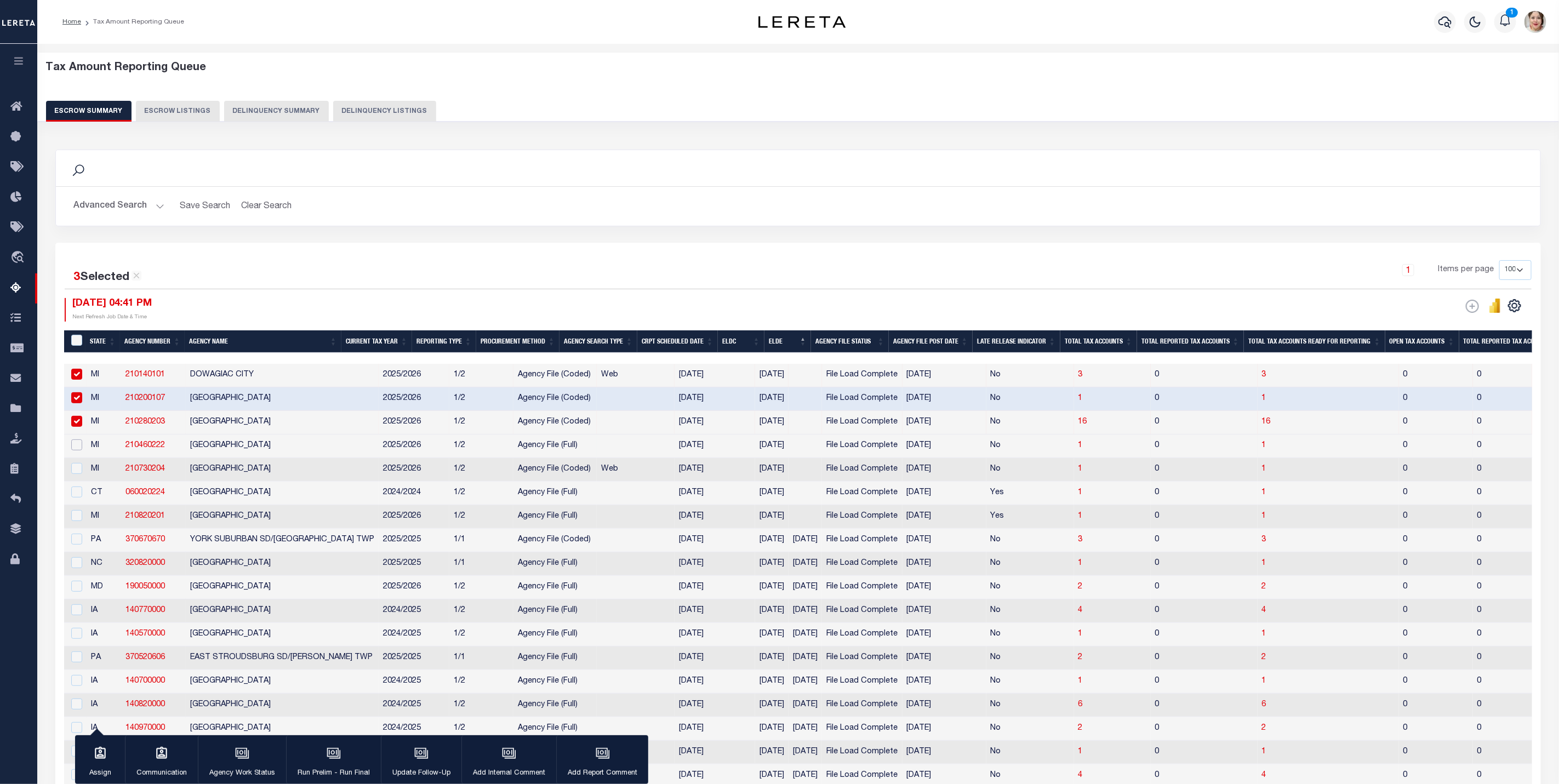
click at [76, 449] on input "checkbox" at bounding box center [77, 444] width 11 height 11
checkbox input "true"
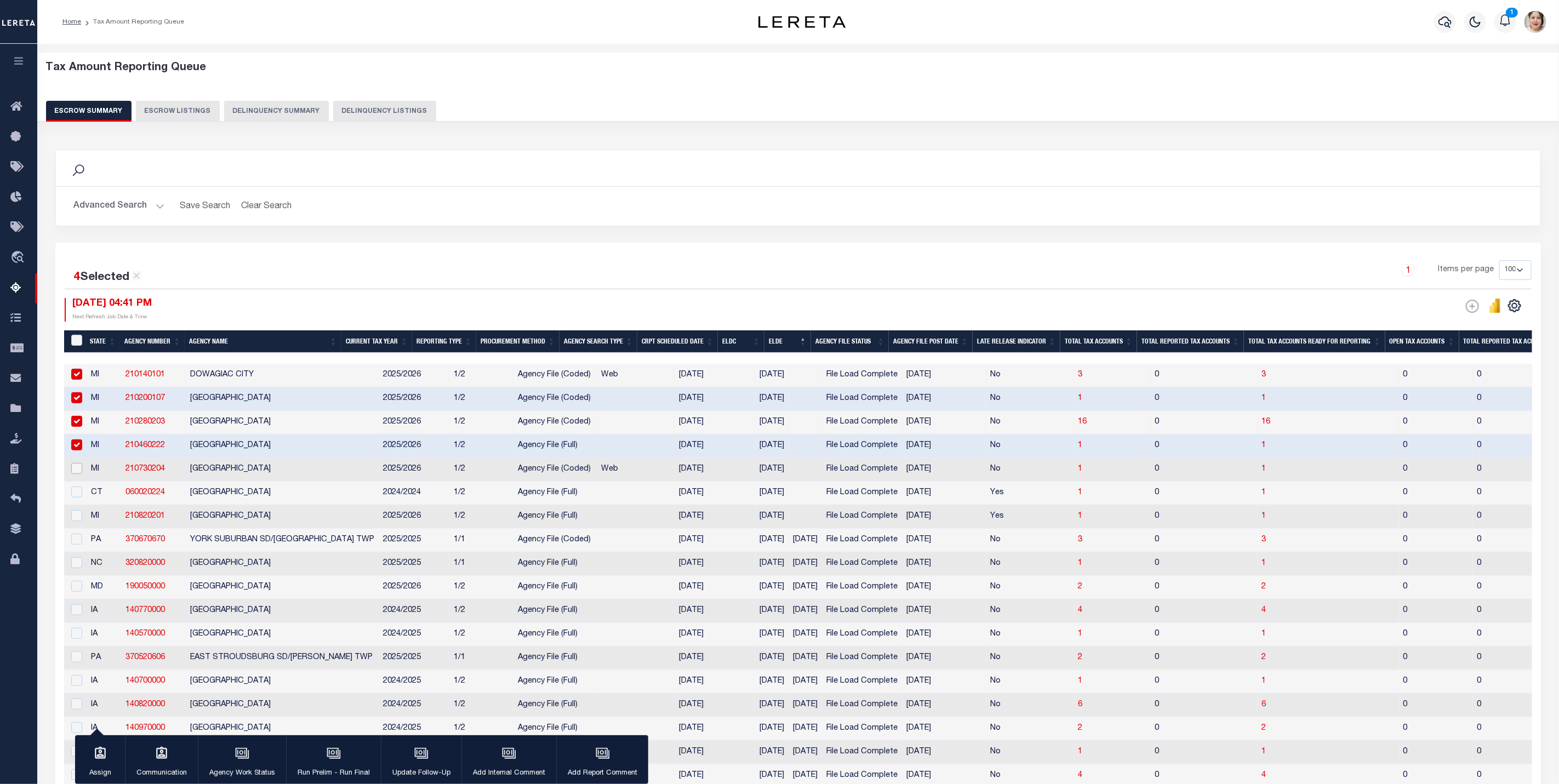
drag, startPoint x: 78, startPoint y: 470, endPoint x: 80, endPoint y: 494, distance: 24.1
click at [78, 472] on input "checkbox" at bounding box center [77, 468] width 11 height 11
checkbox input "true"
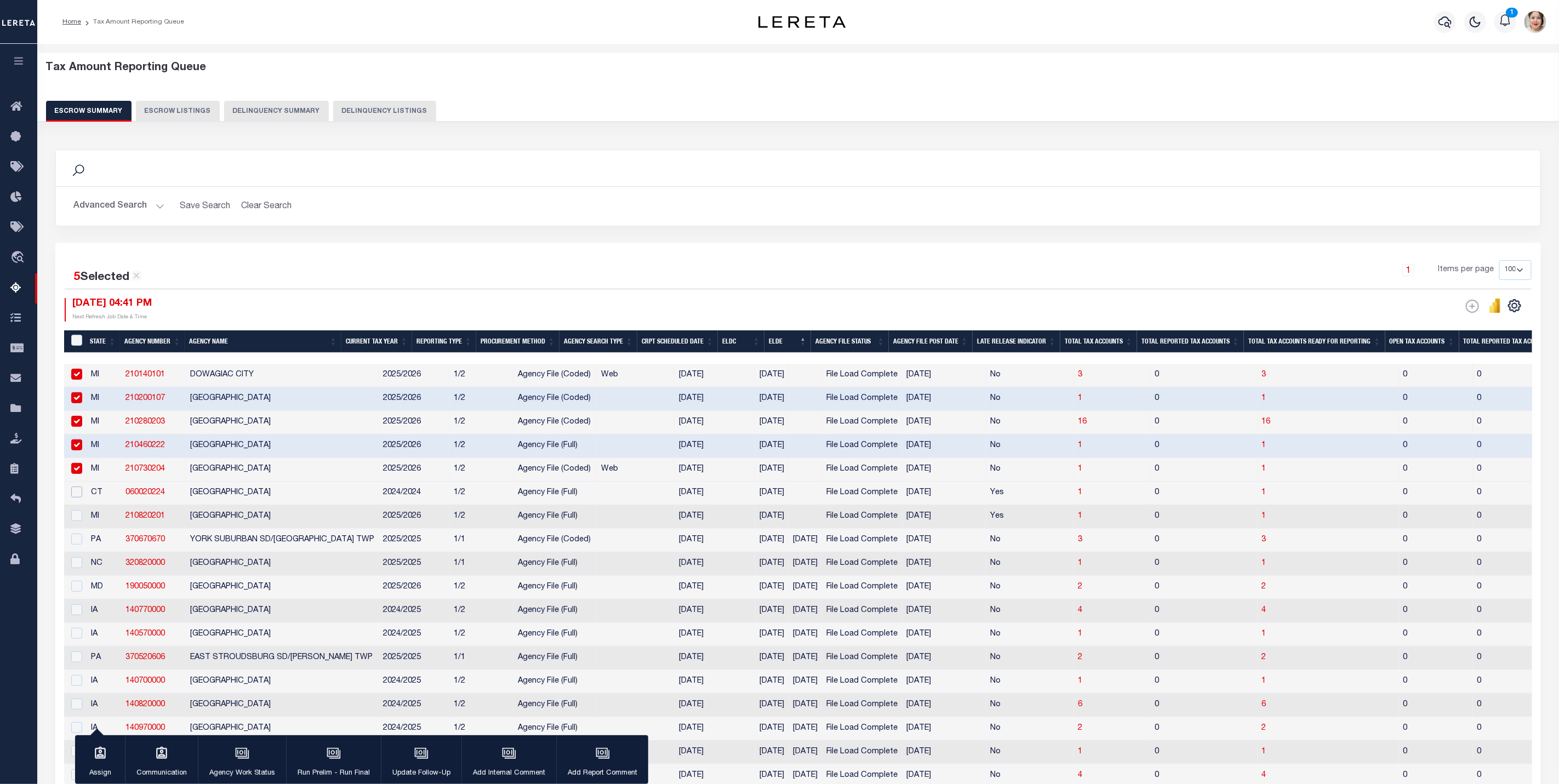
click at [80, 495] on input "checkbox" at bounding box center [77, 491] width 11 height 11
checkbox input "true"
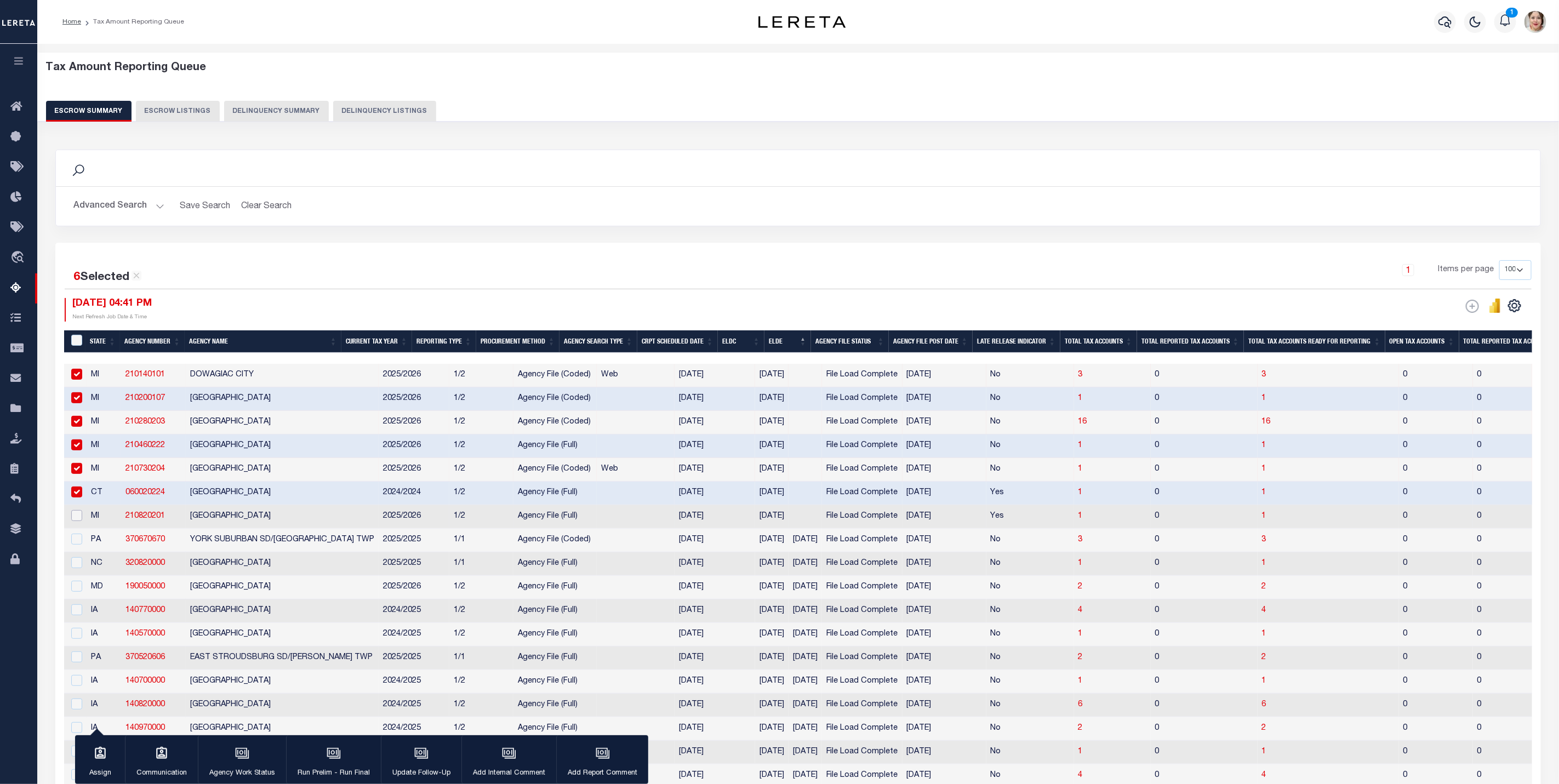
click at [79, 521] on input "checkbox" at bounding box center [77, 515] width 11 height 11
checkbox input "true"
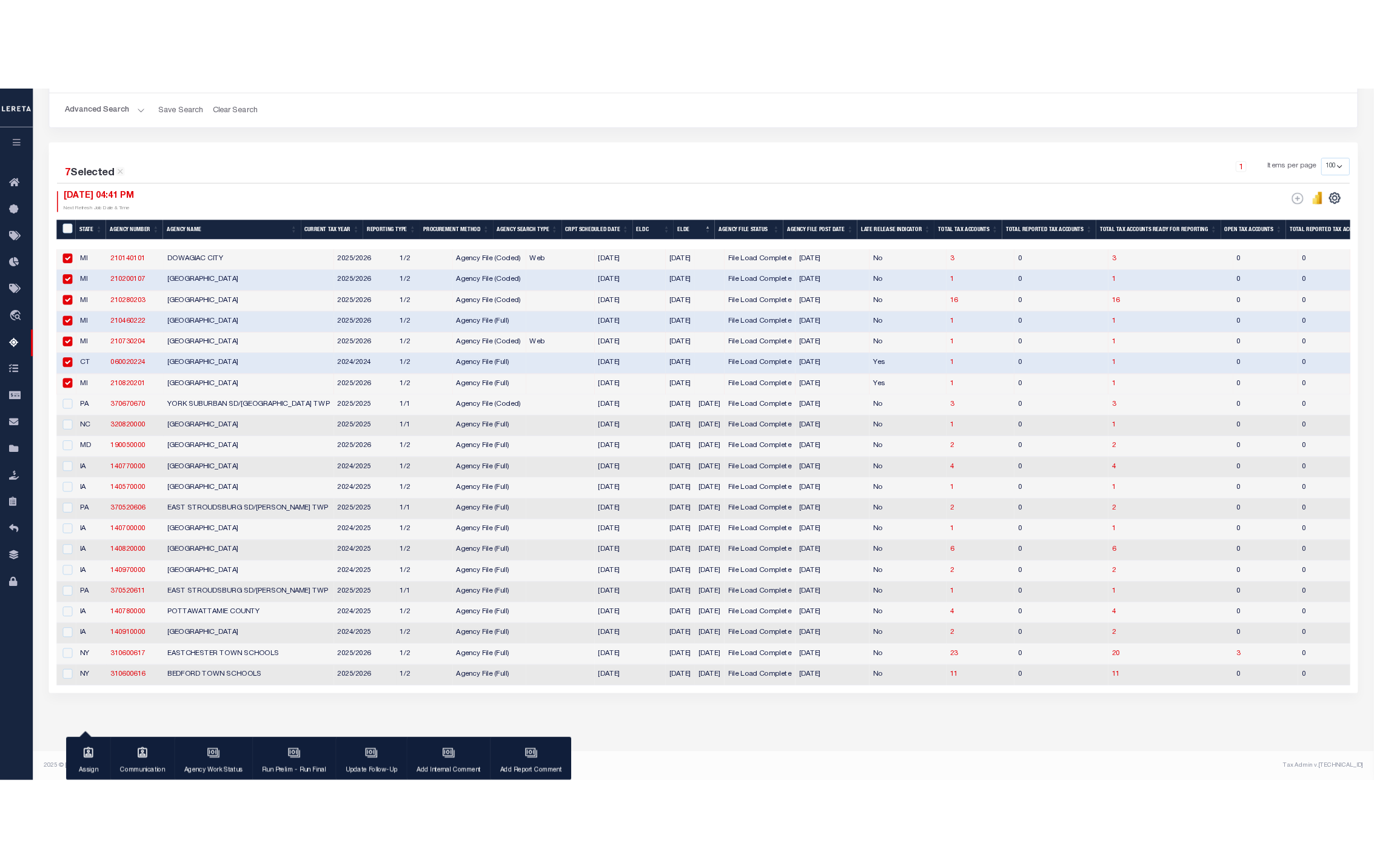
scroll to position [219, 0]
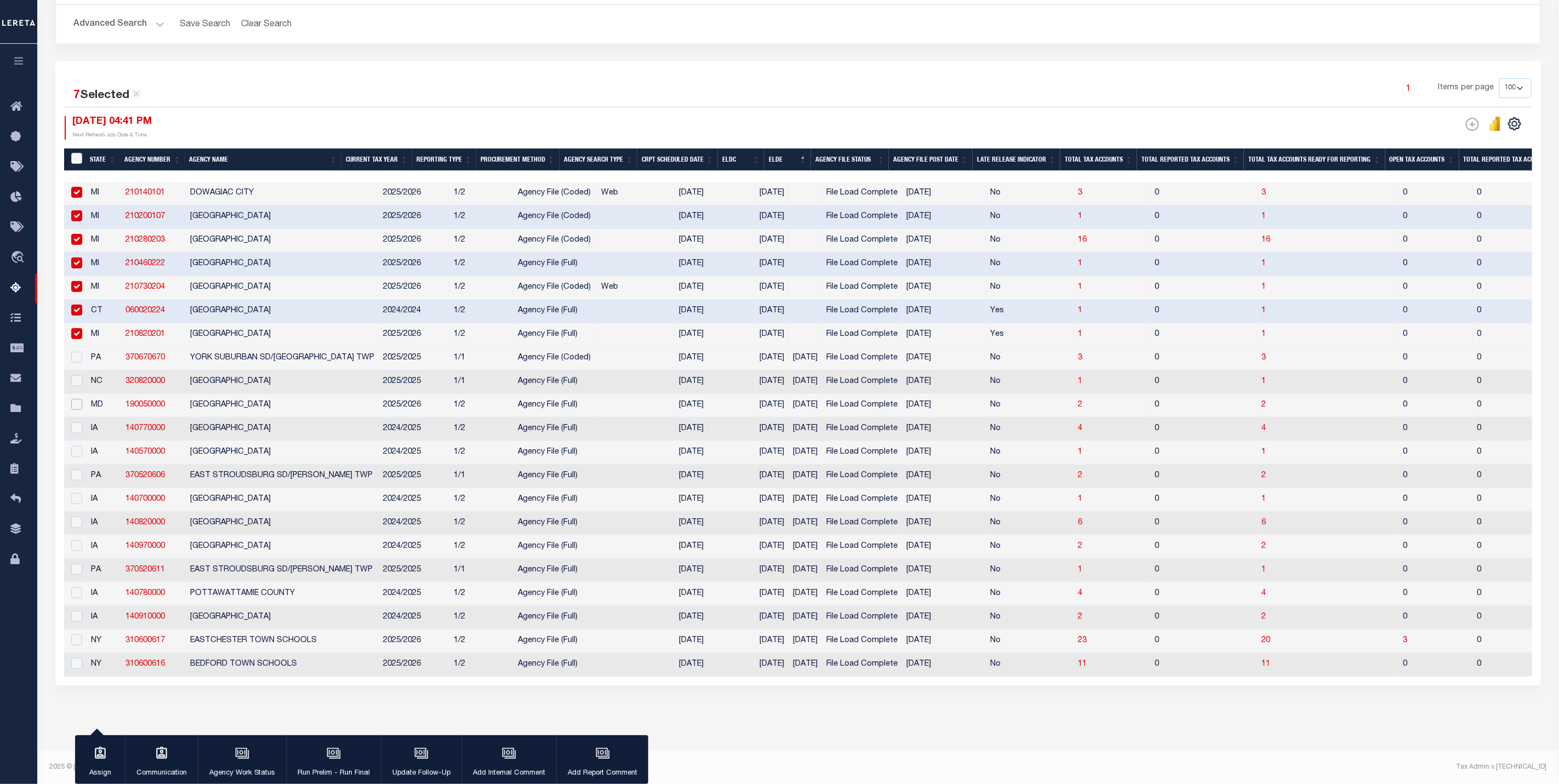
click at [76, 399] on input "checkbox" at bounding box center [77, 404] width 11 height 11
checkbox input "true"
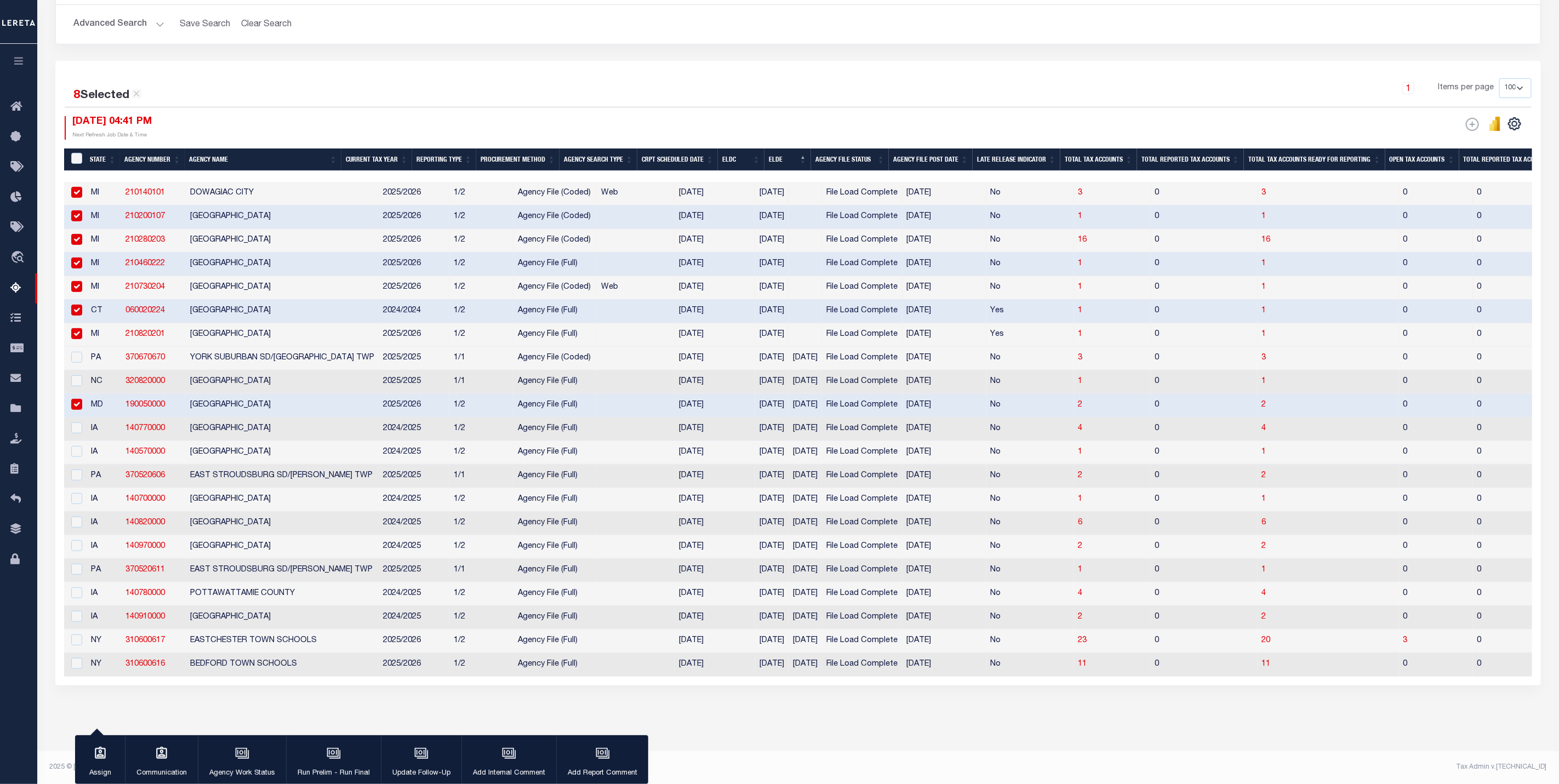
click at [79, 426] on td at bounding box center [75, 429] width 22 height 24
checkbox input "true"
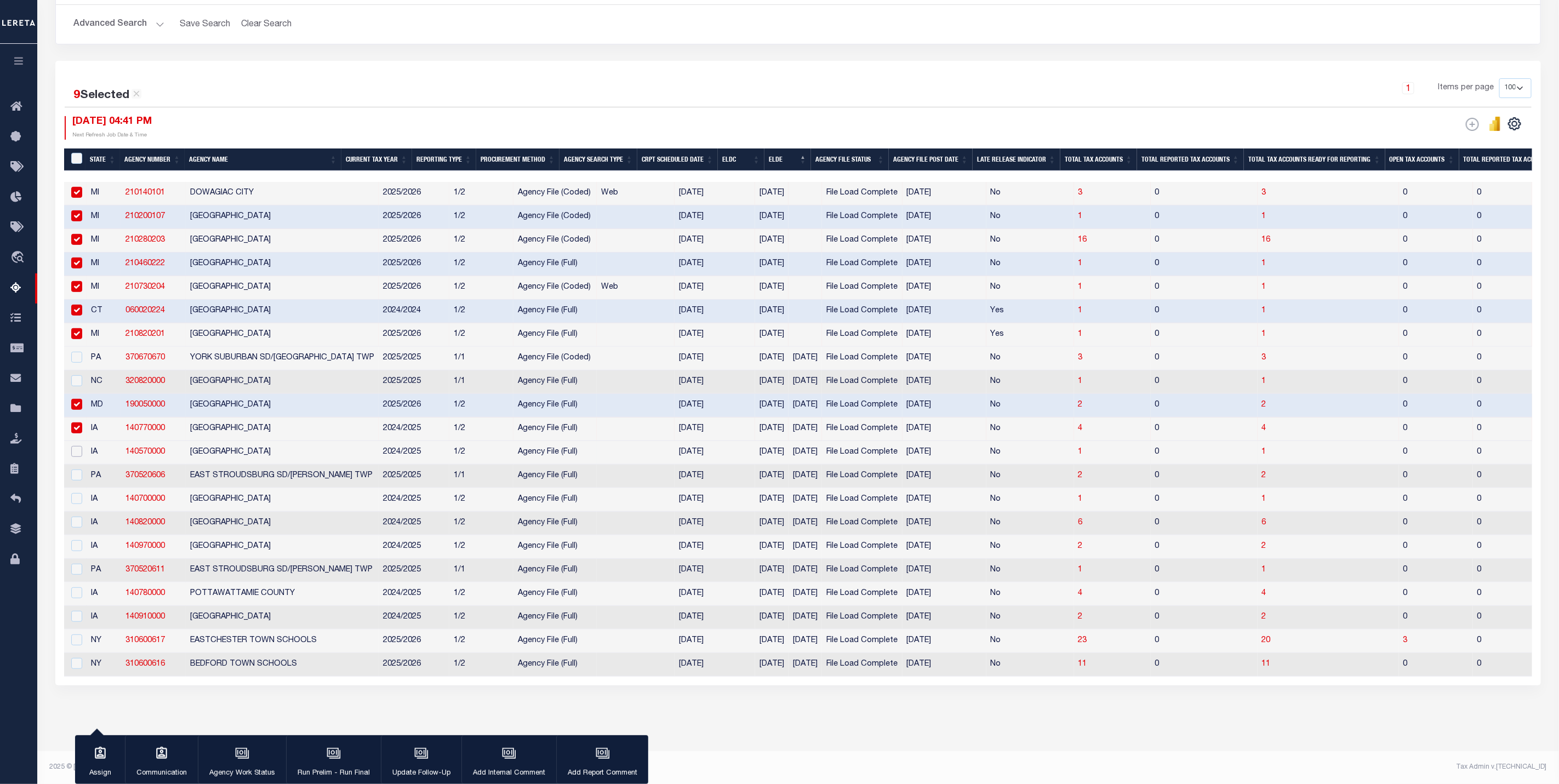
drag, startPoint x: 74, startPoint y: 445, endPoint x: 76, endPoint y: 461, distance: 16.1
click at [76, 445] on input "checkbox" at bounding box center [77, 451] width 11 height 11
checkbox input "true"
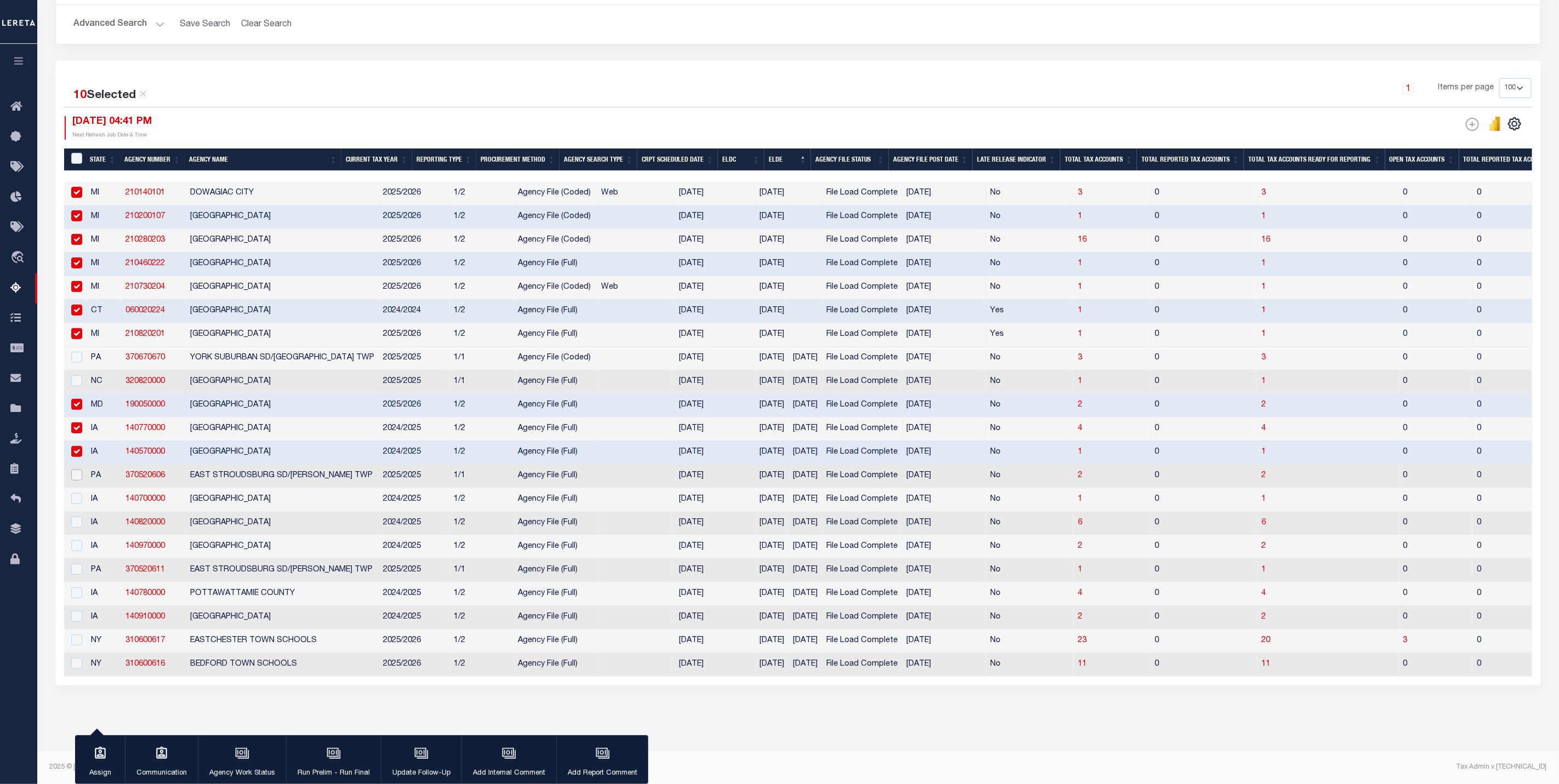
click at [76, 469] on input "checkbox" at bounding box center [77, 474] width 11 height 11
checkbox input "true"
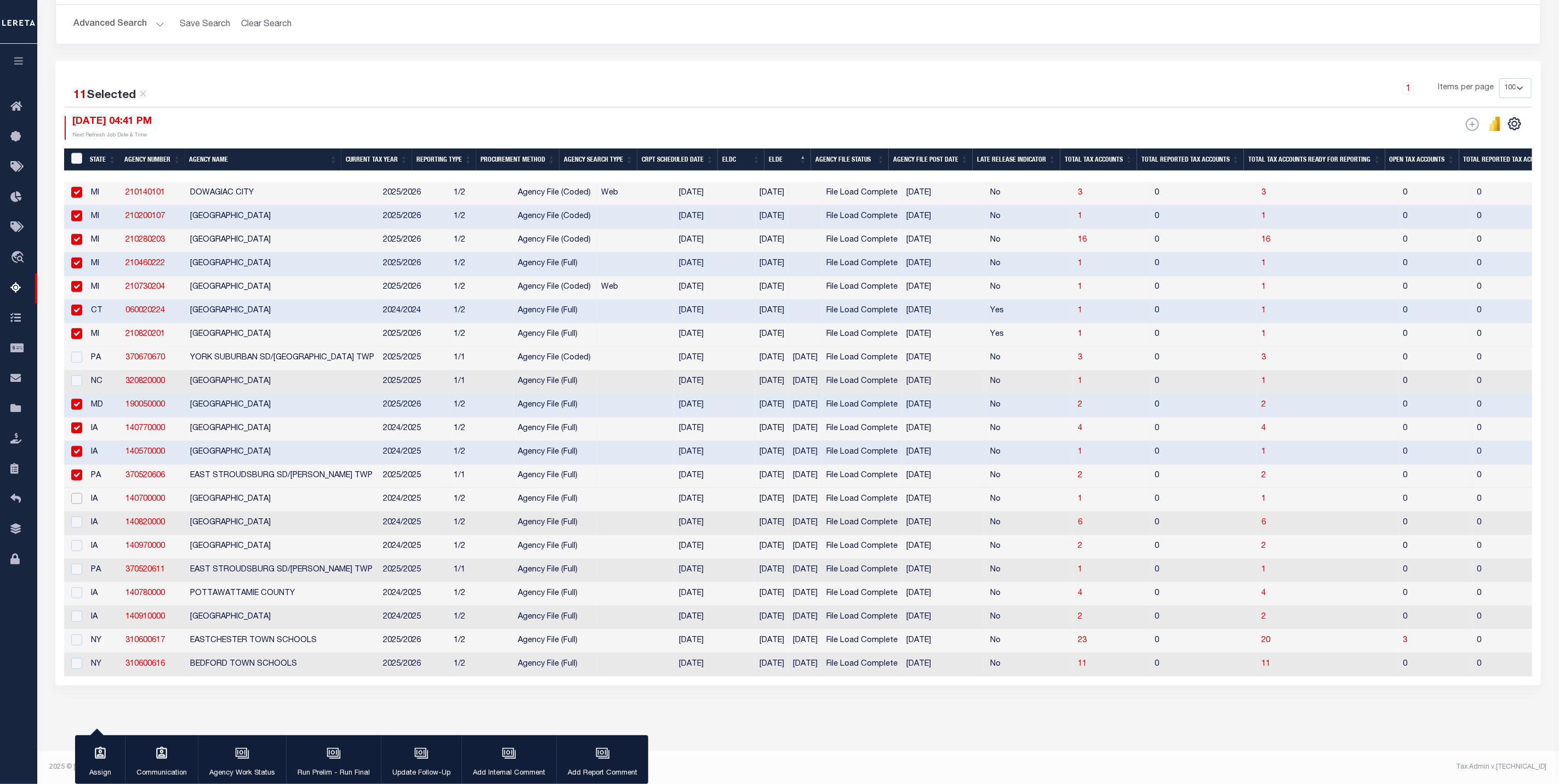
click at [79, 493] on input "checkbox" at bounding box center [77, 498] width 11 height 11
checkbox input "true"
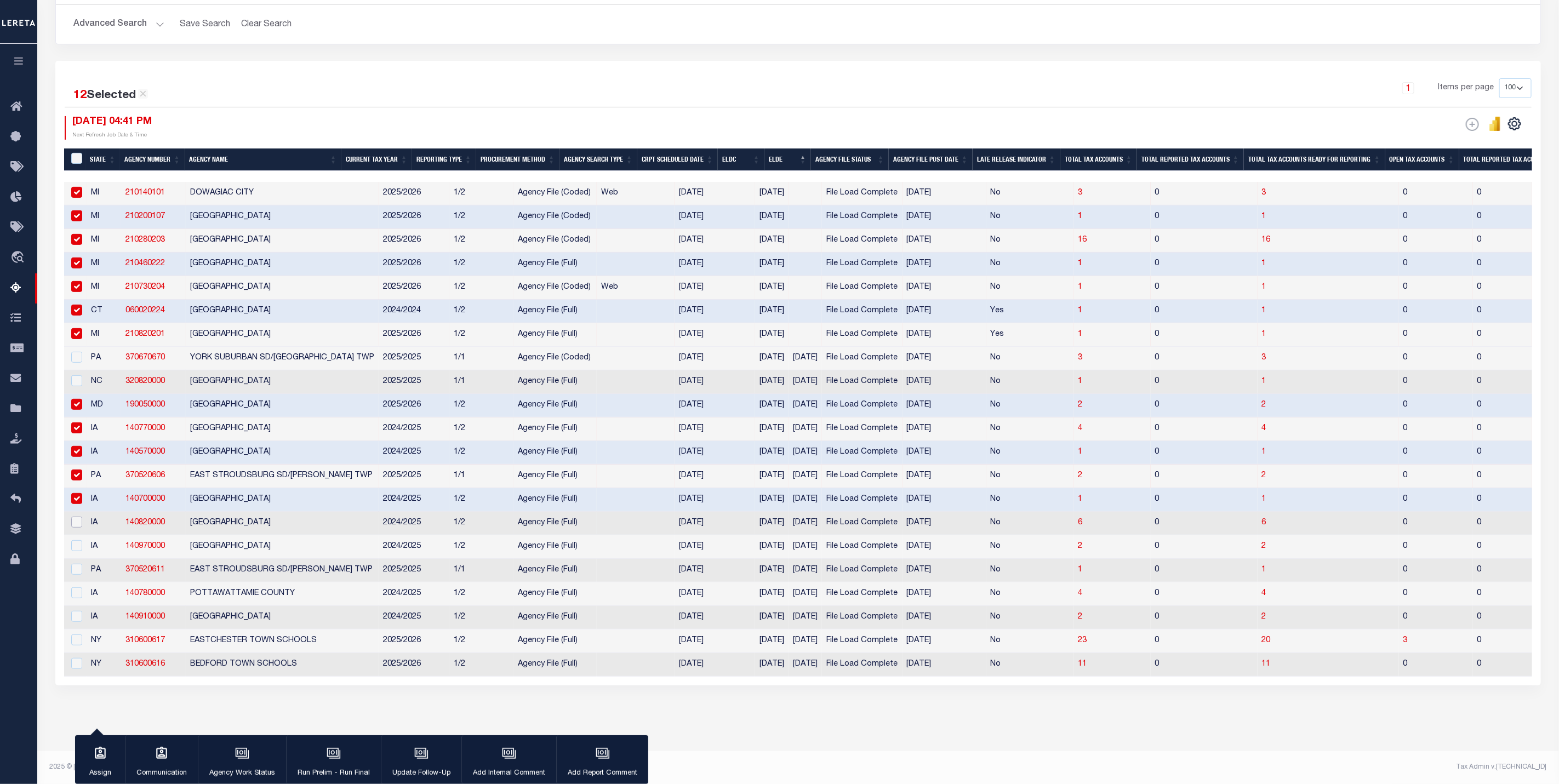
click at [78, 517] on input "checkbox" at bounding box center [77, 522] width 11 height 11
checkbox input "true"
click at [78, 540] on input "checkbox" at bounding box center [77, 545] width 11 height 11
checkbox input "true"
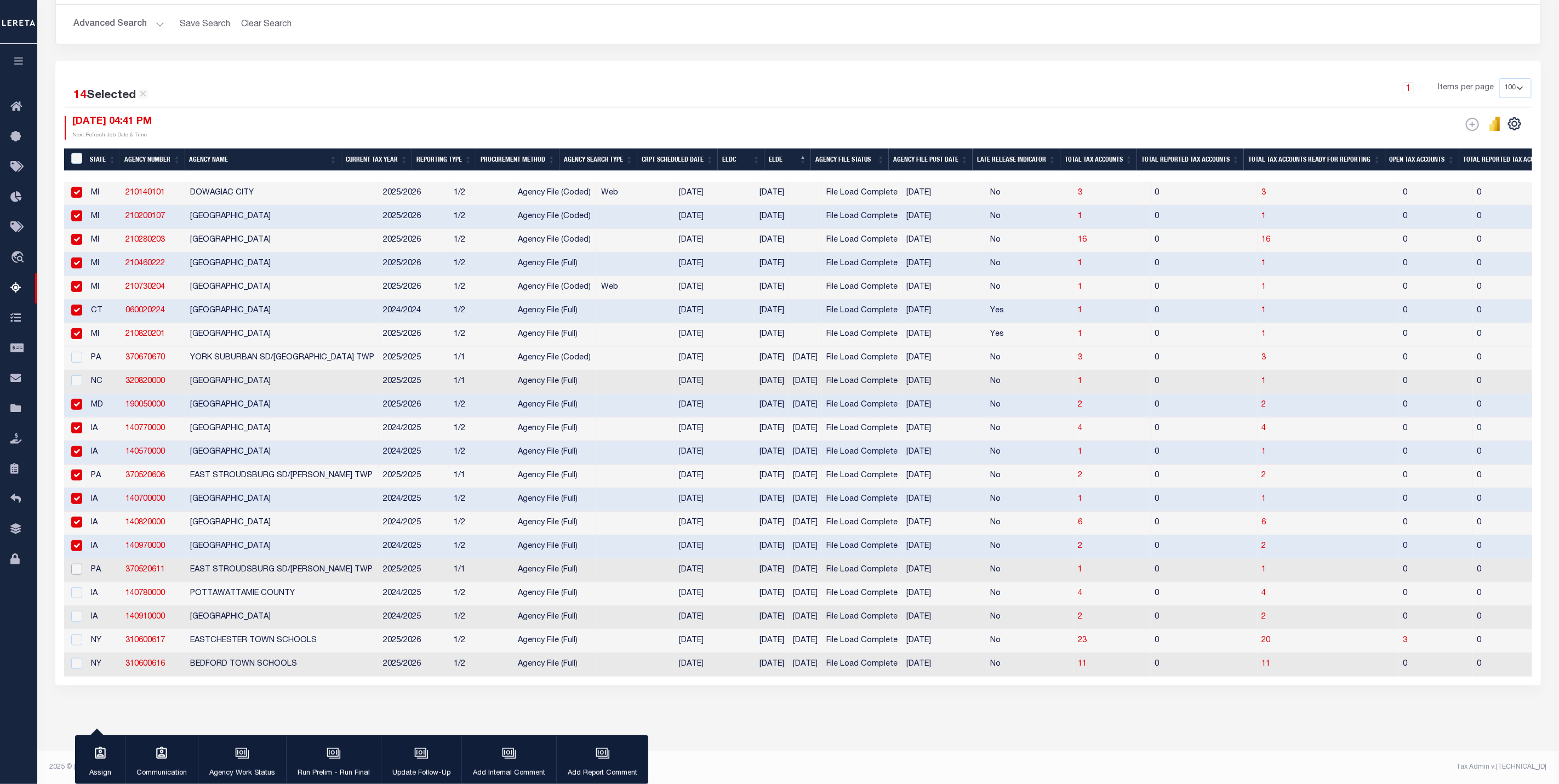
click at [78, 564] on input "checkbox" at bounding box center [77, 569] width 11 height 11
checkbox input "true"
click at [79, 587] on input "checkbox" at bounding box center [77, 593] width 11 height 11
checkbox input "true"
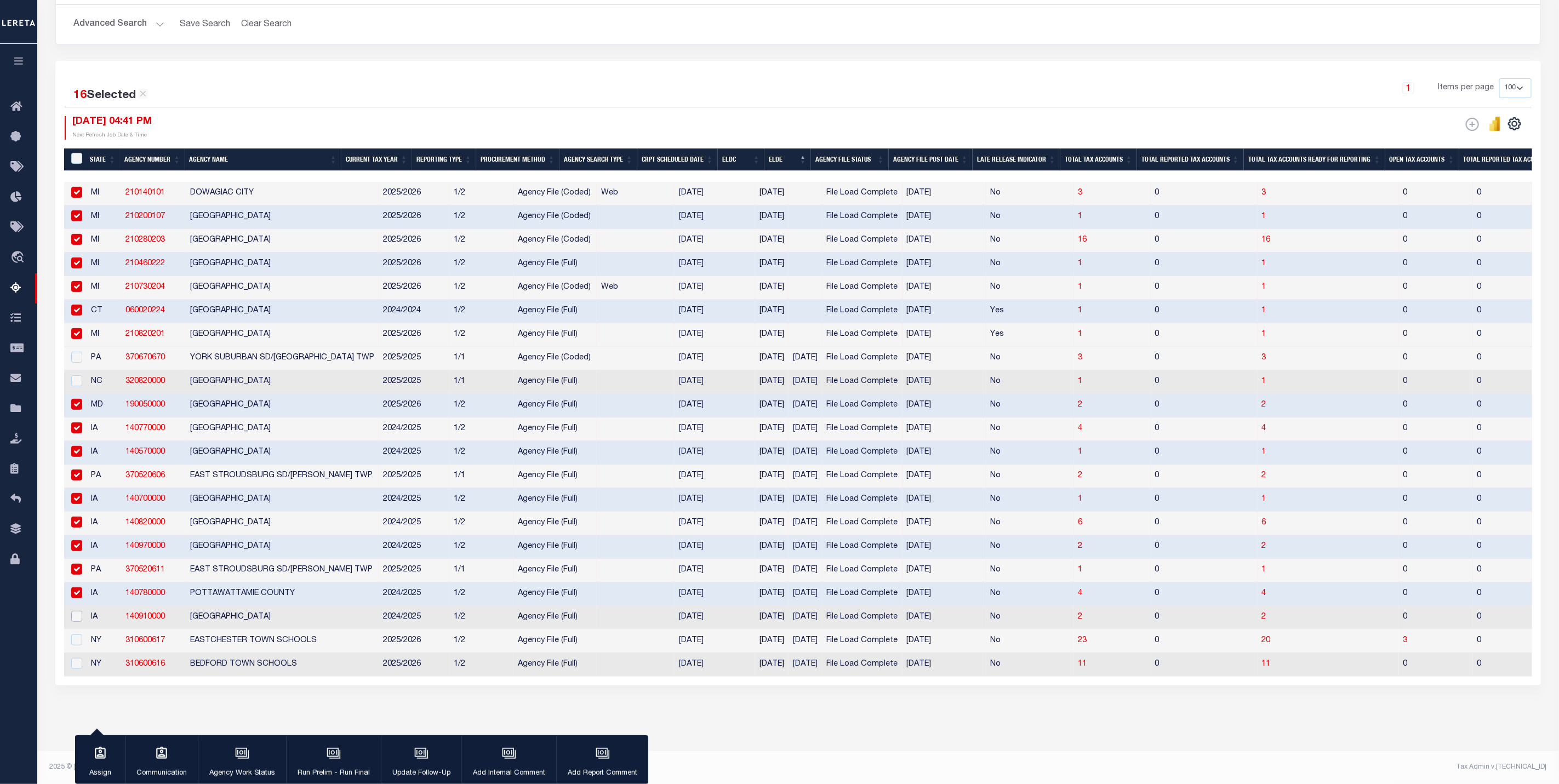
click at [76, 613] on input "checkbox" at bounding box center [77, 616] width 11 height 11
checkbox input "true"
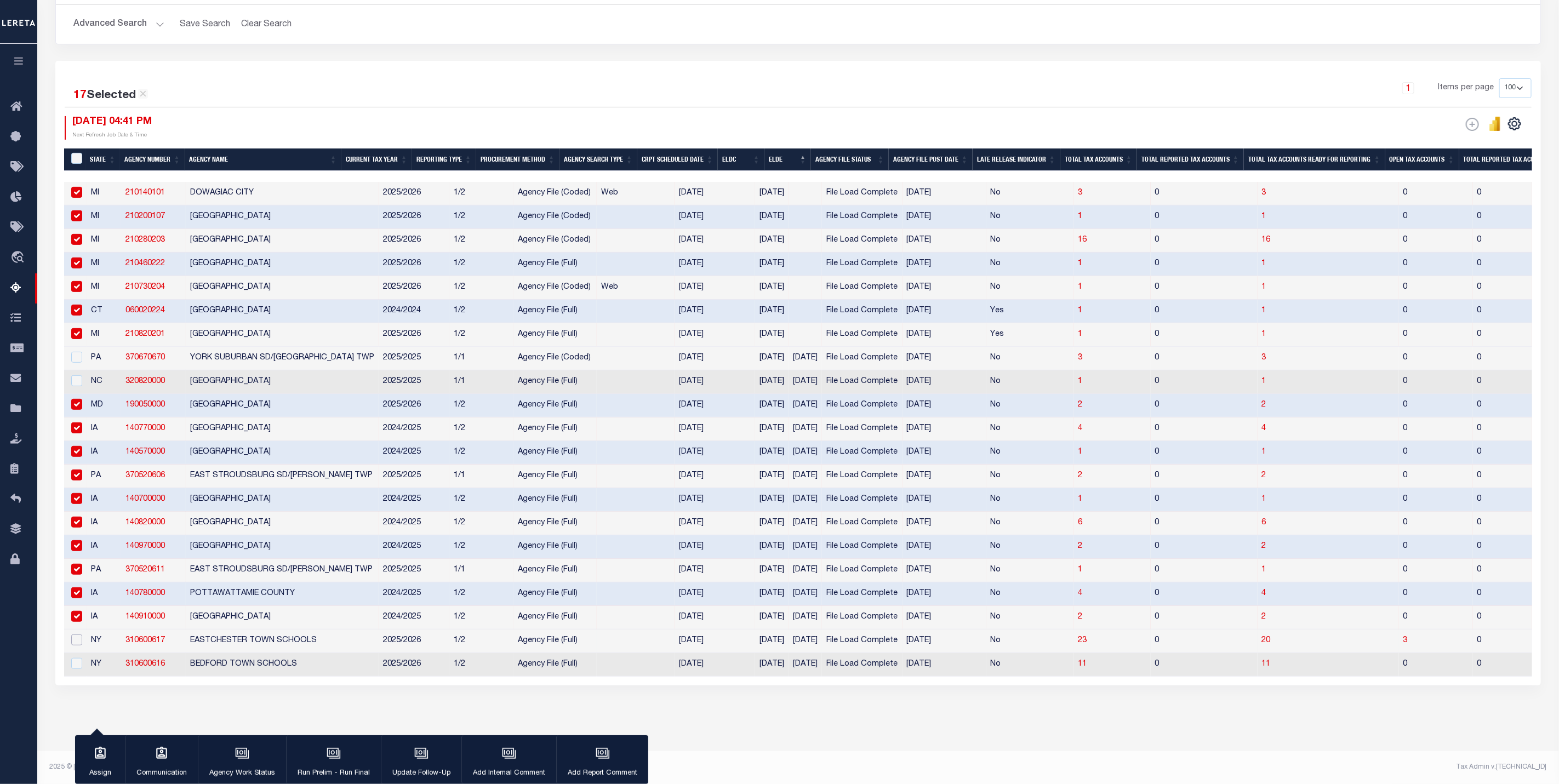
click at [74, 638] on input "checkbox" at bounding box center [77, 639] width 11 height 11
checkbox input "true"
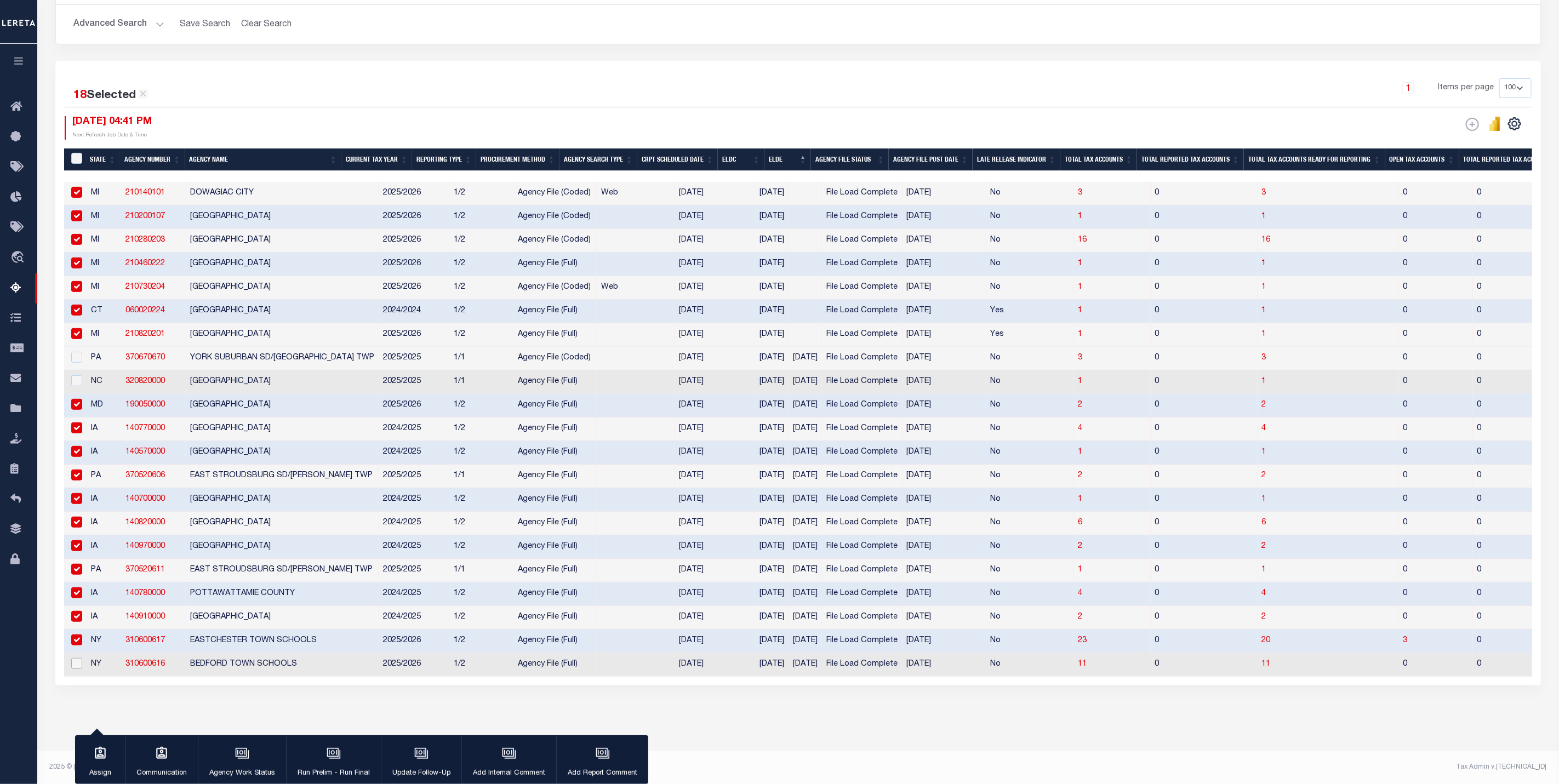
click at [74, 658] on input "checkbox" at bounding box center [77, 663] width 11 height 11
checkbox input "true"
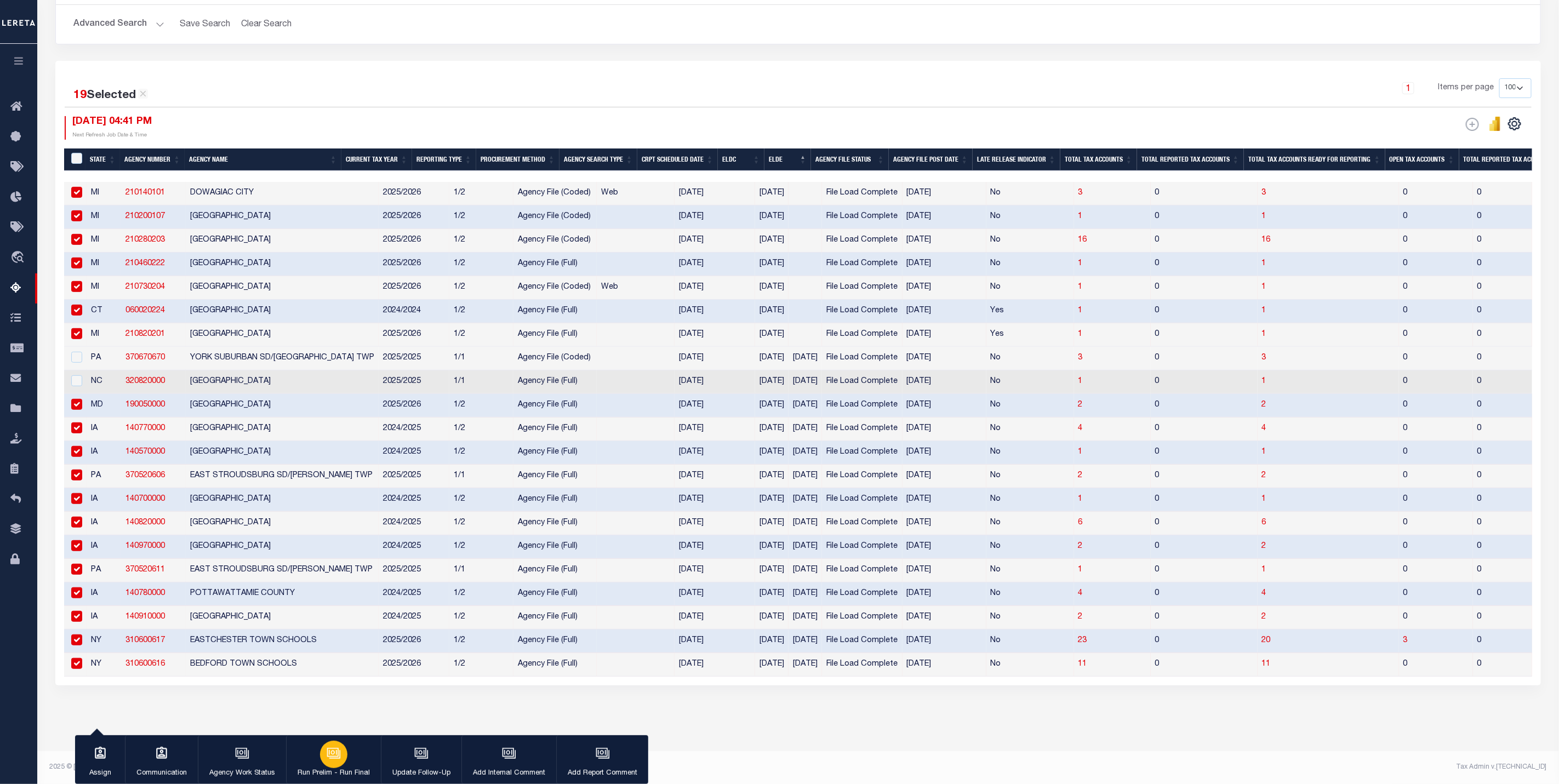
click at [338, 764] on div "button" at bounding box center [334, 754] width 27 height 27
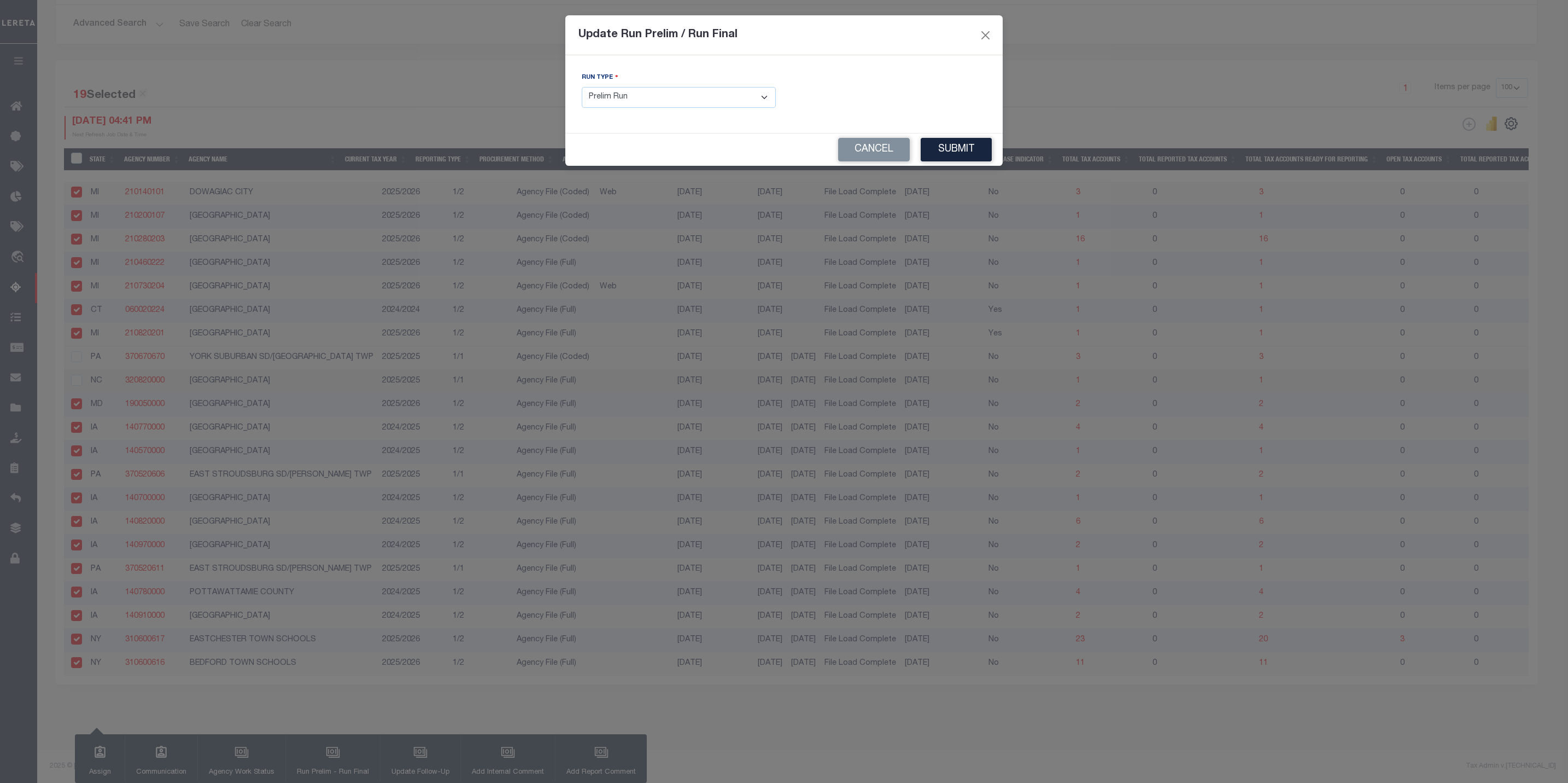
click at [629, 103] on select "- Select Run Type - Prelim Run Final Run" at bounding box center [679, 98] width 194 height 21
click at [582, 87] on select "- Select Run Type - Prelim Run Final Run" at bounding box center [679, 98] width 194 height 21
click at [946, 156] on button "Submit" at bounding box center [956, 149] width 71 height 24
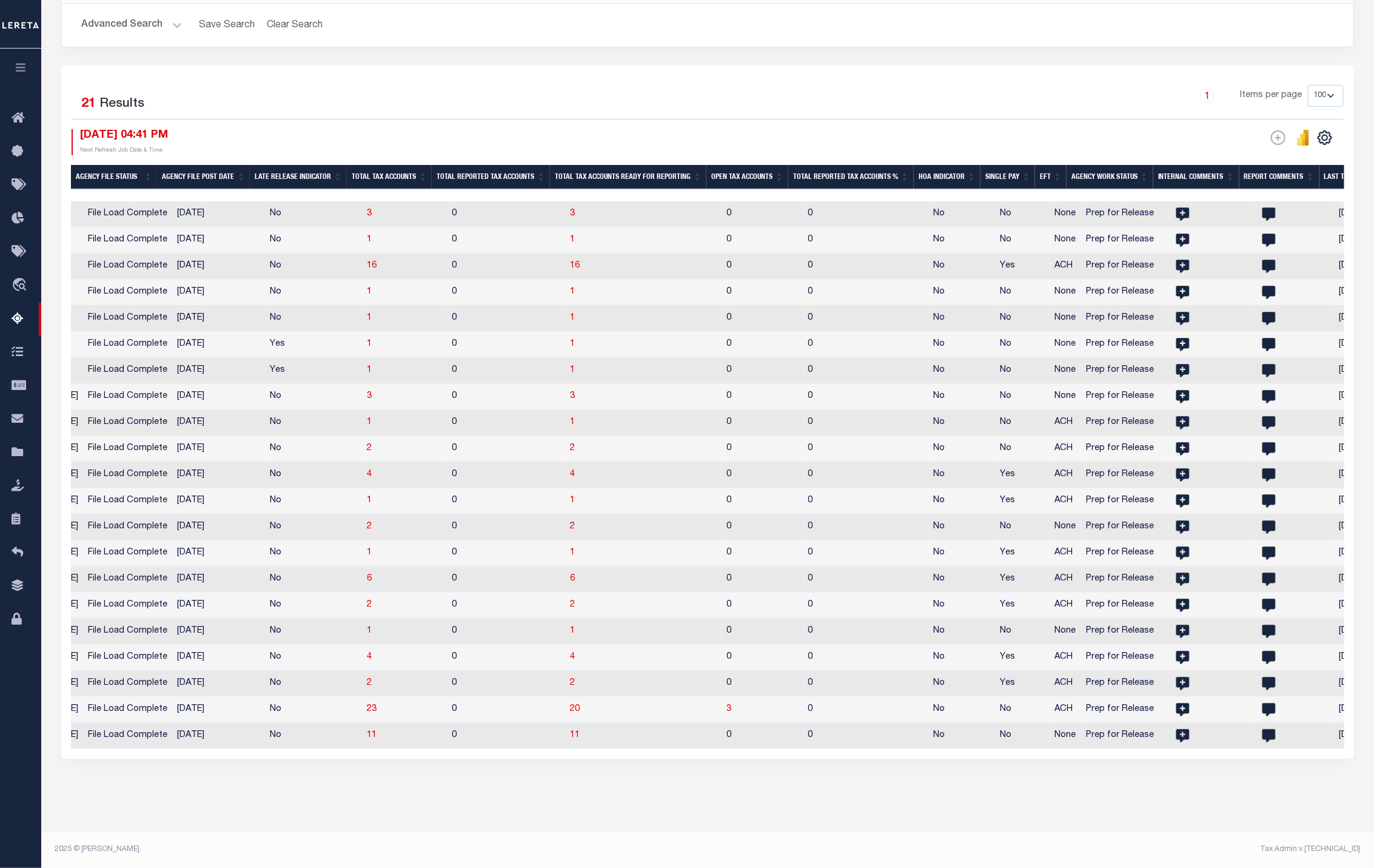
scroll to position [0, 1314]
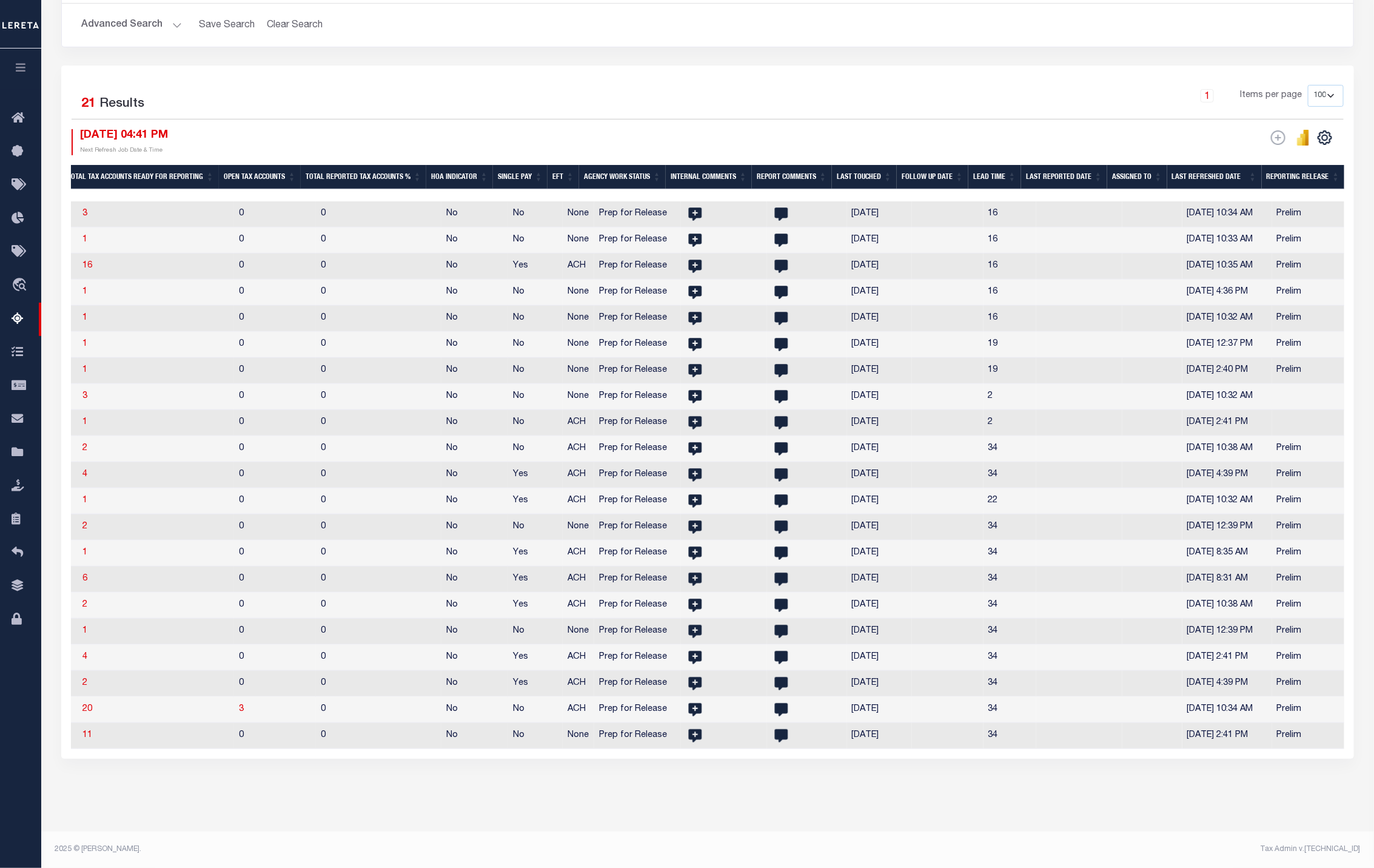
click at [1289, 169] on th "Reporting Release" at bounding box center [1303, 177] width 83 height 24
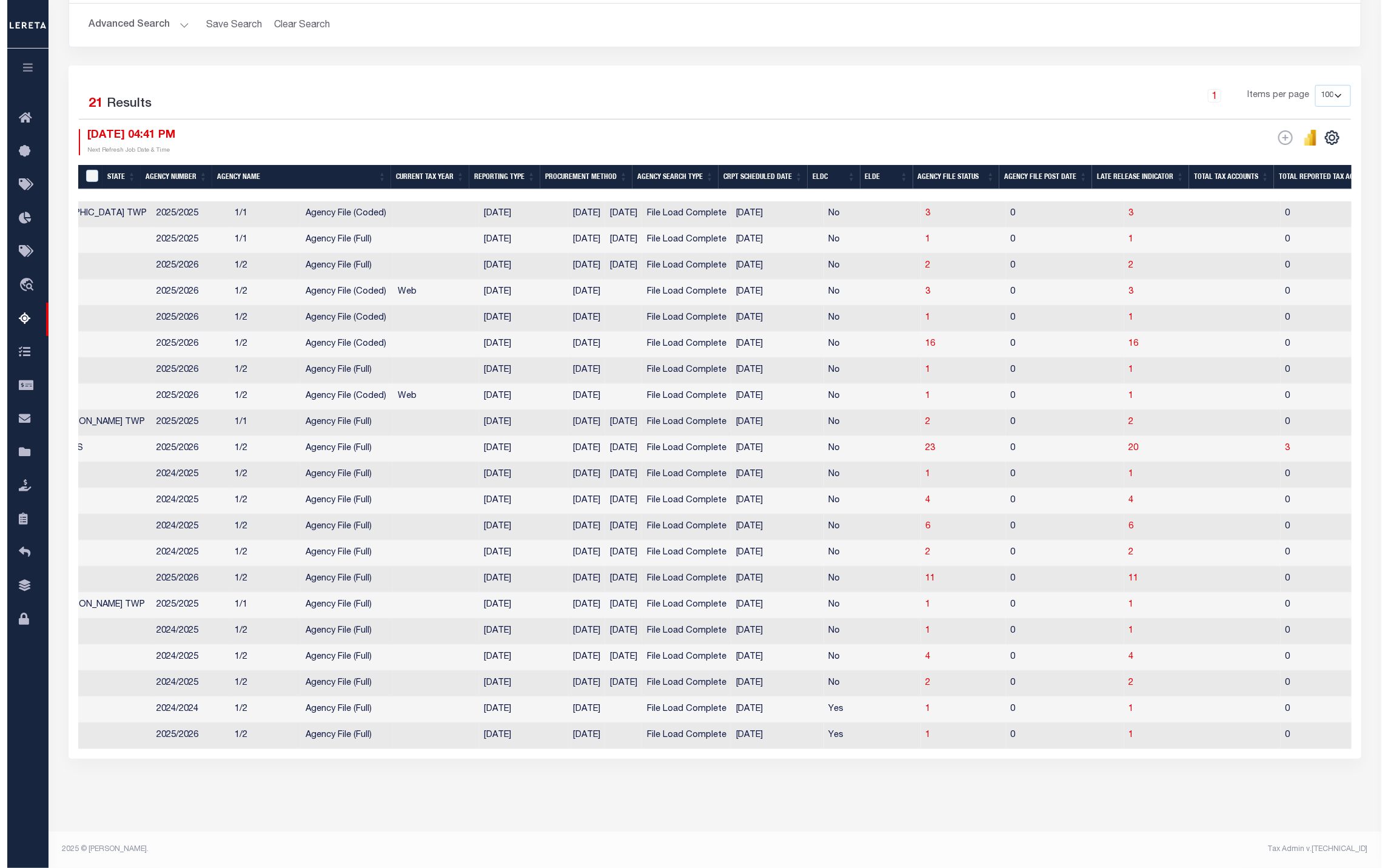
scroll to position [0, 0]
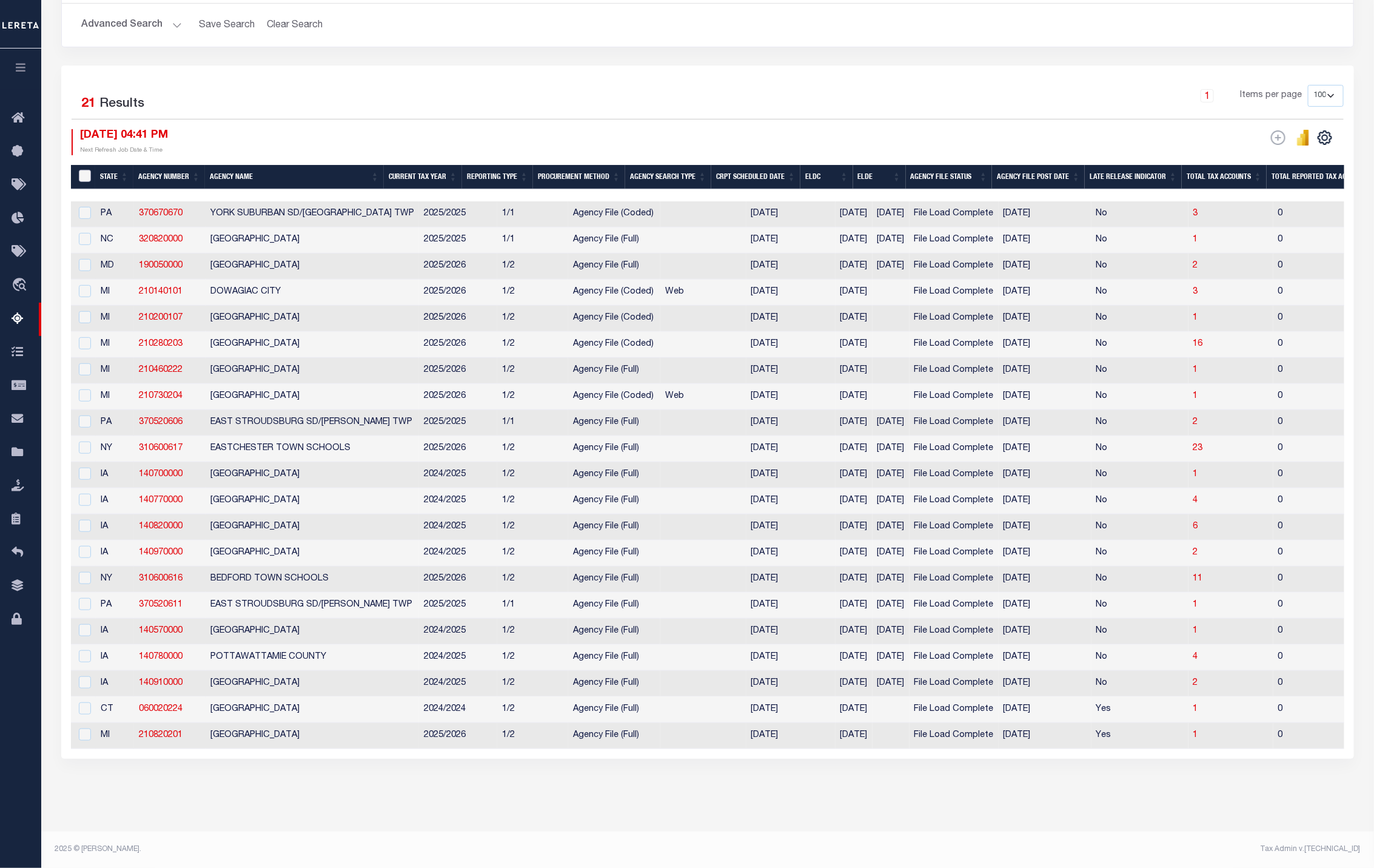
click at [86, 170] on input "&nbsp;" at bounding box center [85, 176] width 12 height 12
checkbox input "true"
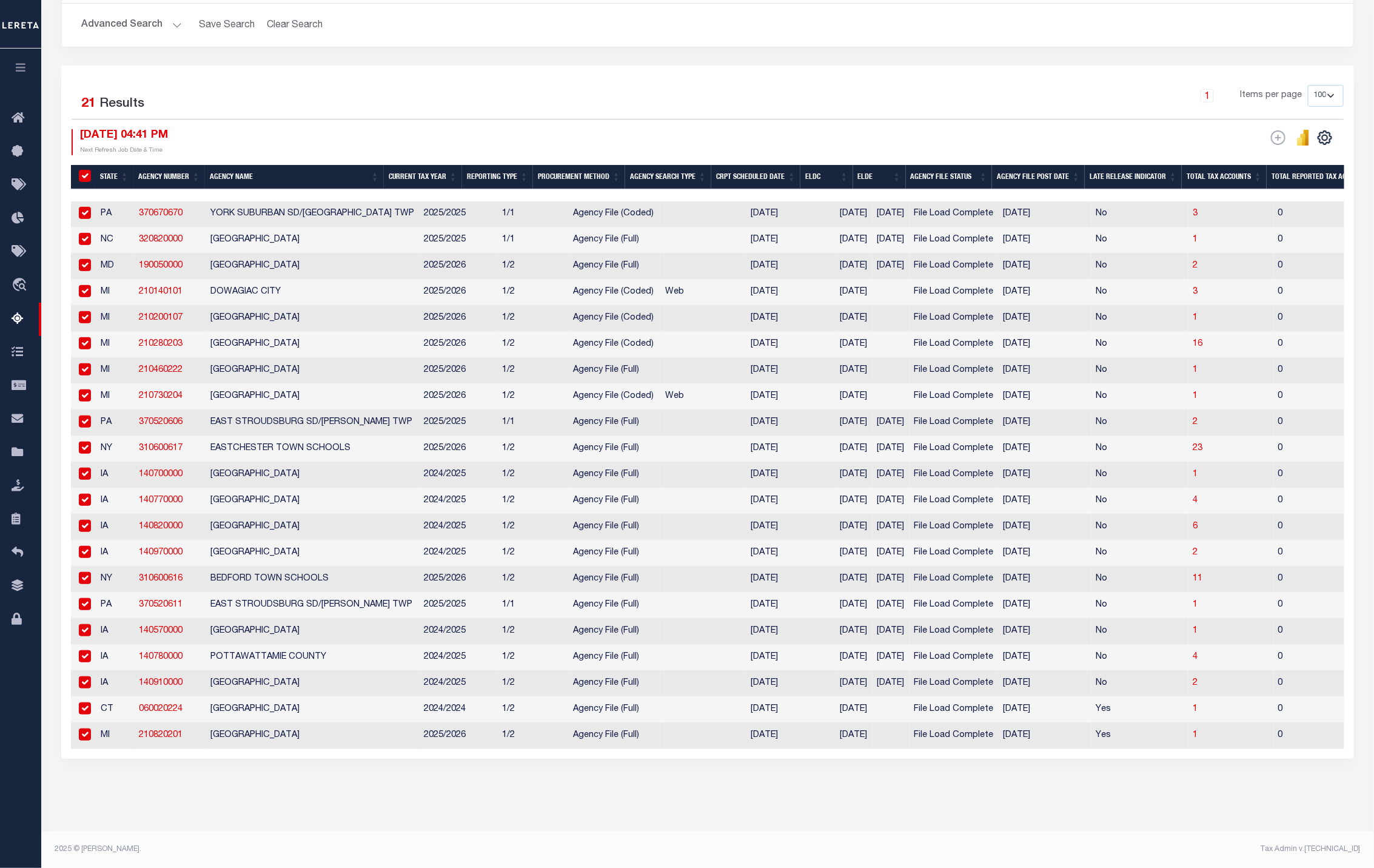
checkbox input "true"
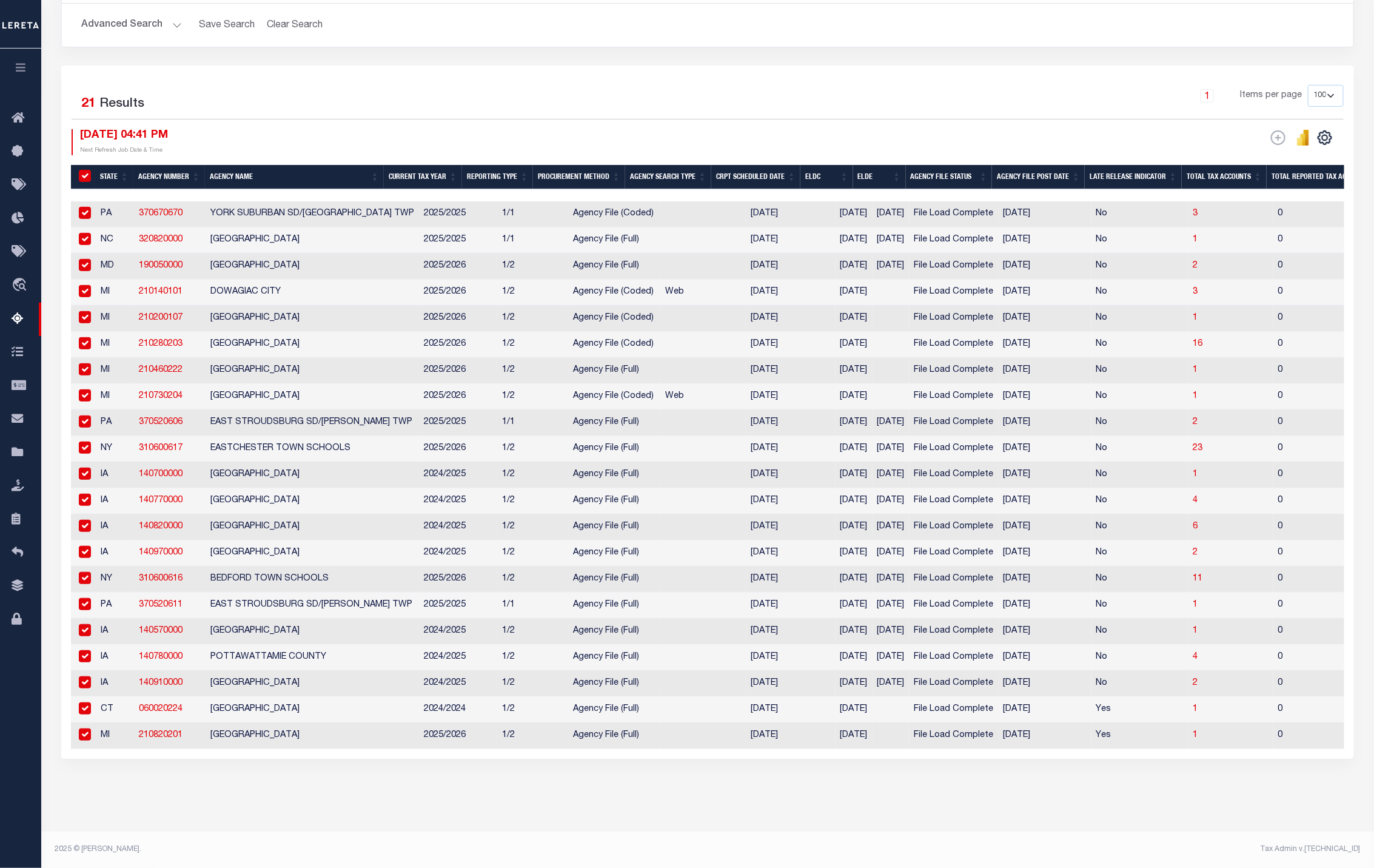
checkbox input "true"
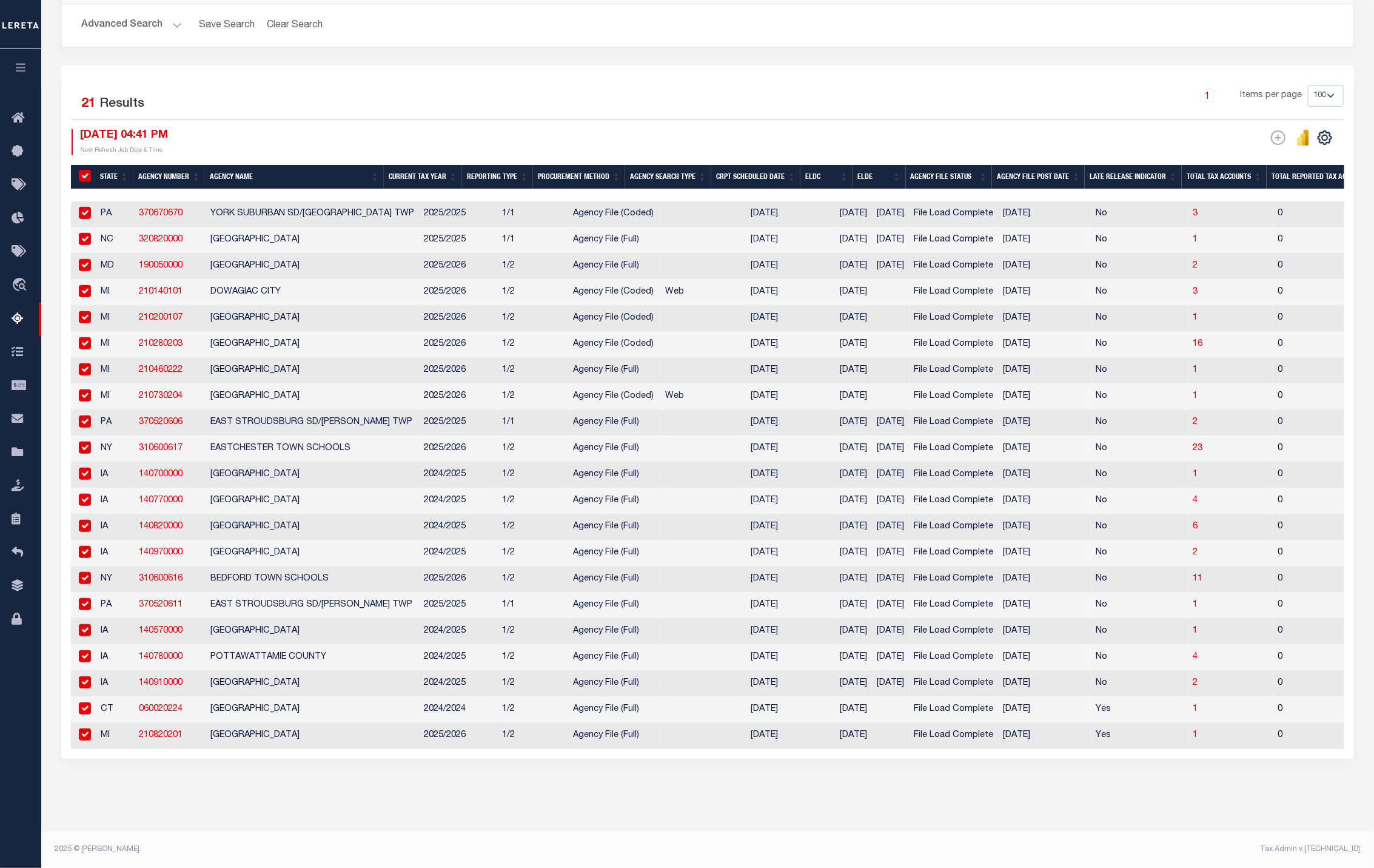
checkbox input "true"
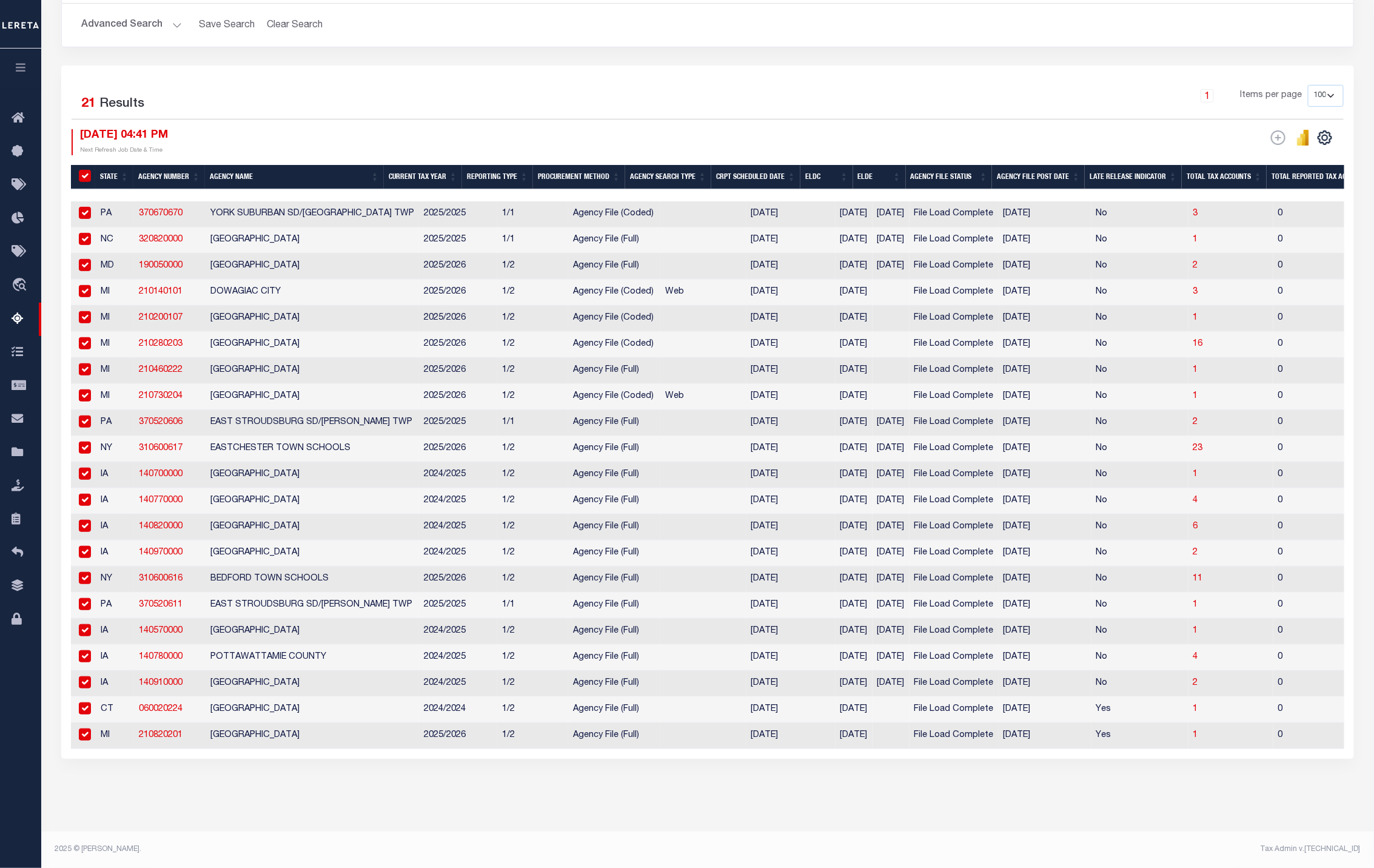
checkbox input "true"
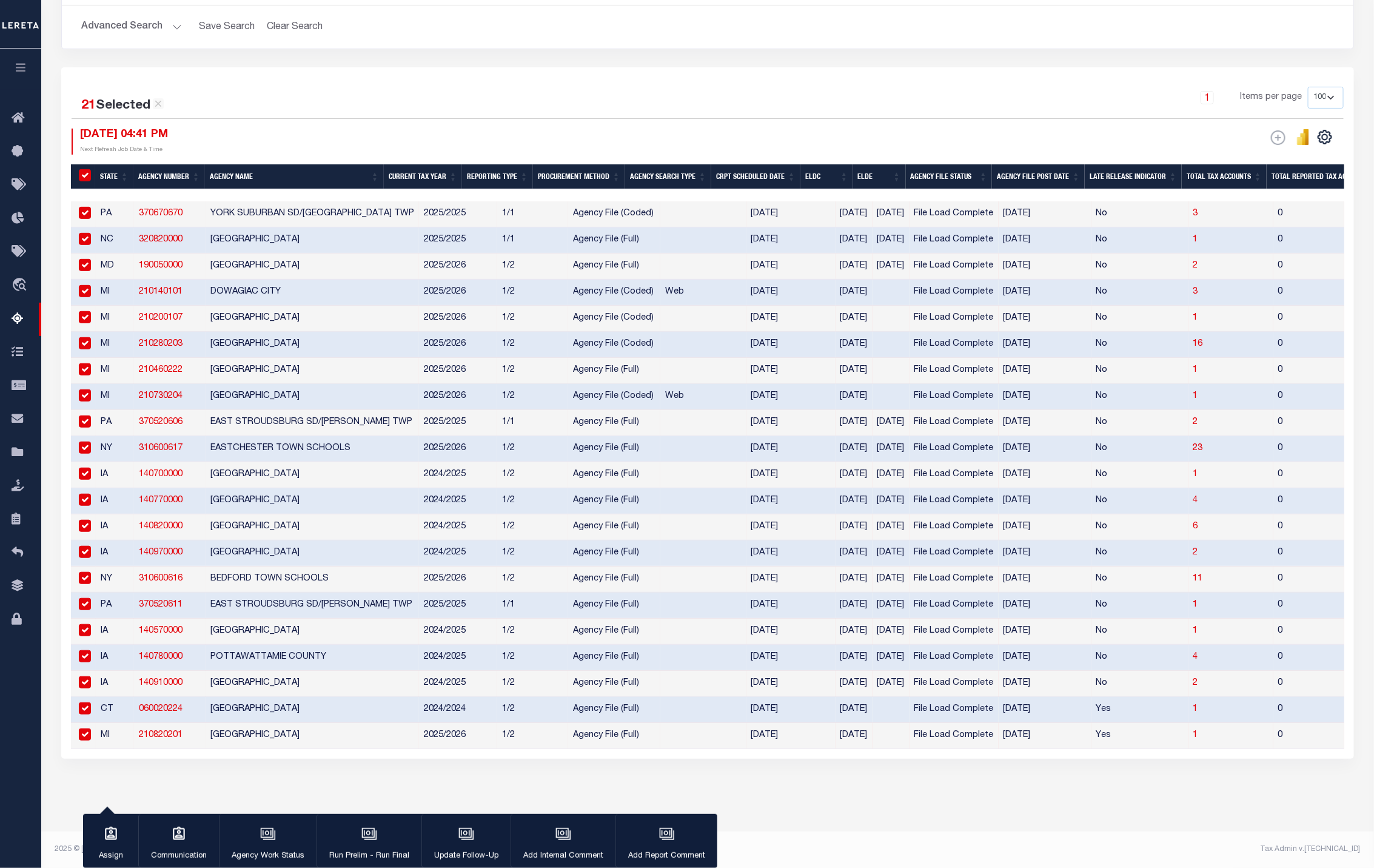
click at [86, 207] on input "checkbox" at bounding box center [85, 213] width 12 height 12
checkbox input "false"
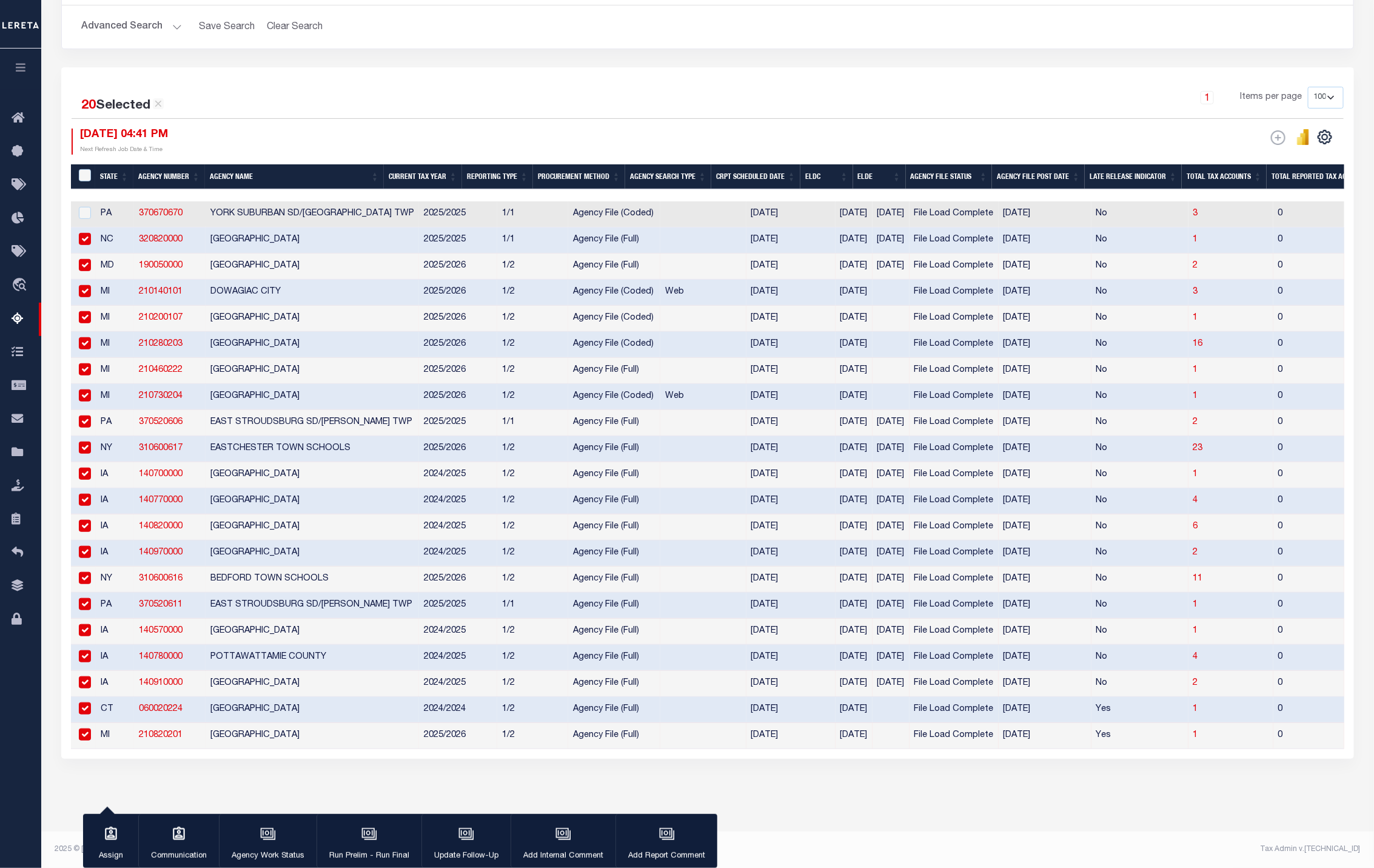
click at [82, 231] on td at bounding box center [83, 240] width 24 height 26
checkbox input "false"
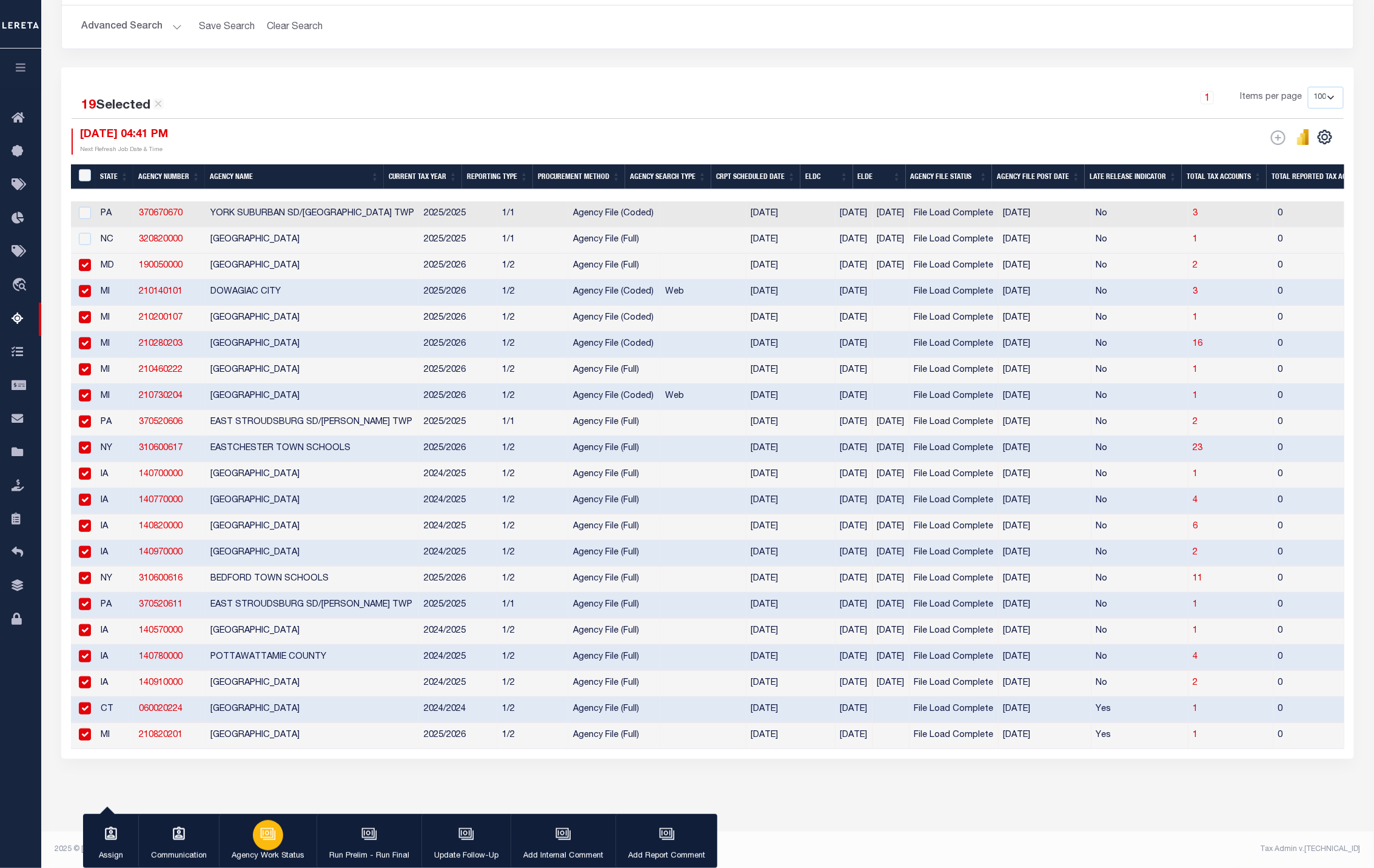
click at [265, 845] on div "button" at bounding box center [268, 835] width 30 height 30
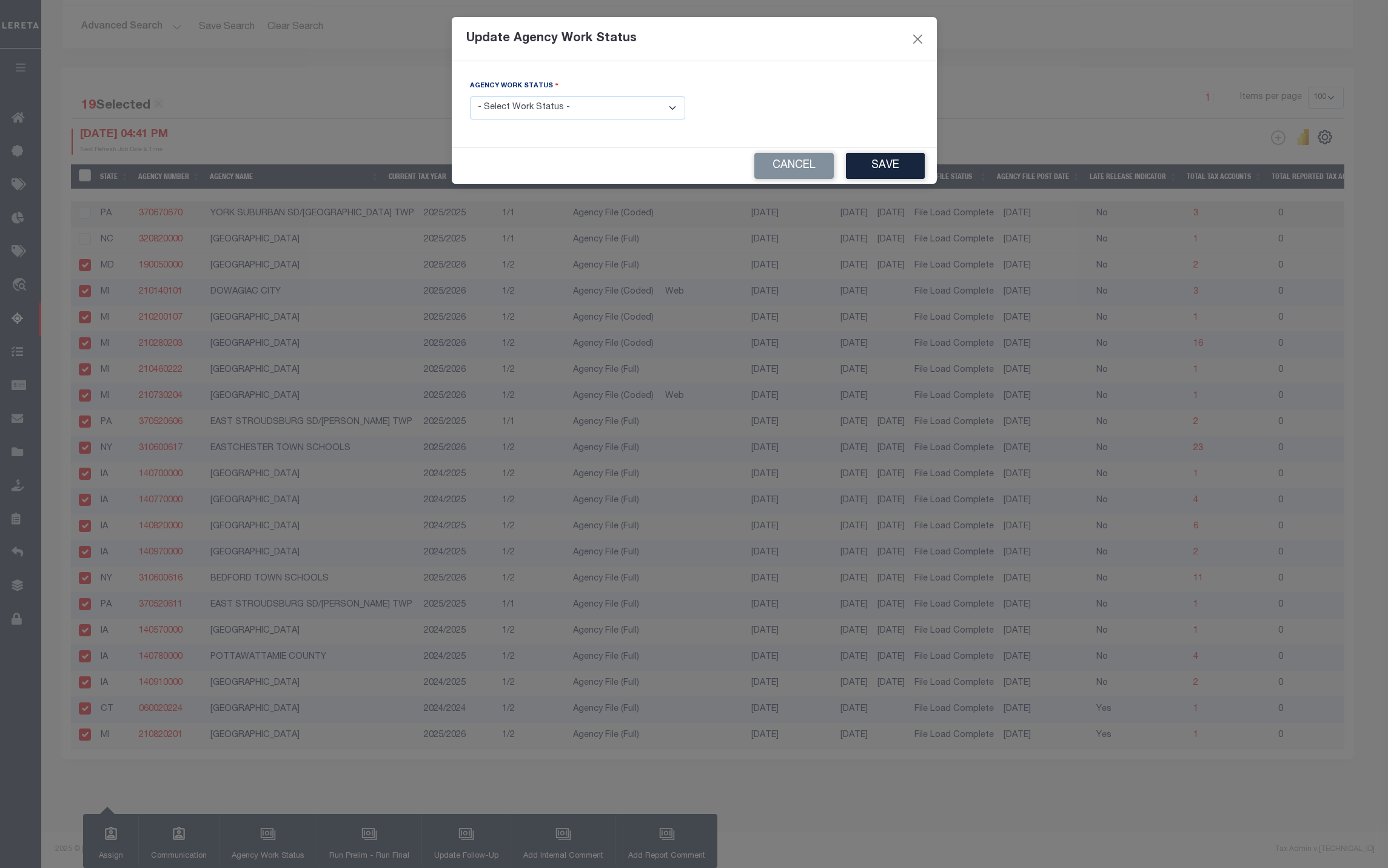
click at [566, 111] on select "- Select Work Status - New In Progress Pending Agency Follow-up Pending QC Read…" at bounding box center [577, 108] width 215 height 23
select select "6"
click at [470, 97] on select "- Select Work Status - New In Progress Pending Agency Follow-up Pending QC Read…" at bounding box center [577, 108] width 215 height 23
click at [888, 173] on button "Save" at bounding box center [885, 165] width 79 height 26
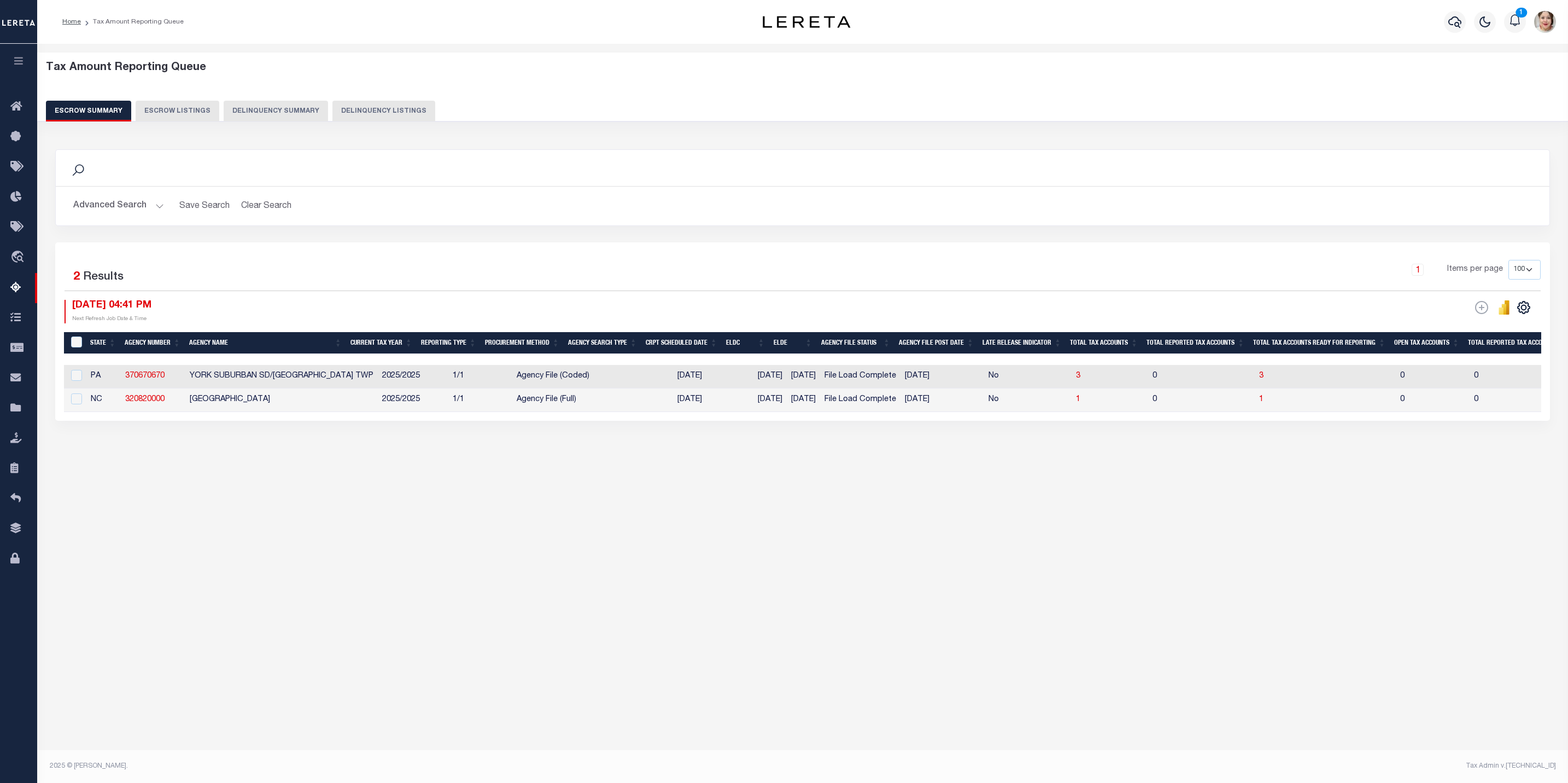
click at [119, 203] on button "Advanced Search" at bounding box center [118, 206] width 91 height 21
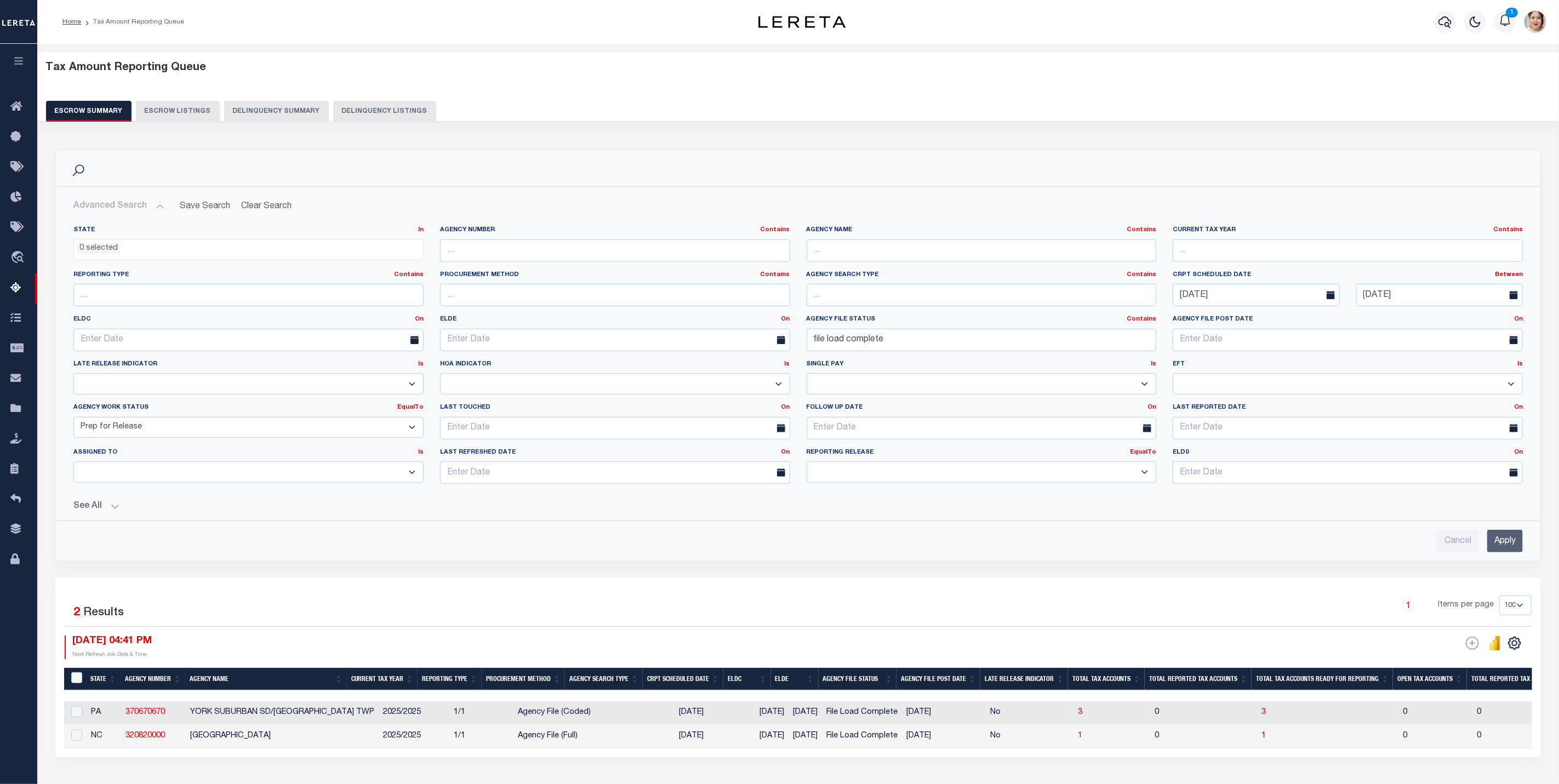
click at [232, 436] on select "New In Progress Pending Agency Follow-up Pending QC Ready for Release Prep for …" at bounding box center [248, 428] width 350 height 21
select select "6"
click at [73, 419] on select "New In Progress Pending Agency Follow-up Pending QC Ready for Release Prep for …" at bounding box center [248, 428] width 350 height 21
click at [891, 477] on select "Prelim Final" at bounding box center [981, 472] width 350 height 21
select select "P"
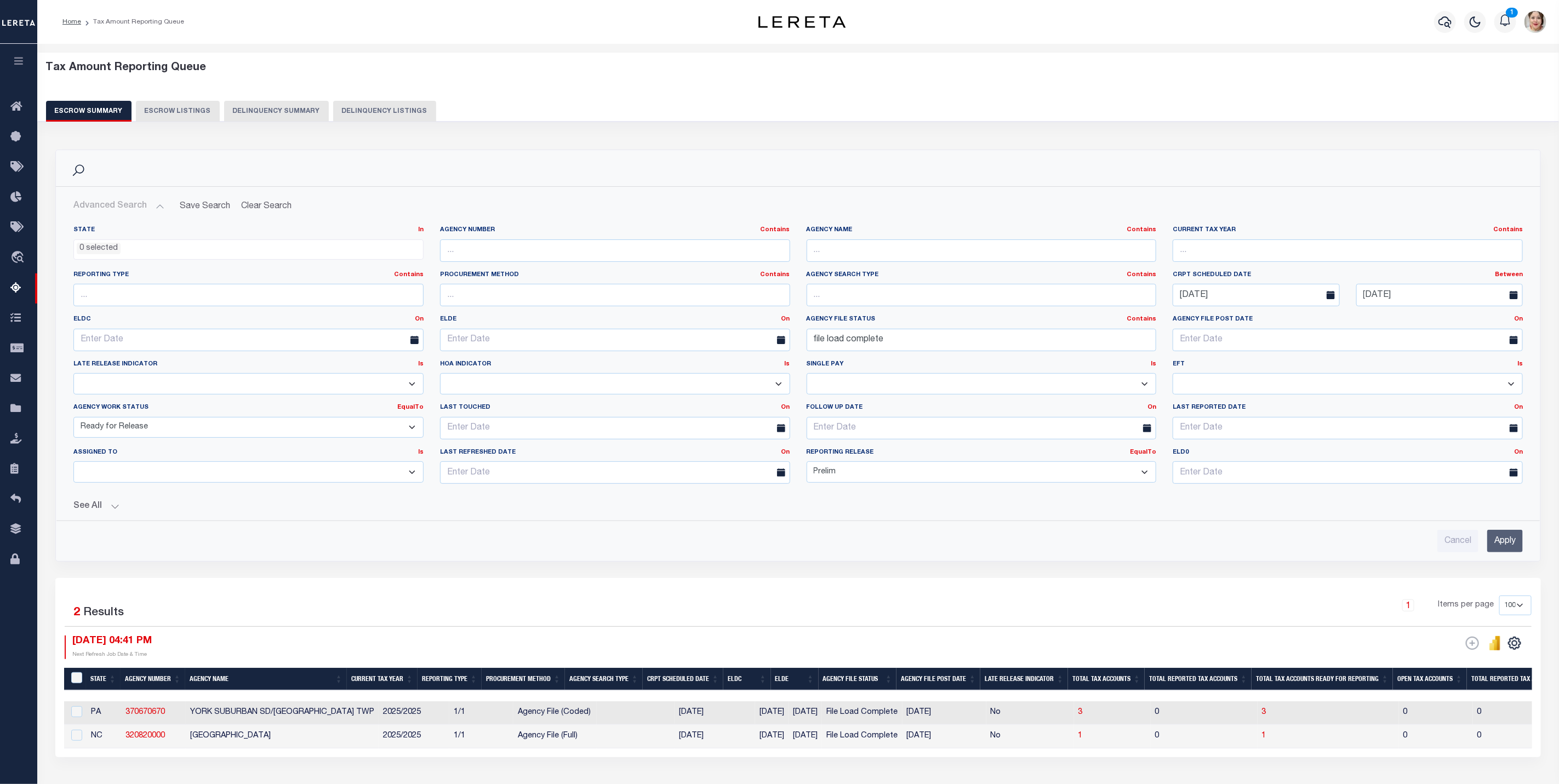
click at [806, 465] on select "Prelim Final" at bounding box center [981, 472] width 350 height 21
click at [1509, 544] on input "Apply" at bounding box center [1504, 540] width 35 height 22
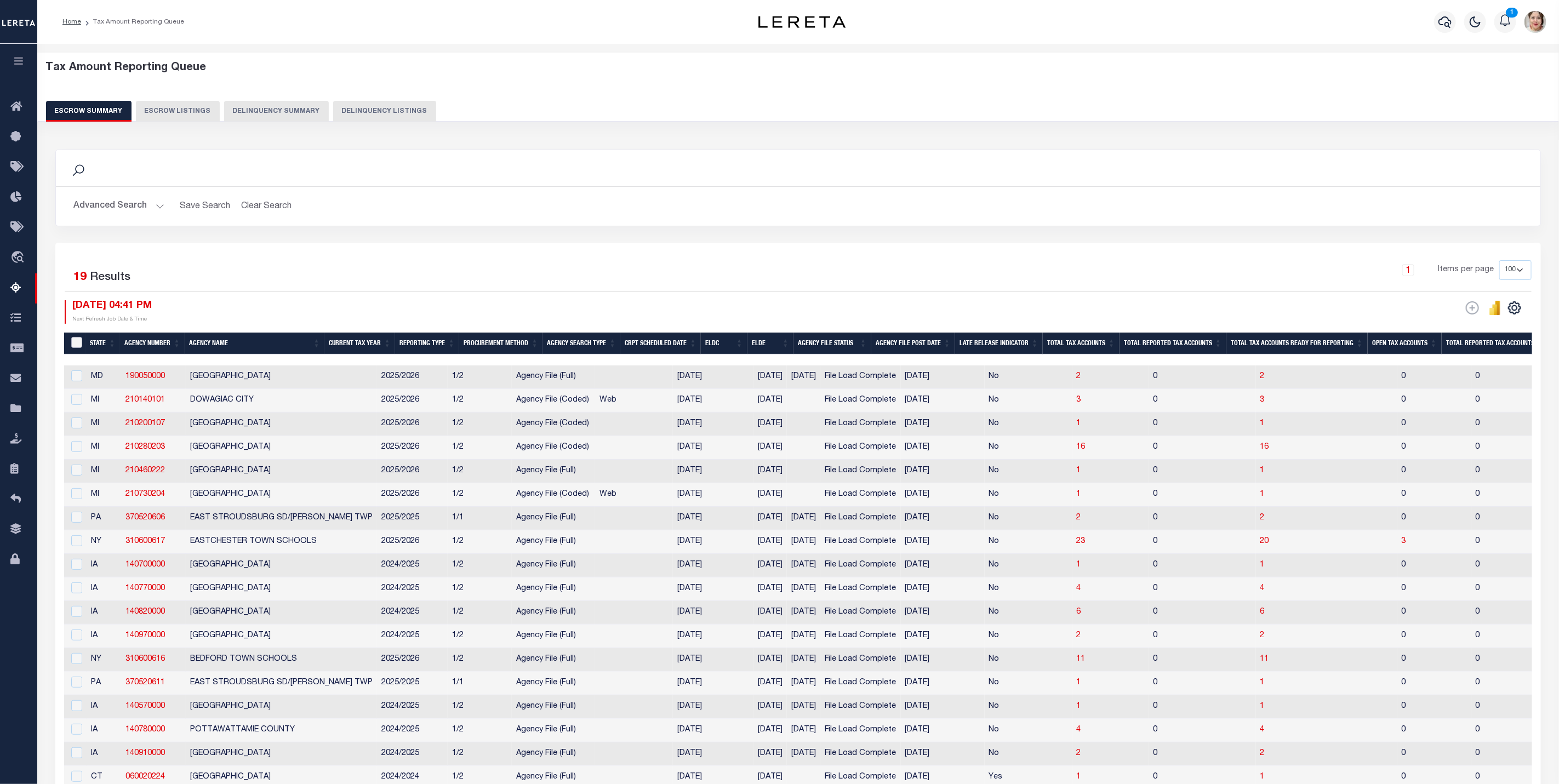
click at [74, 339] on input "&nbsp;" at bounding box center [77, 342] width 11 height 11
checkbox input "true"
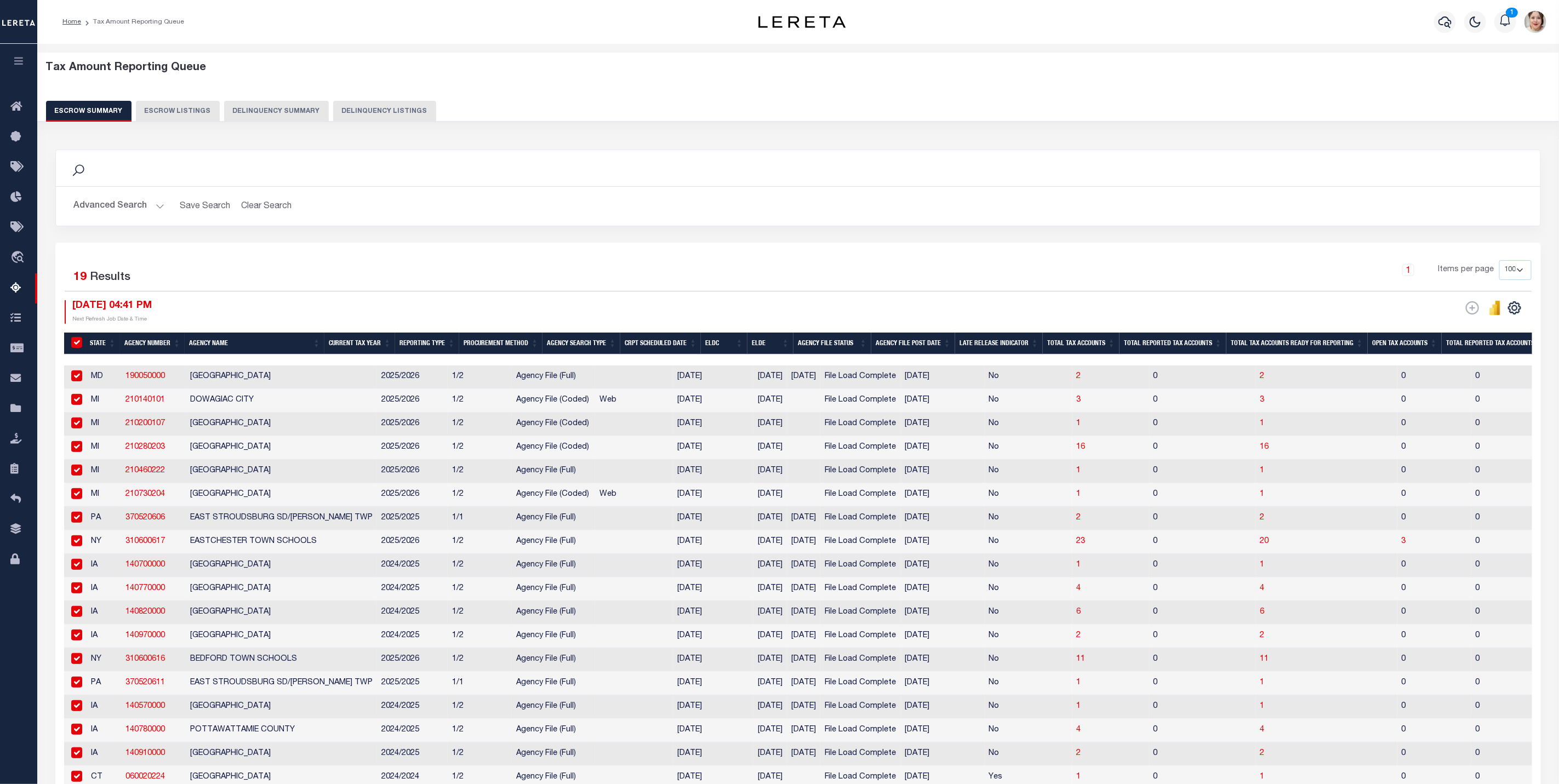
checkbox input "true"
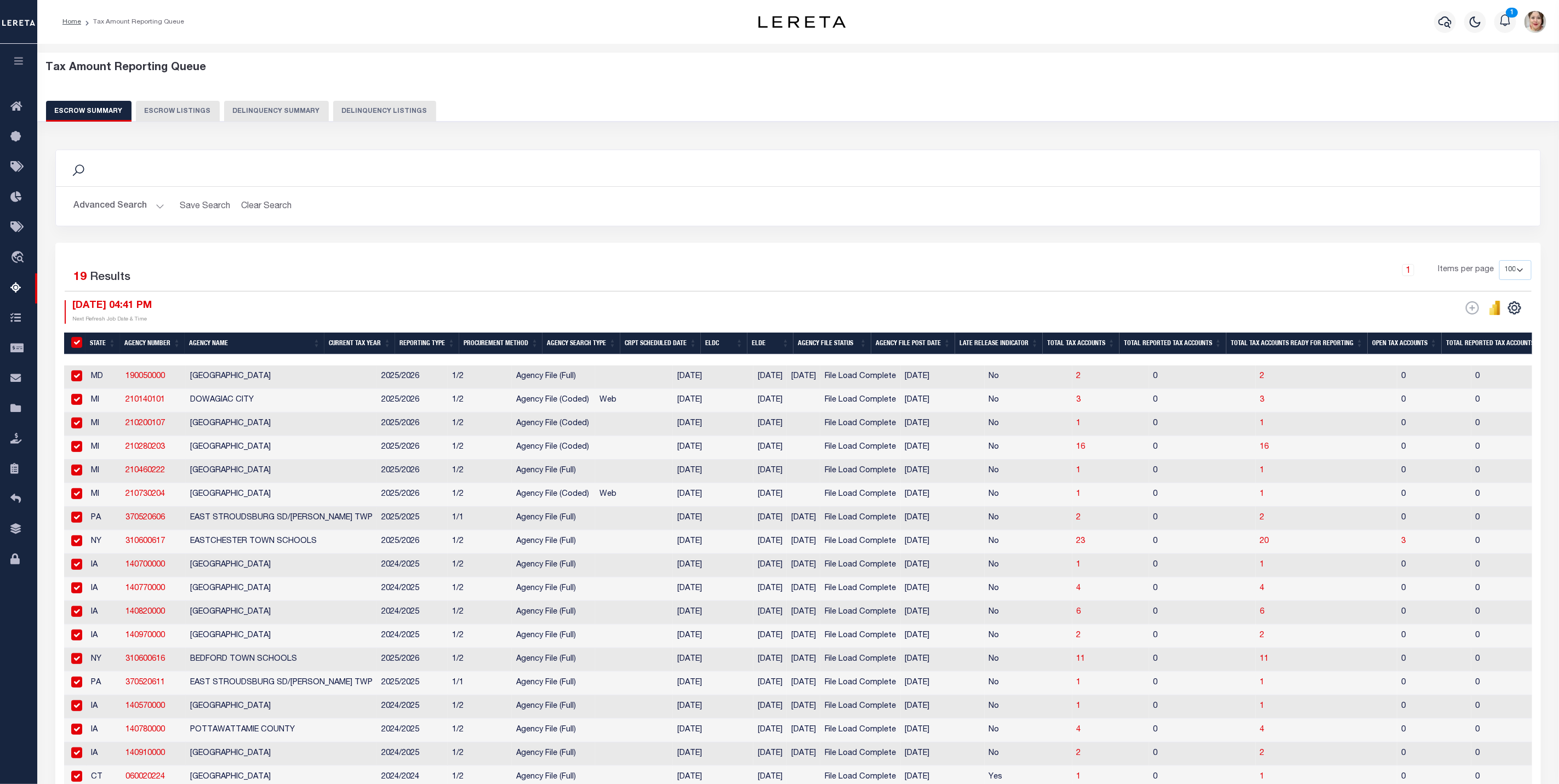
checkbox input "true"
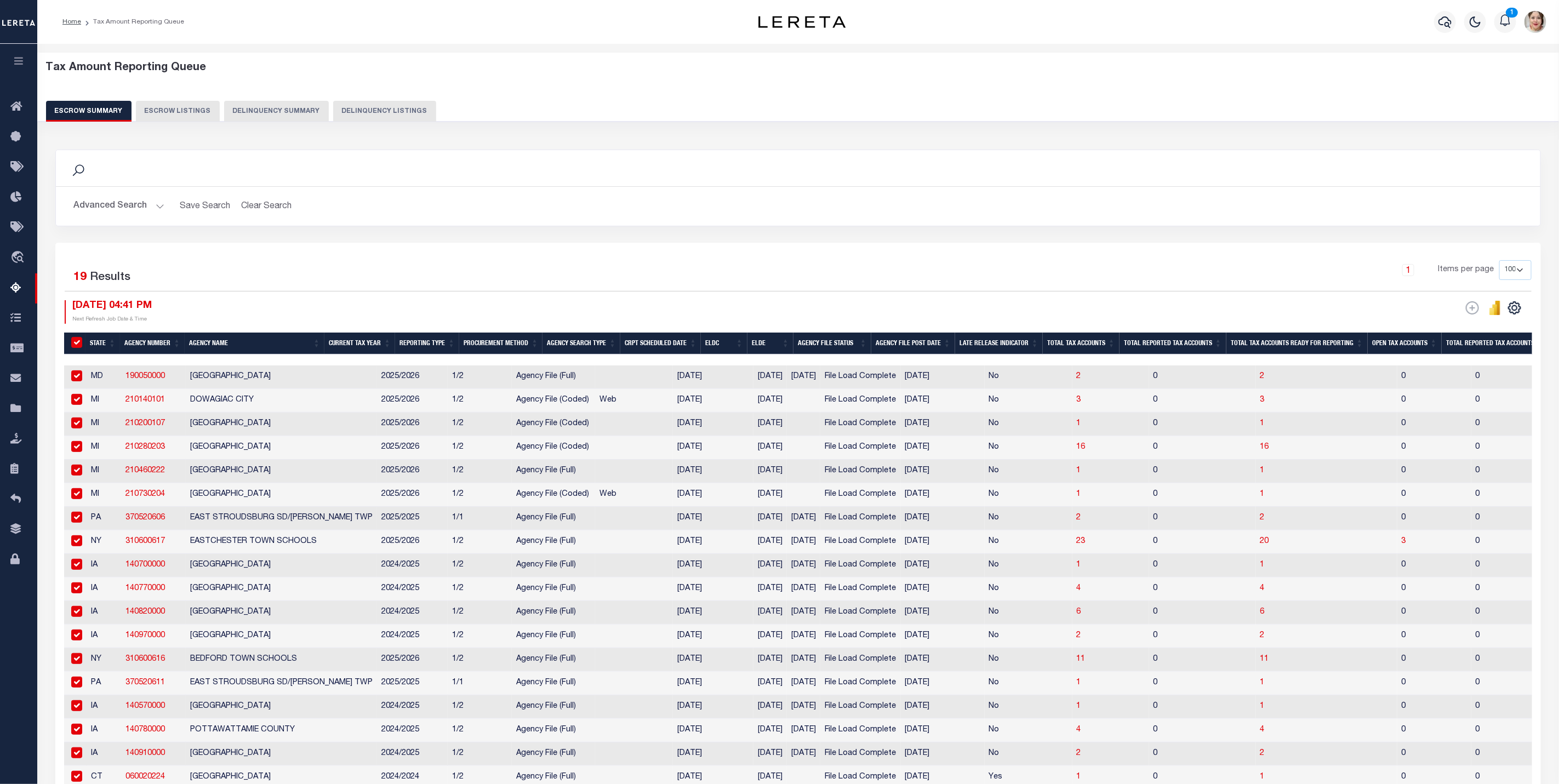
checkbox input "true"
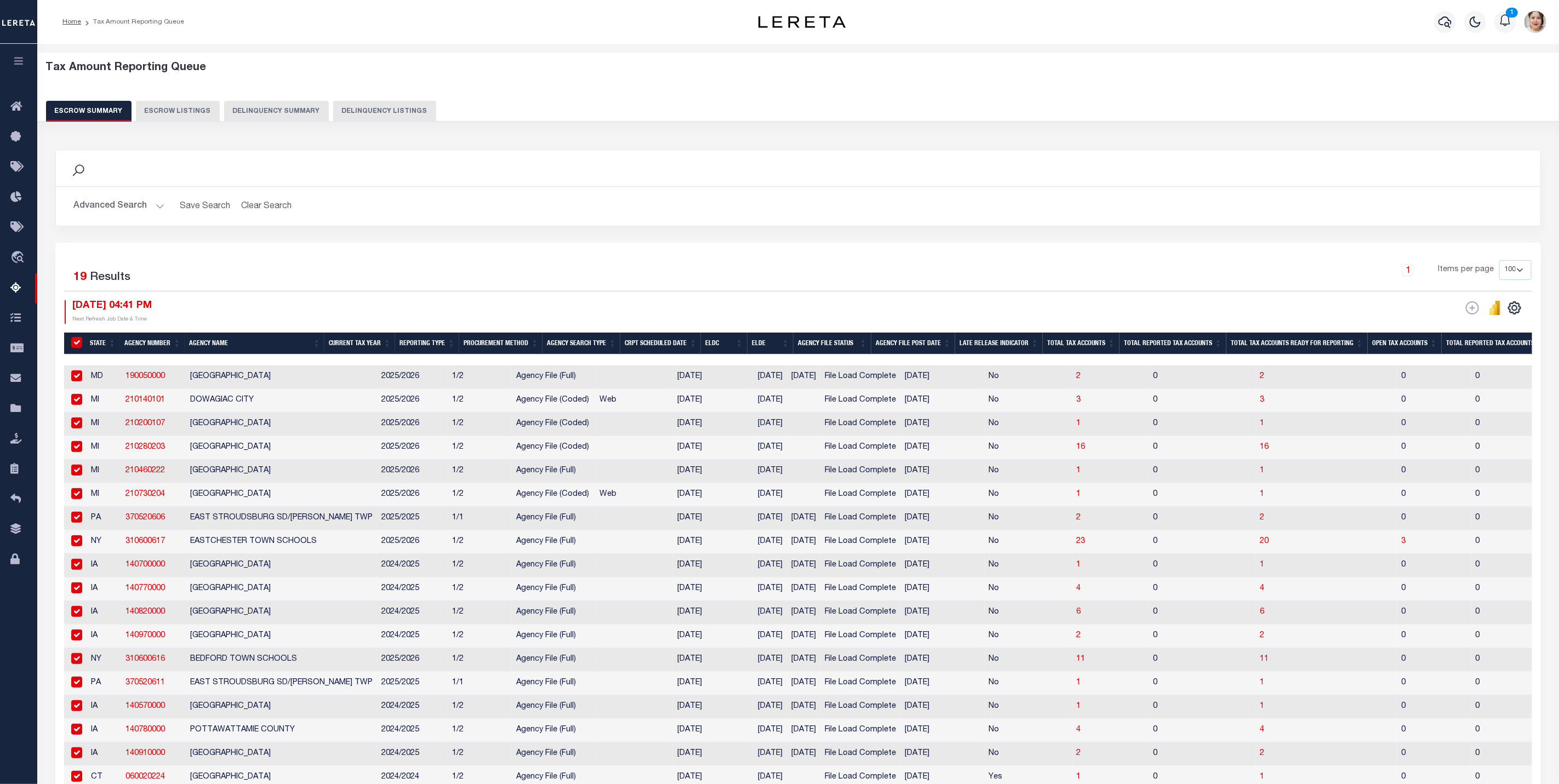
checkbox input "true"
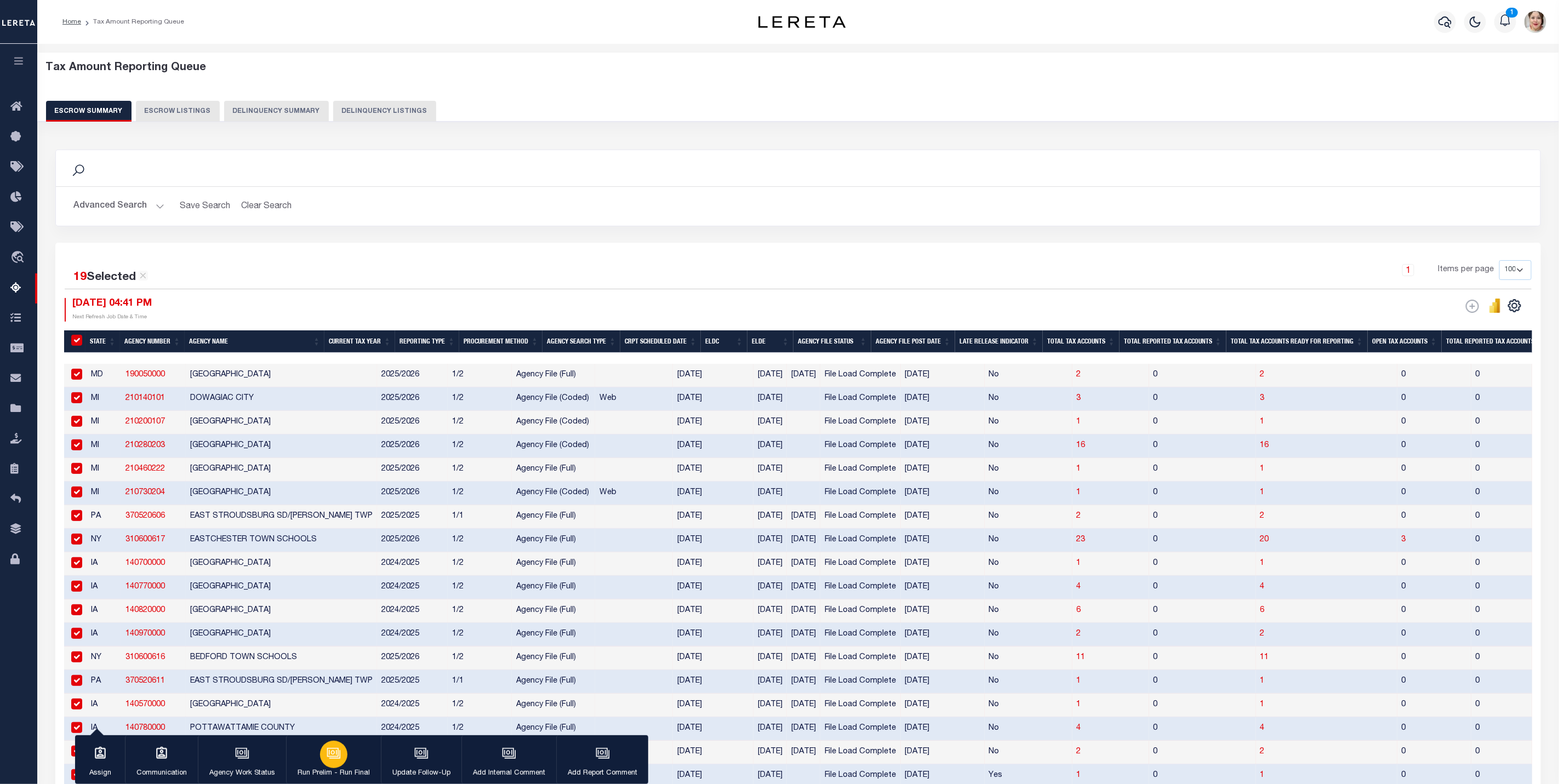
click at [342, 757] on div "button" at bounding box center [334, 754] width 27 height 27
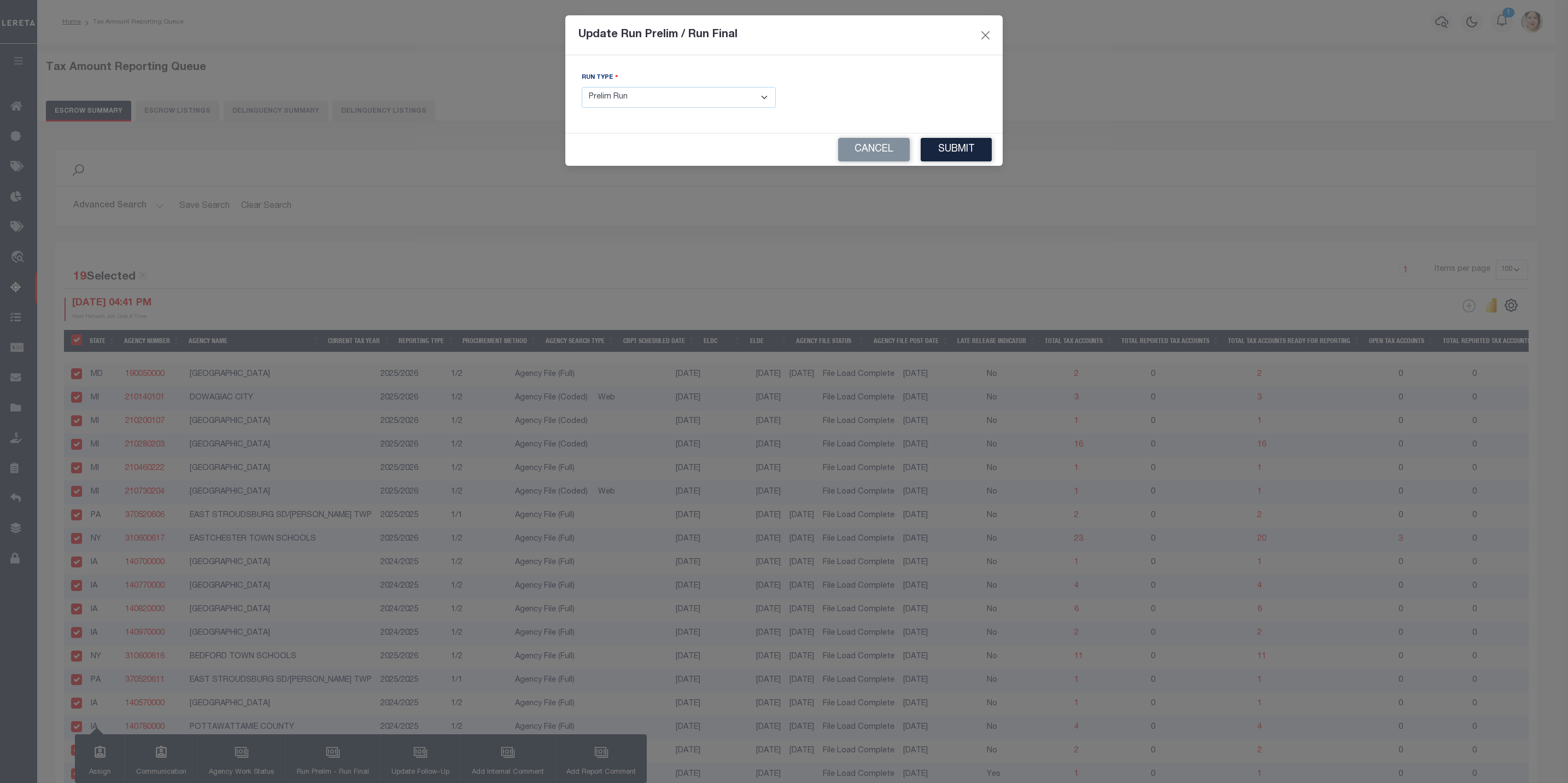
click at [644, 103] on select "- Select Run Type - Prelim Run Final Run" at bounding box center [679, 98] width 194 height 21
select select "F"
click at [582, 87] on select "- Select Run Type - Prelim Run Final Run" at bounding box center [679, 98] width 194 height 21
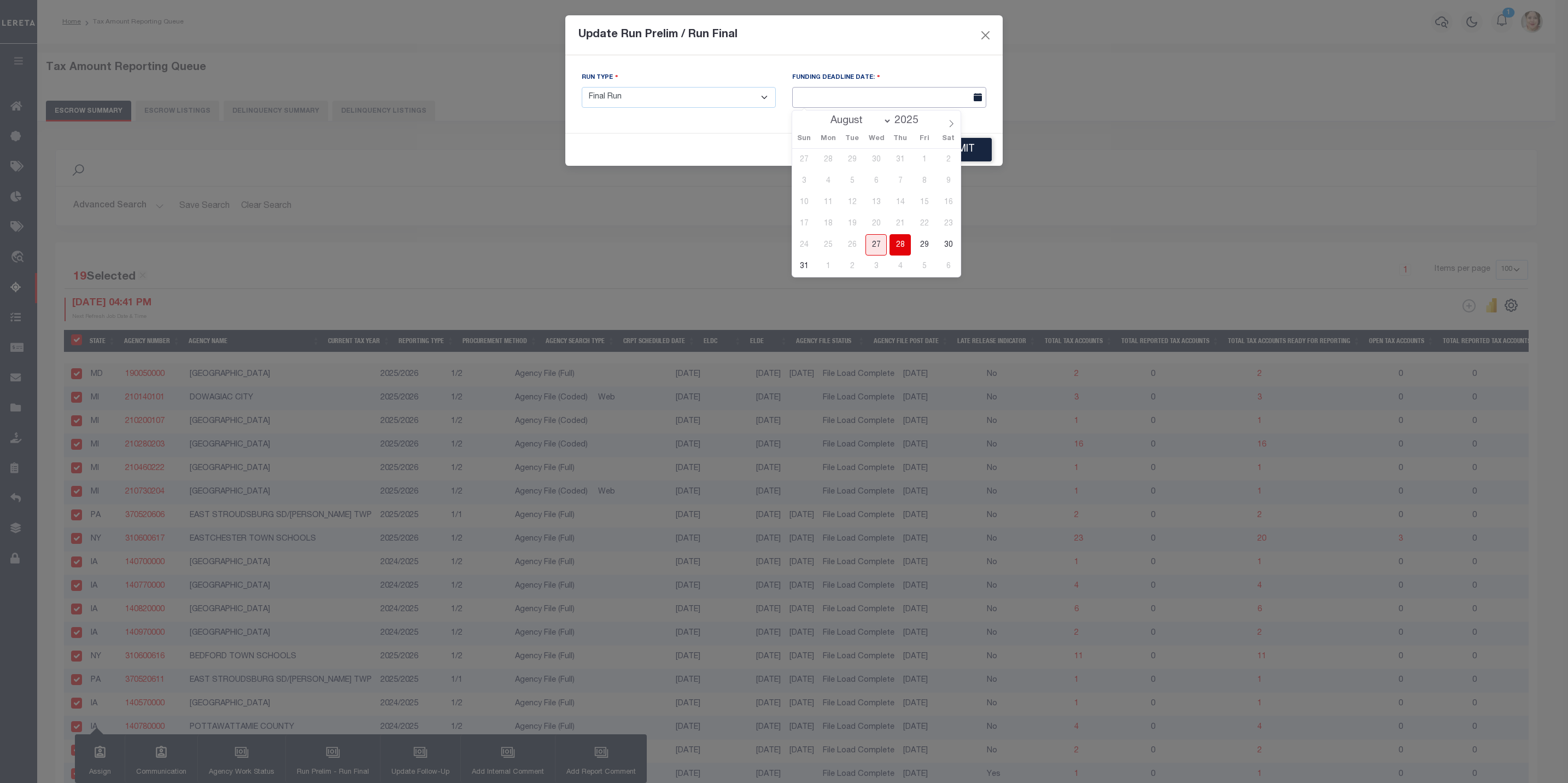
click at [848, 95] on input "text" at bounding box center [889, 98] width 194 height 21
click at [955, 122] on span at bounding box center [951, 119] width 18 height 18
select select "8"
click at [924, 162] on span "5" at bounding box center [924, 159] width 21 height 21
type input "[DATE]"
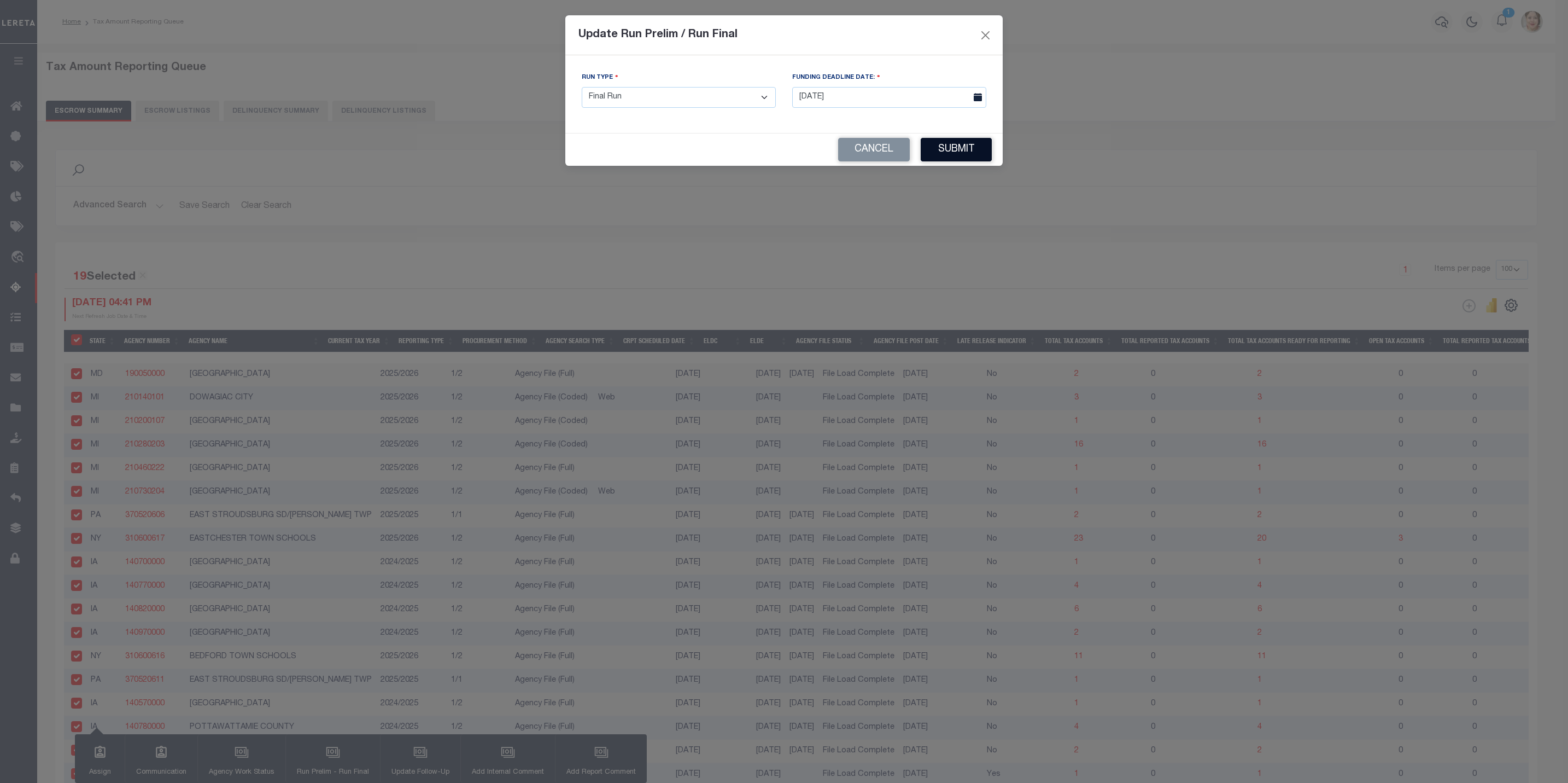
click at [958, 146] on button "Submit" at bounding box center [956, 149] width 71 height 24
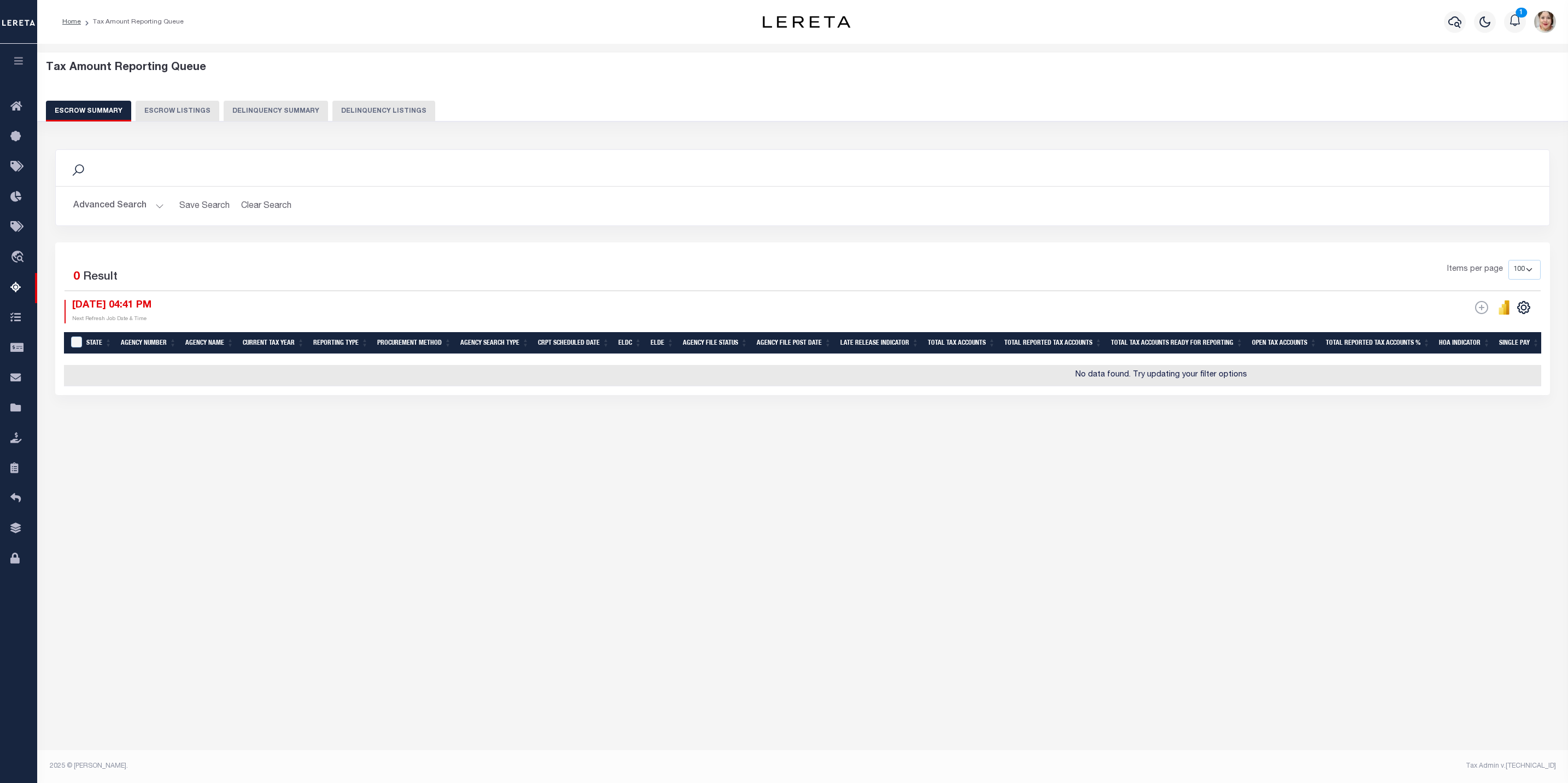
click at [117, 211] on button "Advanced Search" at bounding box center [118, 206] width 91 height 21
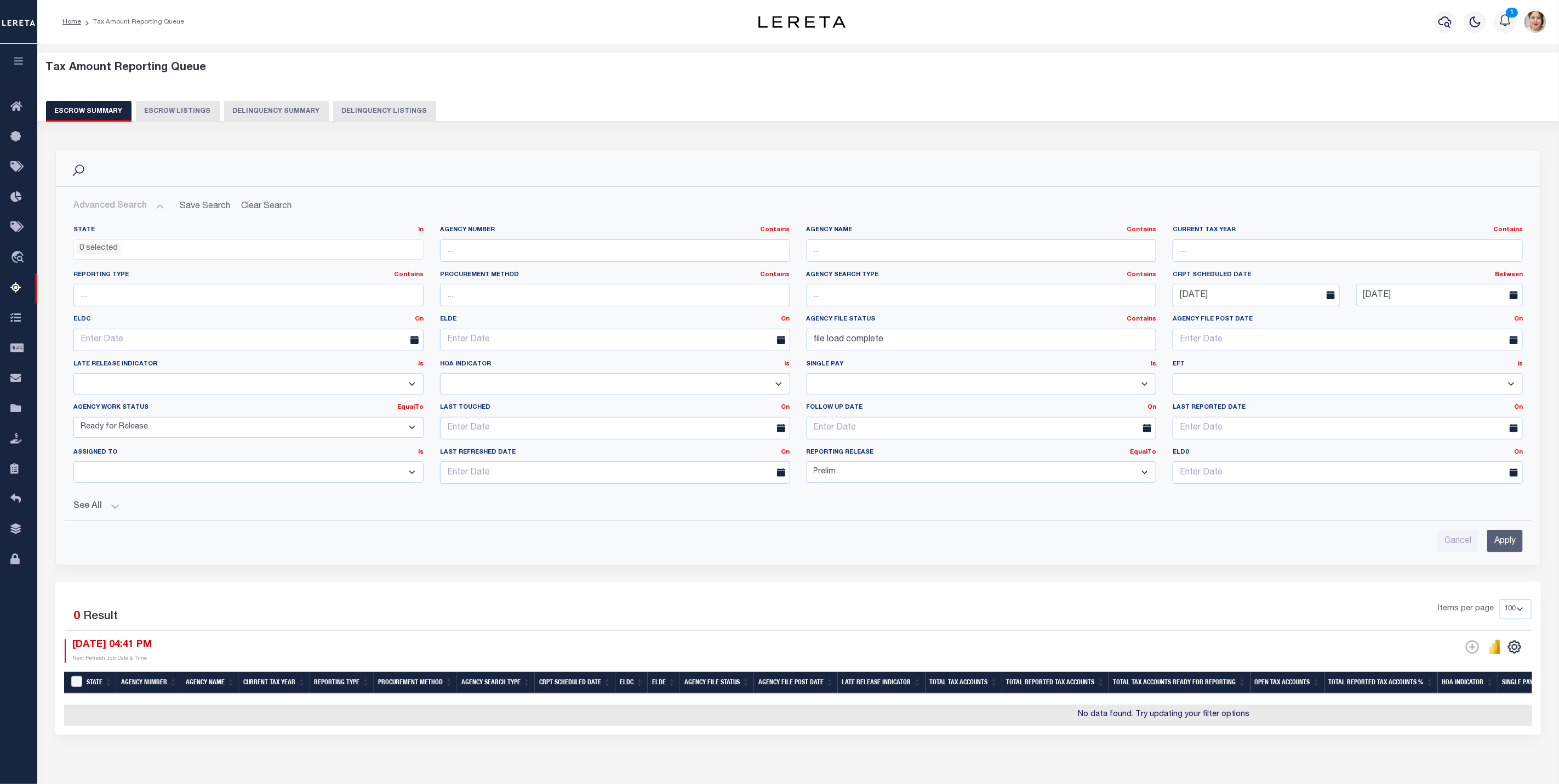
click at [126, 429] on select "New In Progress Pending Agency Follow-up Pending QC Ready for Release Prep for …" at bounding box center [248, 428] width 350 height 21
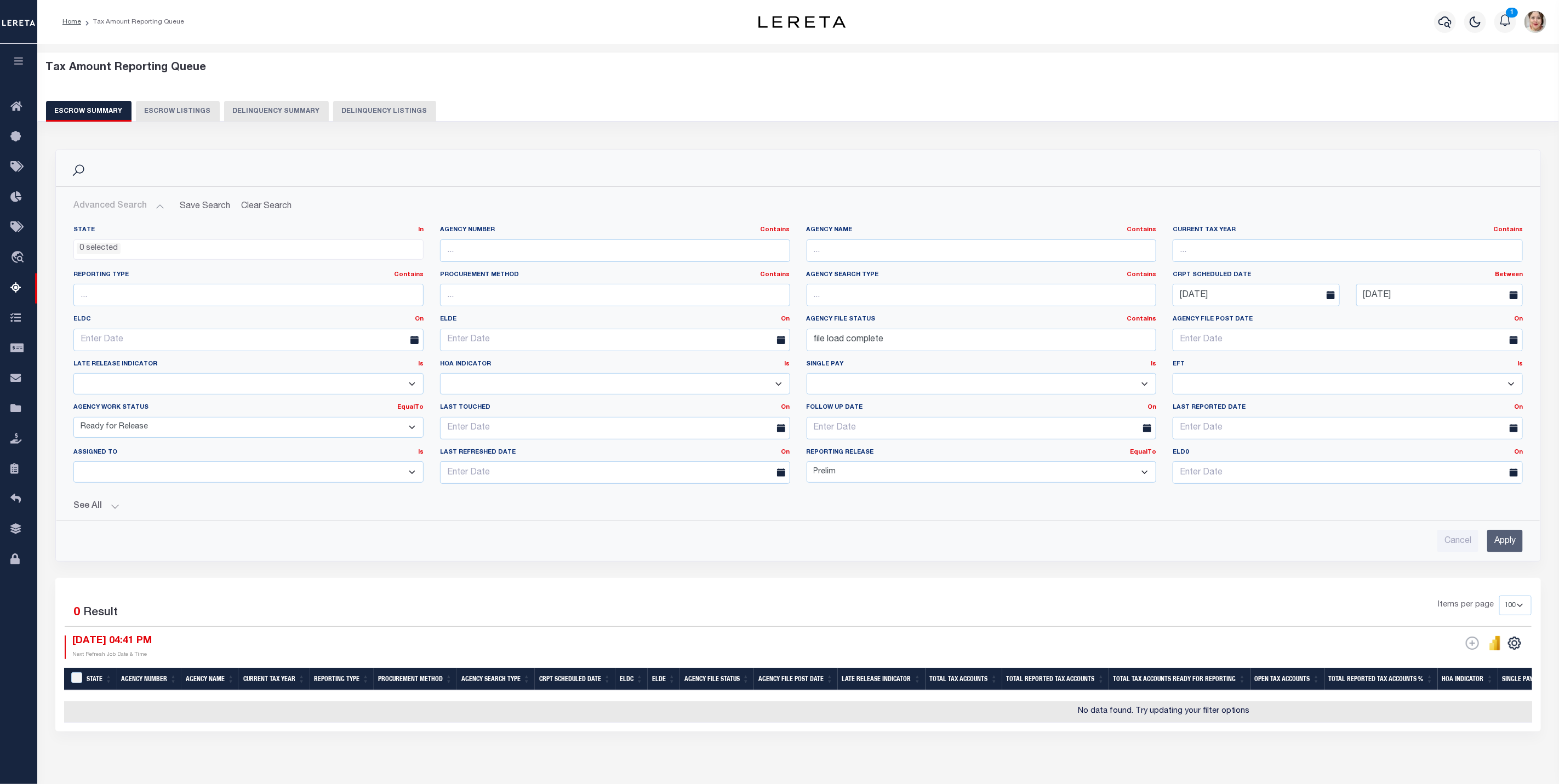
select select "7"
click at [73, 419] on select "New In Progress Pending Agency Follow-up Pending QC Ready for Release Prep for …" at bounding box center [248, 428] width 350 height 21
drag, startPoint x: 865, startPoint y: 472, endPoint x: 782, endPoint y: 474, distance: 83.0
click at [782, 474] on div "State In In AK AL AR AZ CA CO CT DC DE FL GA GU HI IA ID IL IN KS [GEOGRAPHIC_D…" at bounding box center [798, 359] width 1465 height 266
select select
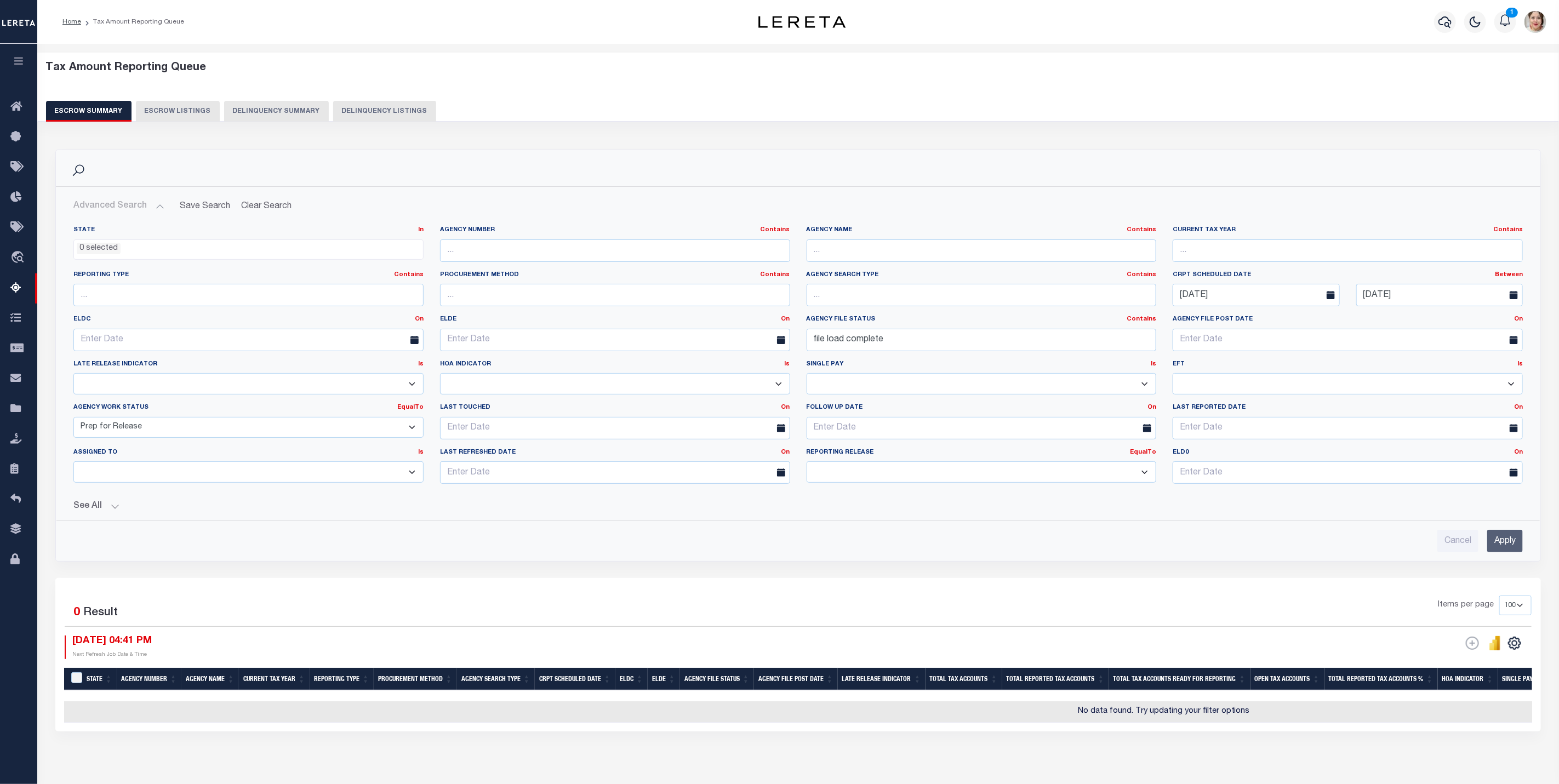
click at [806, 465] on select "Prelim Final" at bounding box center [981, 472] width 350 height 21
click at [1503, 541] on input "Apply" at bounding box center [1504, 540] width 35 height 22
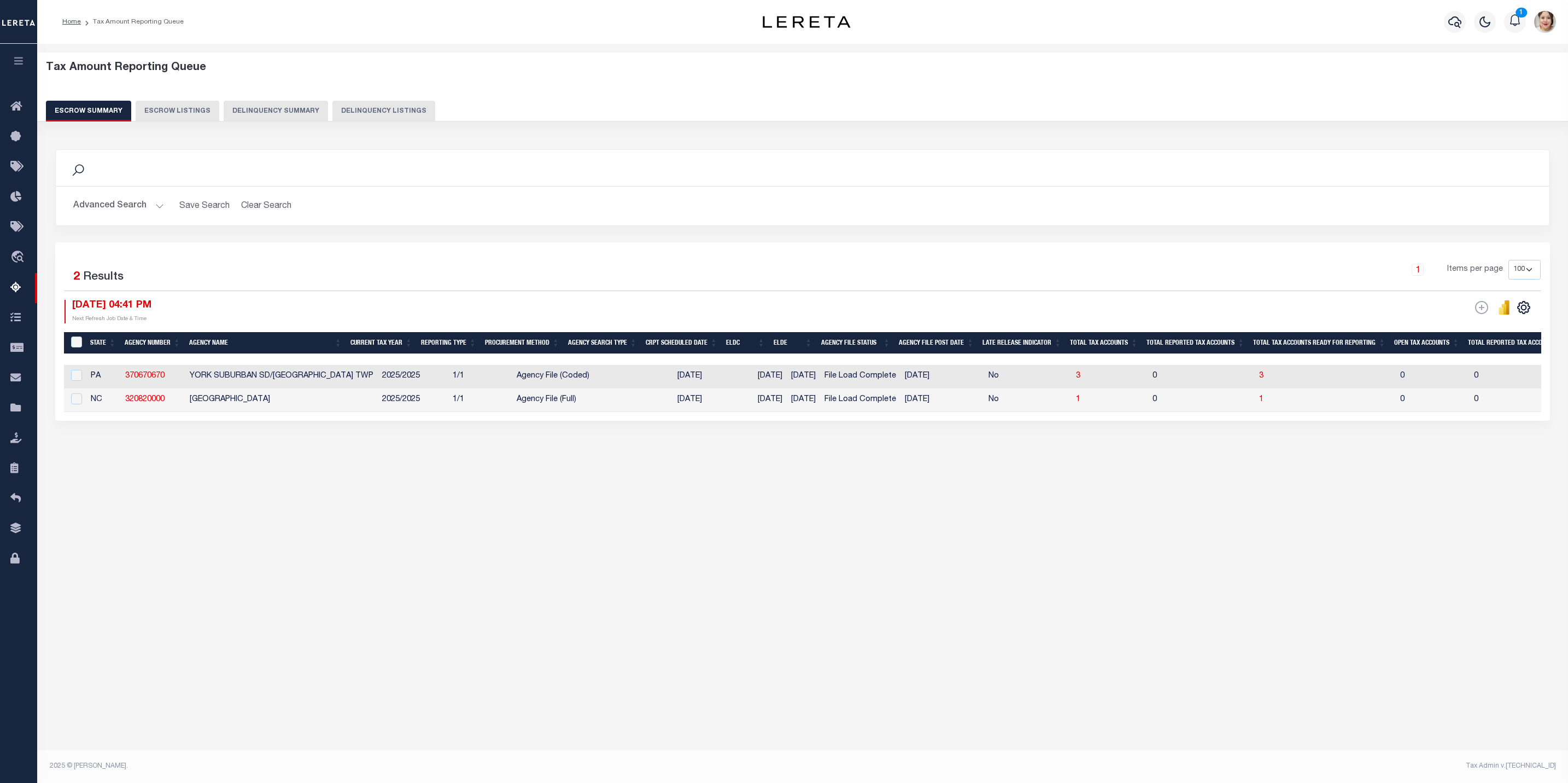
click at [127, 207] on button "Advanced Search" at bounding box center [118, 206] width 91 height 21
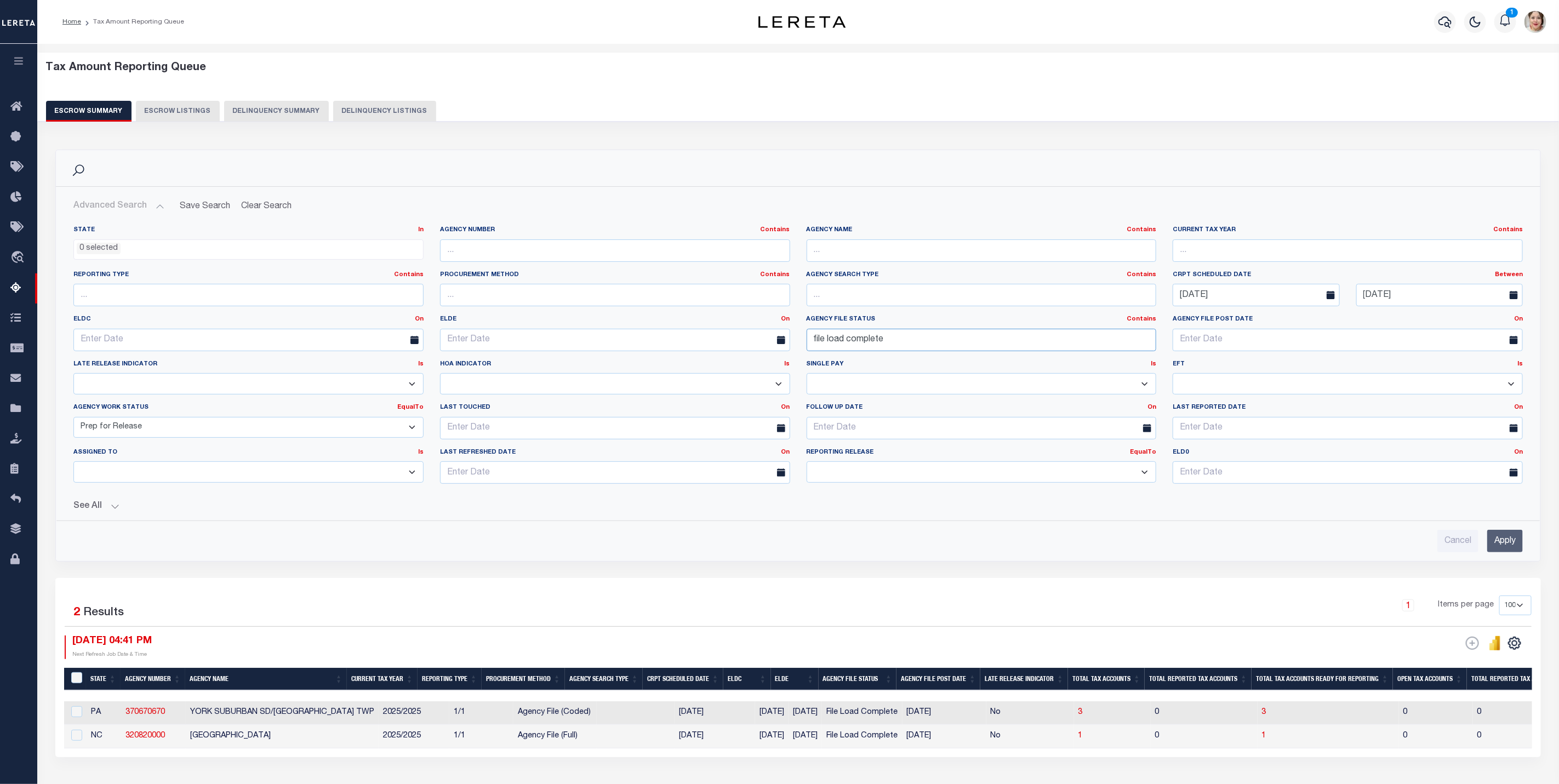
drag, startPoint x: 929, startPoint y: 344, endPoint x: 791, endPoint y: 352, distance: 138.2
click at [791, 352] on div "State In In AK AL AR AZ CA CO CT DC DE FL GA GU HI IA ID IL IN KS [GEOGRAPHIC_D…" at bounding box center [798, 359] width 1465 height 266
click at [1509, 552] on input "Apply" at bounding box center [1504, 540] width 35 height 22
